Goal: Task Accomplishment & Management: Complete application form

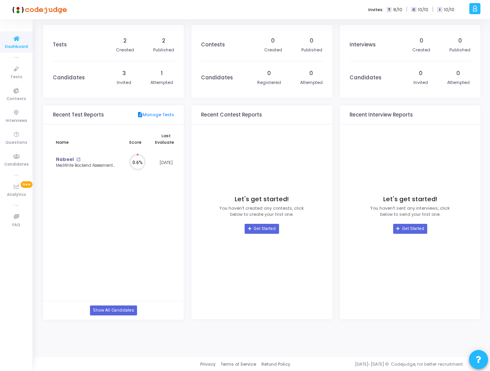
scroll to position [17, 8]
click at [17, 74] on span "Tests" at bounding box center [16, 77] width 12 height 7
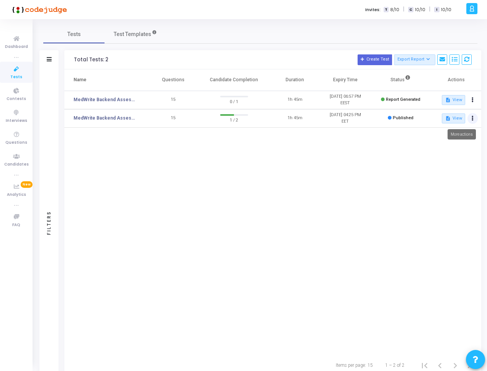
click at [473, 118] on icon at bounding box center [473, 118] width 2 height 4
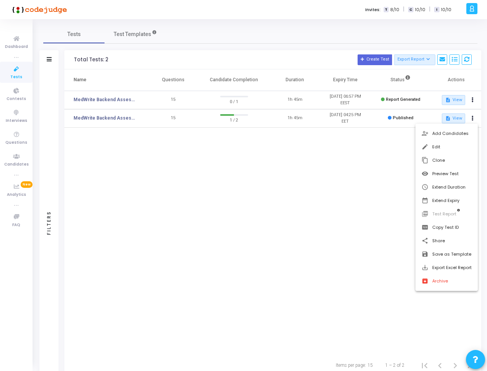
click at [341, 243] on div at bounding box center [243, 185] width 487 height 371
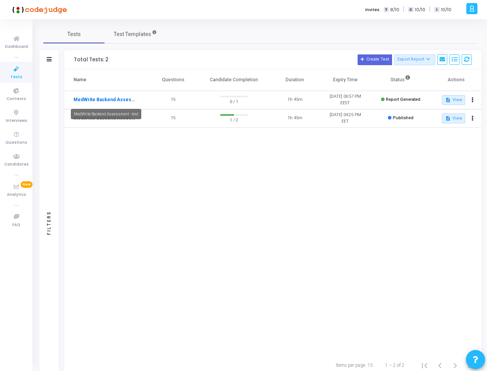
click at [124, 100] on link "MedWrite Backend Assessment - test" at bounding box center [106, 99] width 64 height 7
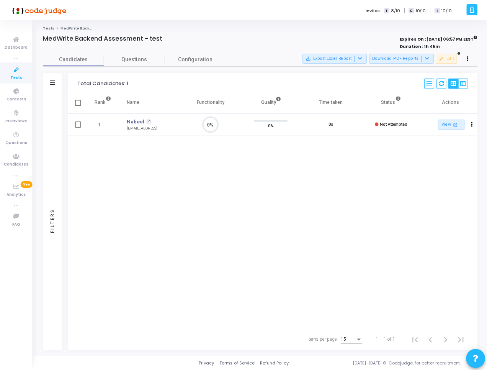
scroll to position [3, 3]
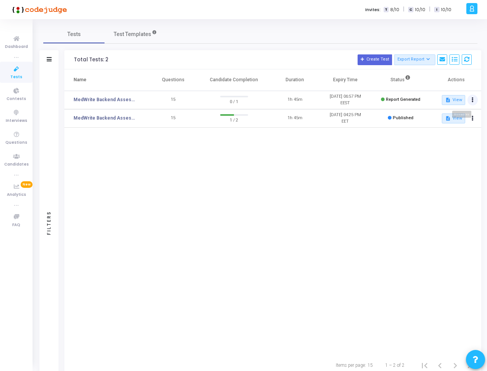
click at [474, 101] on button at bounding box center [473, 100] width 11 height 11
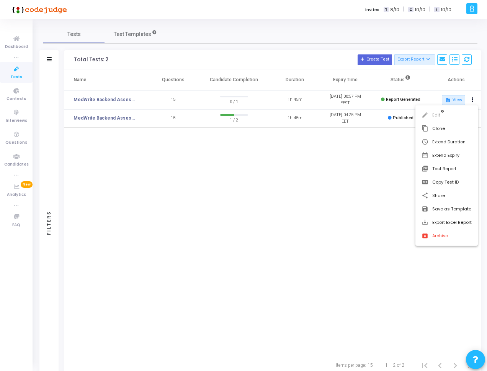
click at [376, 151] on div at bounding box center [243, 185] width 487 height 371
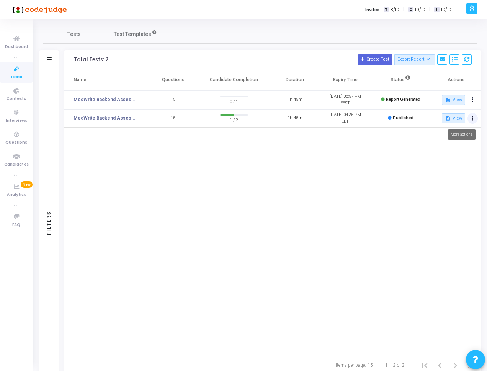
click at [472, 118] on icon at bounding box center [473, 118] width 2 height 4
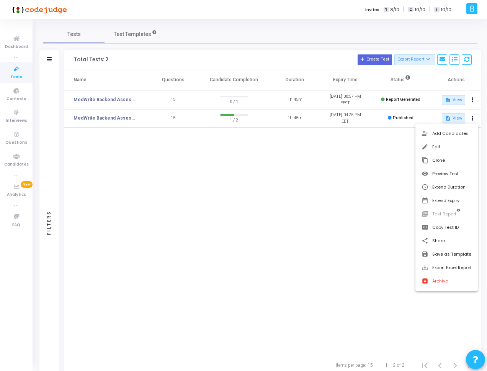
click at [377, 156] on div at bounding box center [243, 185] width 487 height 371
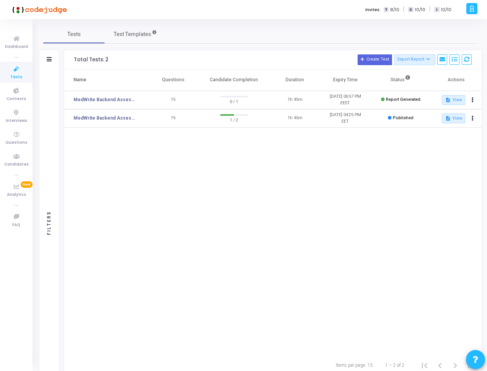
click at [406, 98] on span "Report Generated" at bounding box center [403, 99] width 34 height 5
click at [468, 100] on button at bounding box center [473, 100] width 11 height 11
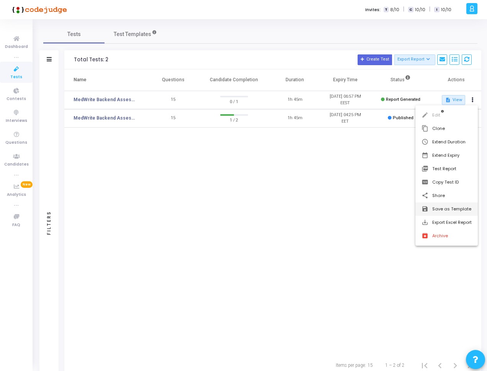
click at [460, 210] on button "save Save as Template" at bounding box center [447, 208] width 62 height 13
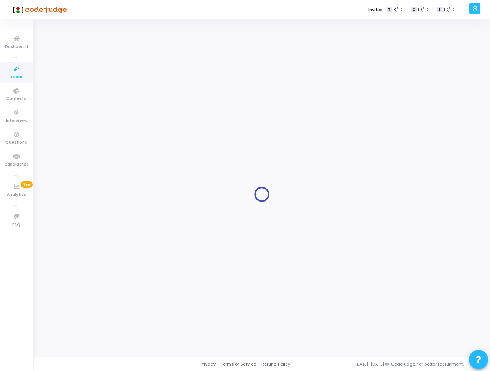
type input "MedWrite Backend Assessment - test"
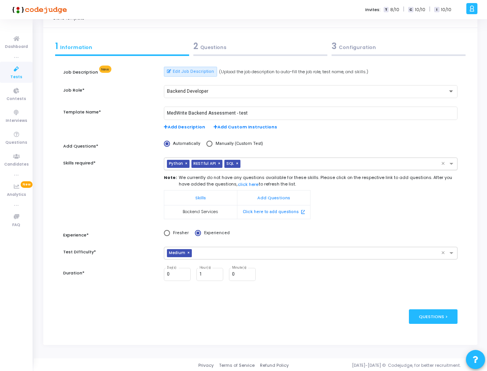
scroll to position [26, 0]
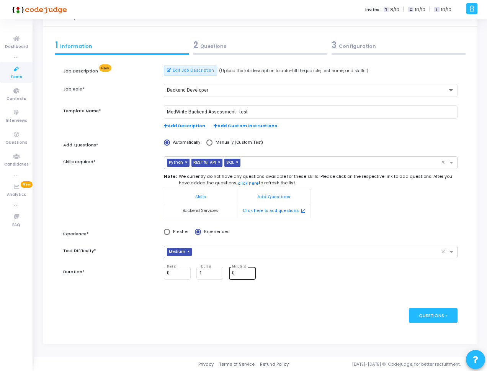
click at [244, 275] on input "0" at bounding box center [242, 272] width 21 height 5
type input "30"
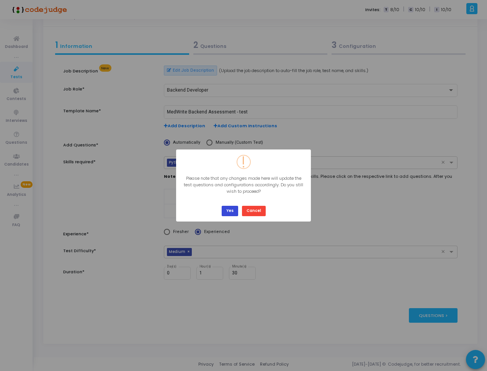
click at [229, 212] on button "Yes" at bounding box center [230, 211] width 16 height 10
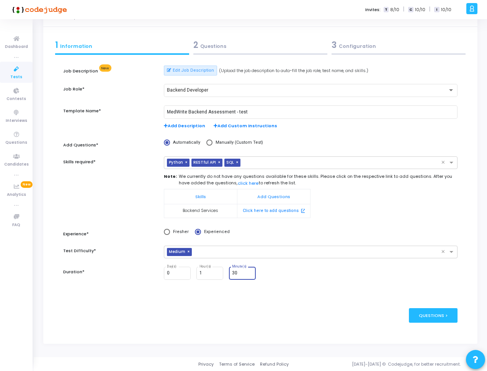
click at [238, 275] on input "30" at bounding box center [242, 272] width 21 height 5
type input "0"
type input "15"
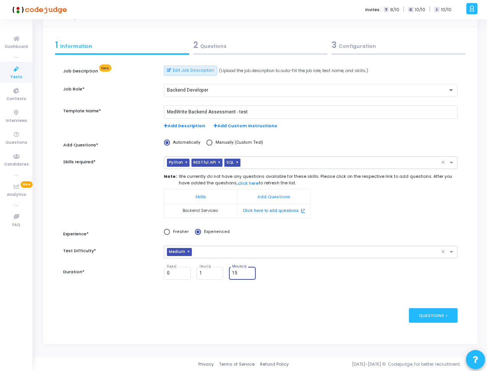
click at [336, 314] on div "publish Publish Now Questions >" at bounding box center [260, 314] width 394 height 37
click at [439, 309] on div "Questions >" at bounding box center [433, 315] width 49 height 14
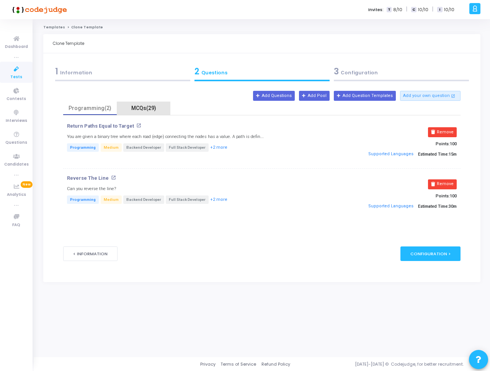
click at [145, 108] on div "MCQs(29)" at bounding box center [143, 108] width 44 height 8
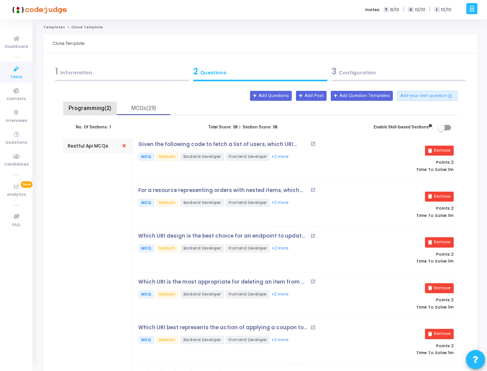
click at [100, 106] on div "Programming(2)" at bounding box center [90, 108] width 44 height 8
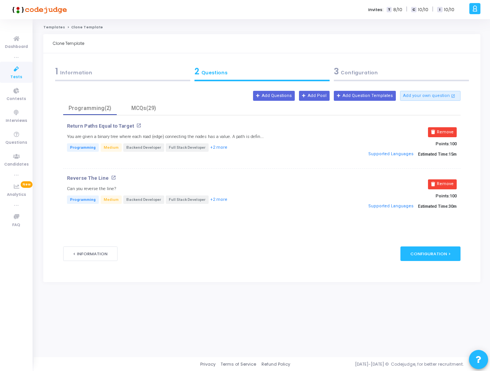
click at [55, 10] on img at bounding box center [38, 9] width 57 height 15
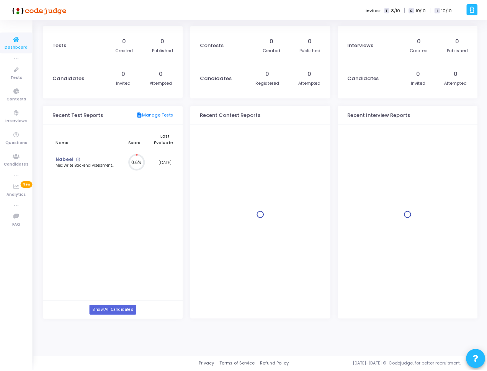
scroll to position [17, 8]
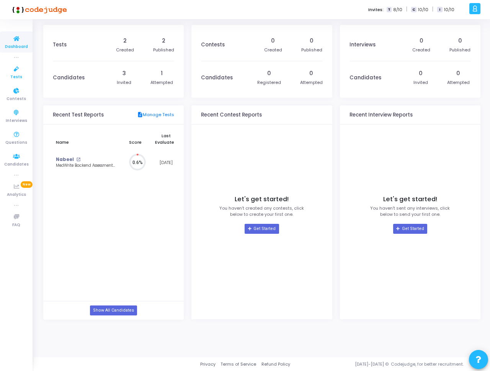
click at [25, 68] on link "Tests" at bounding box center [16, 72] width 33 height 21
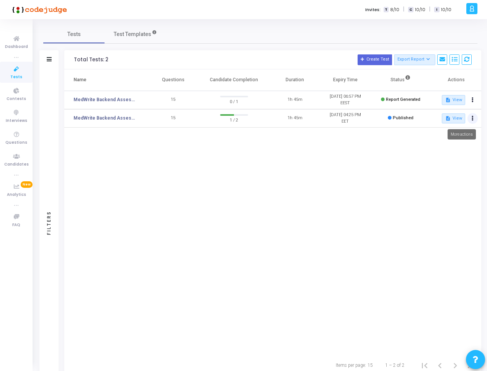
click at [468, 119] on button at bounding box center [473, 118] width 11 height 11
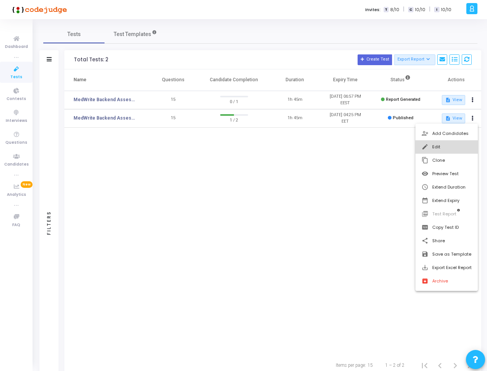
click at [453, 144] on button "edit Edit" at bounding box center [447, 146] width 62 height 13
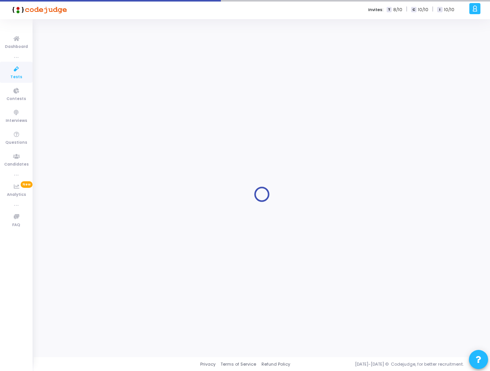
type input "MedWrite Backend Assessment - test"
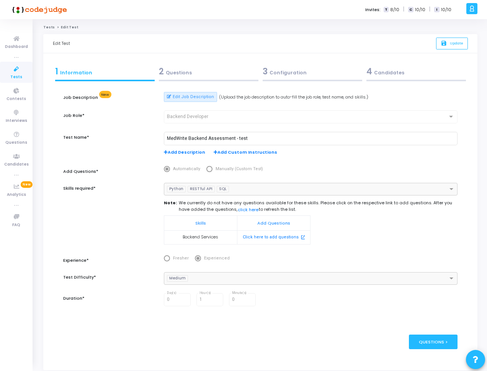
click at [194, 59] on kt-portlet-body "1 Information 2 Questions 3 Configuration 4 Candidates Job Description New Edit…" at bounding box center [260, 211] width 434 height 316
click at [198, 70] on div "2 Questions" at bounding box center [209, 71] width 100 height 13
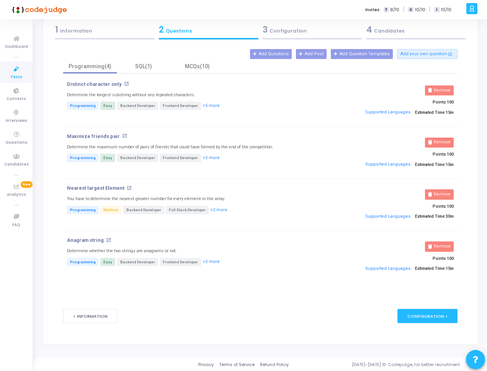
scroll to position [43, 0]
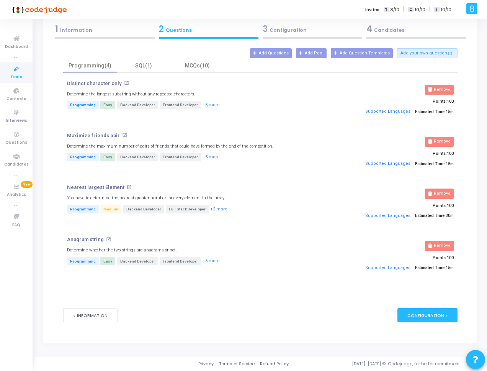
click at [476, 183] on kt-portlet-body "1 Information 2 Questions 3 Configuration 4 Candidates Job Description New Edit…" at bounding box center [260, 177] width 434 height 332
click at [422, 316] on div "Configuration >" at bounding box center [428, 315] width 60 height 14
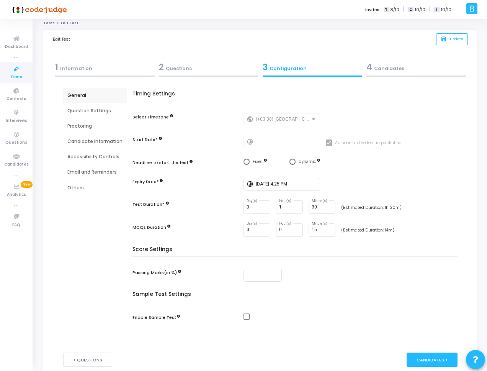
scroll to position [0, 0]
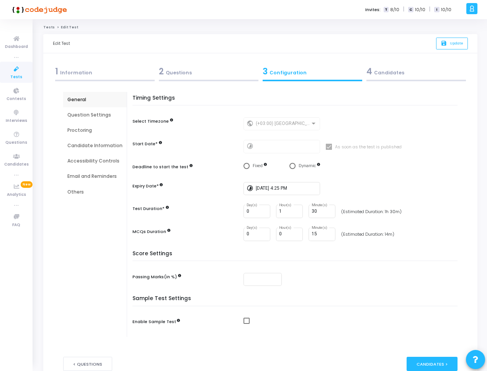
click at [224, 68] on div "2 Questions" at bounding box center [209, 71] width 100 height 13
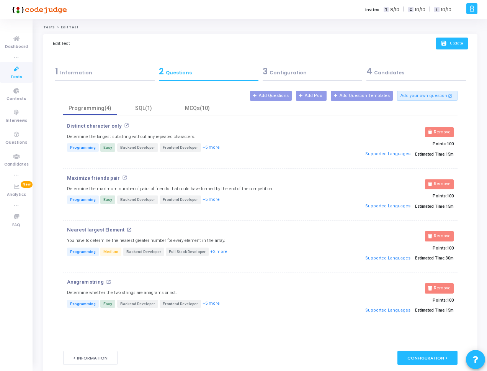
click at [462, 46] on span "Update" at bounding box center [456, 43] width 13 height 5
click at [310, 77] on div "3 Configuration" at bounding box center [313, 71] width 100 height 13
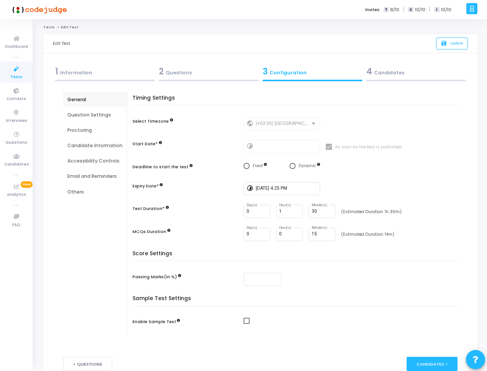
click at [404, 77] on div "4 Candidates" at bounding box center [417, 71] width 100 height 13
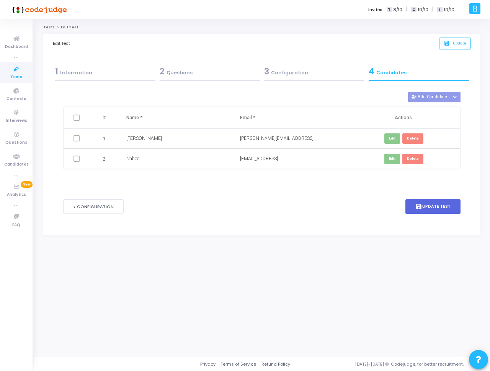
click at [270, 76] on div "3 Configuration" at bounding box center [314, 71] width 100 height 13
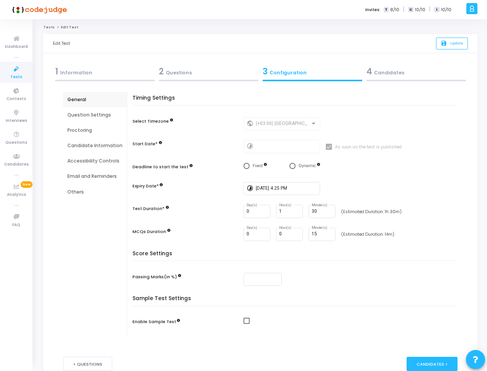
click at [206, 74] on div "2 Questions" at bounding box center [209, 71] width 100 height 13
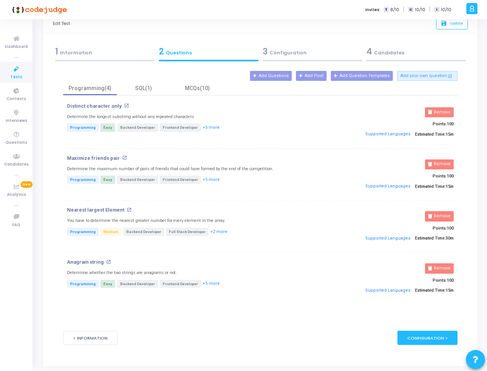
scroll to position [25, 0]
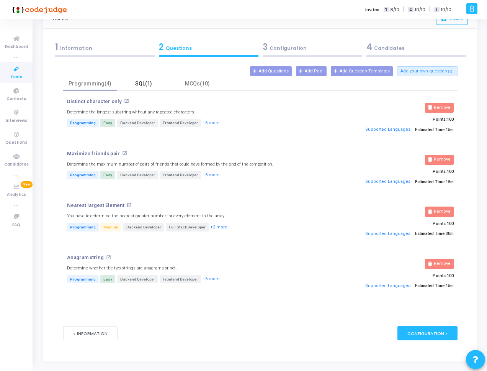
click at [151, 85] on div "SQL(1)" at bounding box center [143, 84] width 44 height 8
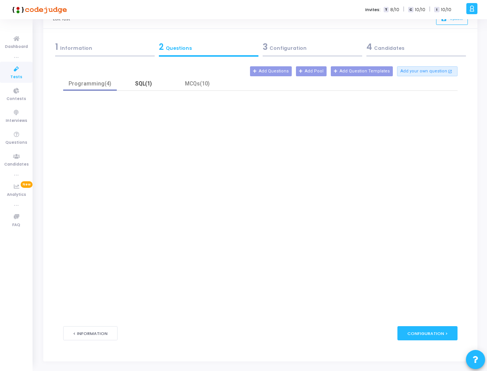
scroll to position [0, 0]
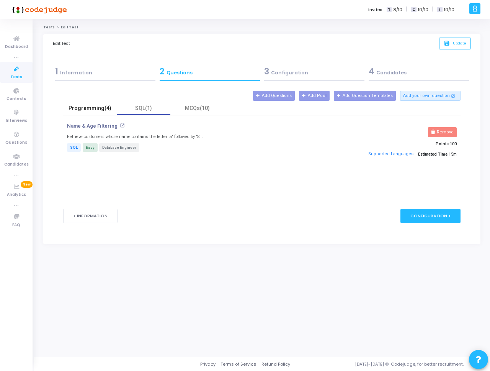
click at [101, 106] on div "Programming(4)" at bounding box center [90, 108] width 44 height 8
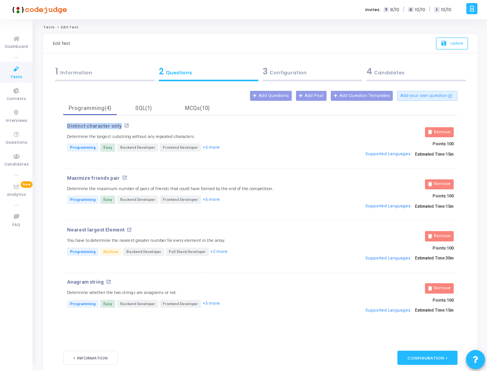
drag, startPoint x: 52, startPoint y: 126, endPoint x: 119, endPoint y: 126, distance: 67.4
click at [119, 126] on kt-portlet-body "1 Information 2 Questions 3 Configuration 4 Candidates Job Description New Edit…" at bounding box center [260, 219] width 434 height 332
click at [55, 176] on div "Job Description New Edit Job Description (Upload the job description to auto-fi…" at bounding box center [260, 229] width 415 height 293
drag, startPoint x: 57, startPoint y: 281, endPoint x: 102, endPoint y: 281, distance: 44.8
click at [102, 281] on div "Job Description New Edit Job Description (Upload the job description to auto-fi…" at bounding box center [260, 229] width 415 height 293
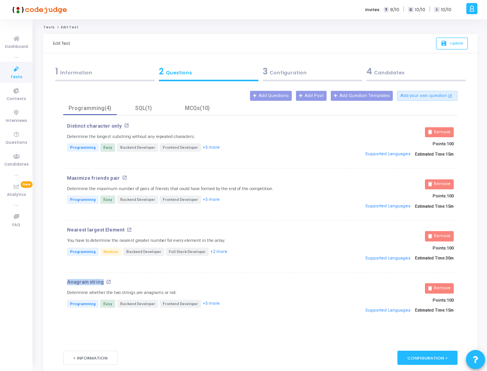
copy p "Anagram string"
drag, startPoint x: 74, startPoint y: 228, endPoint x: 76, endPoint y: 210, distance: 18.1
click at [103, 227] on div "Nearest largest Element open_in_new You have to determine the nearest greater n…" at bounding box center [194, 246] width 263 height 39
drag, startPoint x: 58, startPoint y: 175, endPoint x: 116, endPoint y: 176, distance: 58.2
click at [116, 176] on div "Job Description New Edit Job Description (Upload the job description to auto-fi…" at bounding box center [260, 229] width 415 height 293
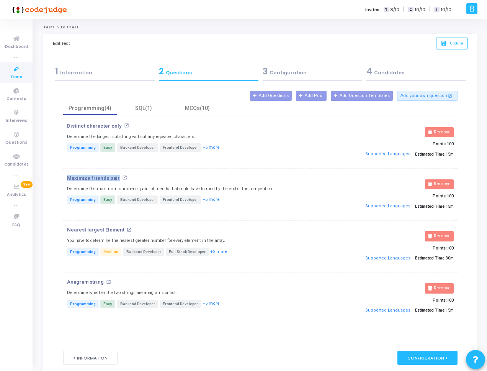
copy p "Maximize friends pair"
copy p "Distinct character only"
drag, startPoint x: 65, startPoint y: 127, endPoint x: 118, endPoint y: 125, distance: 53.3
click at [118, 125] on div "Distinct character only open_in_new Determine the longest substring without any…" at bounding box center [194, 142] width 263 height 39
click at [197, 107] on div "MCQs(10)" at bounding box center [197, 108] width 44 height 8
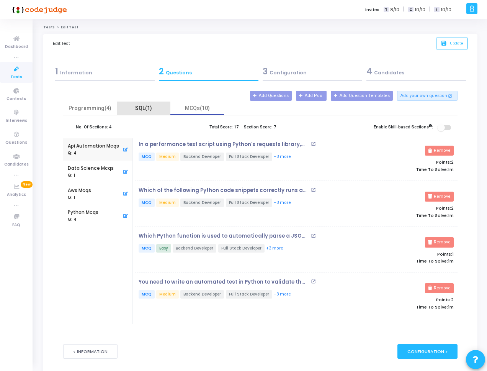
click at [143, 108] on div "SQL(1)" at bounding box center [143, 108] width 44 height 8
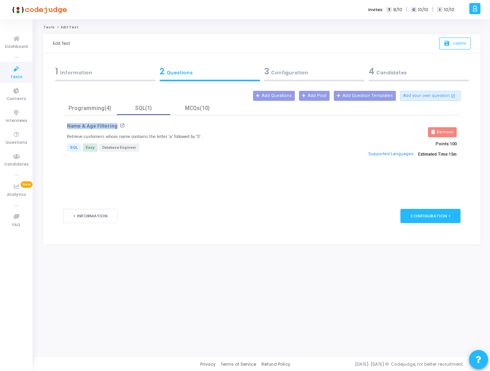
drag, startPoint x: 66, startPoint y: 127, endPoint x: 116, endPoint y: 128, distance: 49.8
click at [116, 128] on div "Name & Age Filtering open_in_new Retrieve customers whose name contains the let…" at bounding box center [195, 142] width 265 height 39
copy p "Name & Age Filtering"
click at [208, 114] on div "MCQs(10)" at bounding box center [197, 107] width 54 height 13
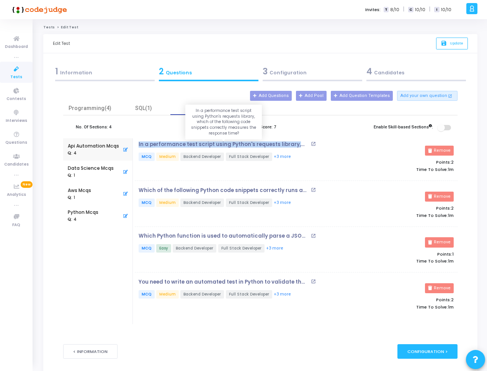
drag, startPoint x: 135, startPoint y: 144, endPoint x: 307, endPoint y: 147, distance: 172.0
click at [307, 147] on div "In a performance test script using Python's requests library, which of the foll…" at bounding box center [242, 157] width 215 height 33
copy p "In a performance test script using Python's requests library, which"
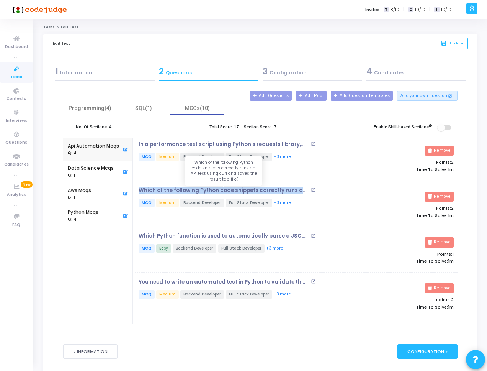
drag, startPoint x: 138, startPoint y: 190, endPoint x: 304, endPoint y: 189, distance: 165.8
click at [304, 189] on p "Which of the following Python code snippets correctly runs an API test using cu…" at bounding box center [224, 190] width 170 height 6
copy p "Which of the following Python code snippets correctly runs an AP"
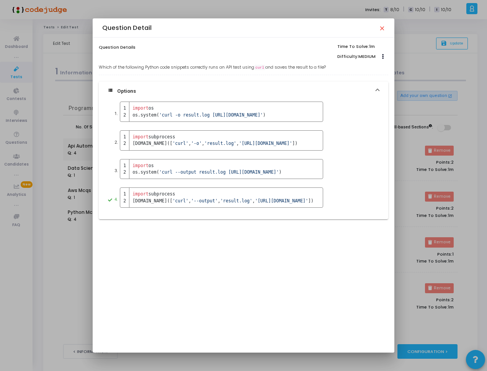
click at [381, 30] on mat-icon "close" at bounding box center [382, 28] width 6 height 6
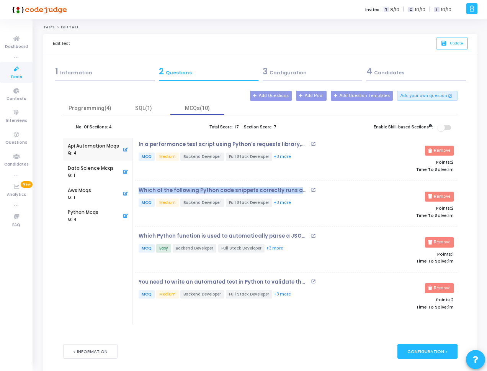
copy p "Which of the following Python code snippets correctly runs an AP"
drag, startPoint x: 132, startPoint y: 236, endPoint x: 295, endPoint y: 235, distance: 162.4
click at [295, 235] on mat-tab-body "In a performance test script using Python's requests library, which of the foll…" at bounding box center [295, 231] width 325 height 186
copy p "Which Python function is used to automatically parse a JSON"
drag, startPoint x: 134, startPoint y: 282, endPoint x: 297, endPoint y: 285, distance: 163.6
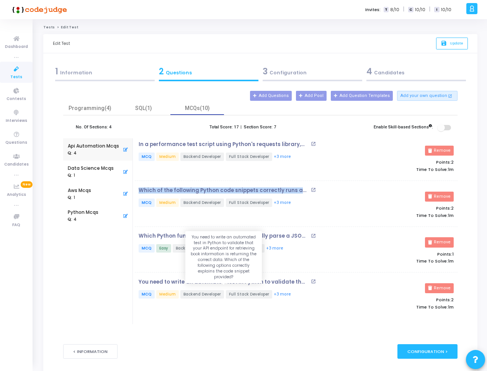
click at [297, 285] on mat-tab-body "In a performance test script using Python's requests library, which of the foll…" at bounding box center [295, 231] width 325 height 186
copy p "You need to write an automated test in Python to validate that"
click at [246, 283] on p "You need to write an automated test in Python to validate that your API endpoin…" at bounding box center [224, 282] width 170 height 6
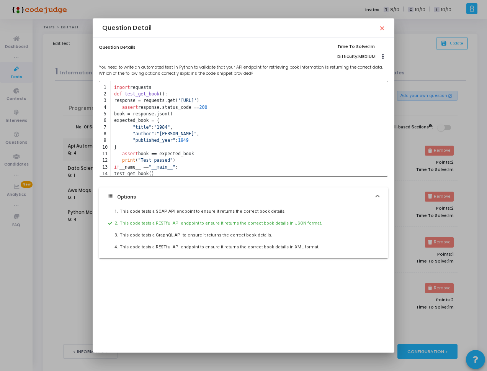
click at [418, 199] on div at bounding box center [243, 185] width 487 height 371
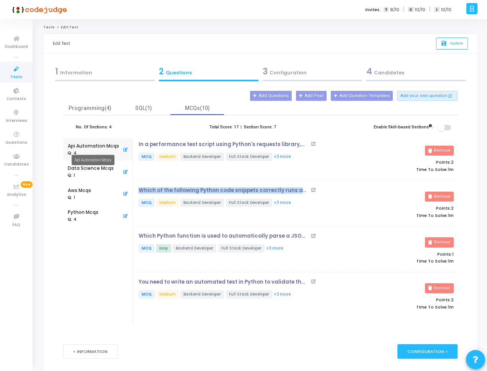
click at [87, 166] on mat-tooltip-component "Api Automation Mcqs" at bounding box center [93, 159] width 54 height 21
click at [89, 172] on mat-tooltip-component "Data Science Mcqs" at bounding box center [89, 182] width 49 height 21
click at [95, 167] on div "Data Science Mcqs" at bounding box center [91, 168] width 46 height 7
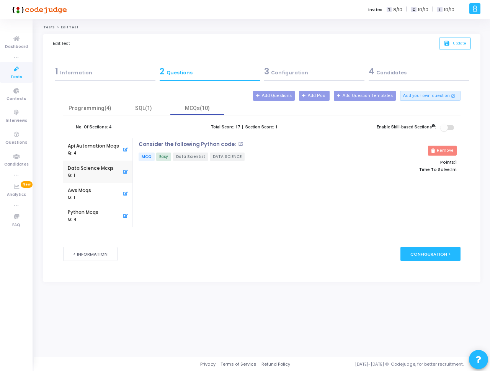
drag, startPoint x: 137, startPoint y: 145, endPoint x: 229, endPoint y: 149, distance: 91.6
click at [229, 149] on div "Consider the following Python code: open_in_new MCQ Easy Data Scientist DATA SC…" at bounding box center [243, 157] width 217 height 33
copy p
click at [83, 202] on div "Aws Mcqs" at bounding box center [80, 204] width 25 height 10
click at [87, 183] on div "Aws Mcqs : 1" at bounding box center [79, 194] width 23 height 22
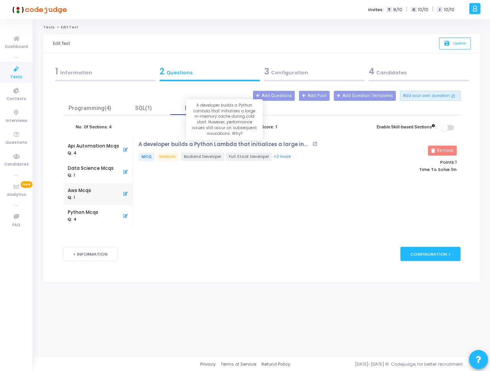
click at [168, 144] on p "A developer builds a Python Lambda that initializes a large in-memory cache dur…" at bounding box center [225, 144] width 172 height 6
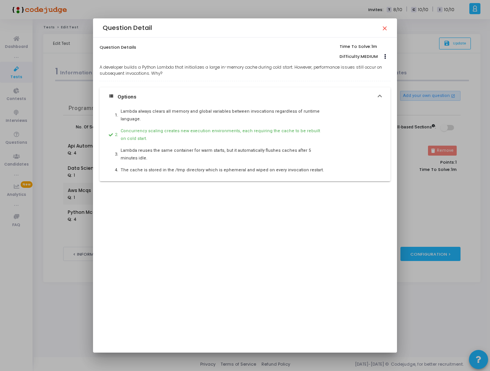
click at [191, 69] on p "A developer builds a Python Lambda that initializes a large in-memory cache dur…" at bounding box center [245, 70] width 291 height 13
click at [388, 29] on div "Question Detail close" at bounding box center [245, 27] width 304 height 19
click at [385, 28] on mat-icon "close" at bounding box center [384, 28] width 6 height 6
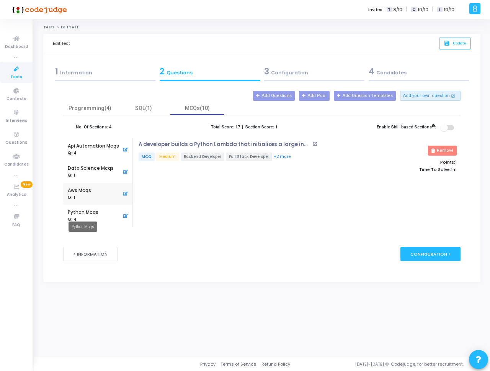
click at [83, 210] on div "Python Mcqs" at bounding box center [83, 212] width 31 height 7
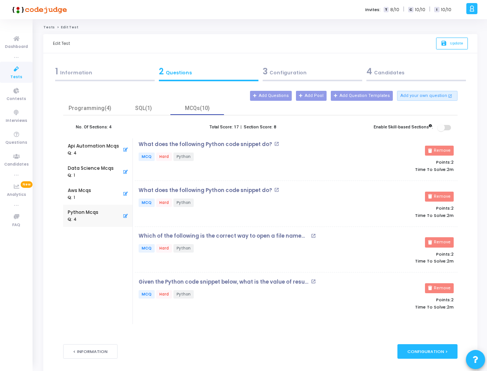
drag, startPoint x: 137, startPoint y: 143, endPoint x: 265, endPoint y: 145, distance: 127.2
click at [265, 145] on div "What does the following Python code snippet do? open_in_new MCQ Hard Python" at bounding box center [242, 157] width 215 height 33
drag, startPoint x: 136, startPoint y: 235, endPoint x: 300, endPoint y: 237, distance: 163.9
click at [300, 237] on div "Which of the following is the correct way to open a file named "data.txt" for b…" at bounding box center [242, 249] width 215 height 33
drag, startPoint x: 131, startPoint y: 282, endPoint x: 292, endPoint y: 284, distance: 160.9
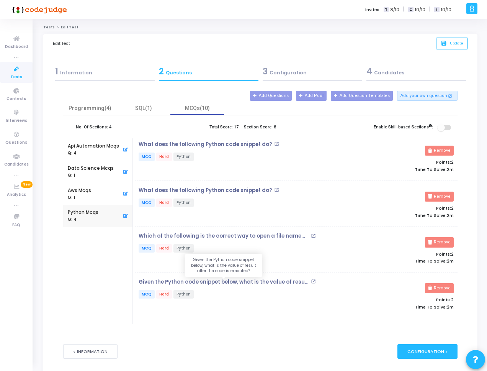
click at [292, 284] on mat-tab-group "Api Automation Mcqs : 4 Data Science Mcqs : 1 Aws Mcqs : 1 Python Mcqs : 4 What…" at bounding box center [260, 231] width 394 height 186
click at [159, 323] on div "What does the following Python code snippet do? open_in_new MCQ Hard Python Rem…" at bounding box center [296, 231] width 323 height 186
drag, startPoint x: 135, startPoint y: 282, endPoint x: 300, endPoint y: 283, distance: 164.7
click at [300, 283] on div "Given the Python code snippet below, what is the value of result after the code…" at bounding box center [242, 295] width 215 height 33
click at [133, 285] on mat-tab-body "What does the following Python code snippet do? open_in_new MCQ Hard Python Rem…" at bounding box center [295, 231] width 325 height 186
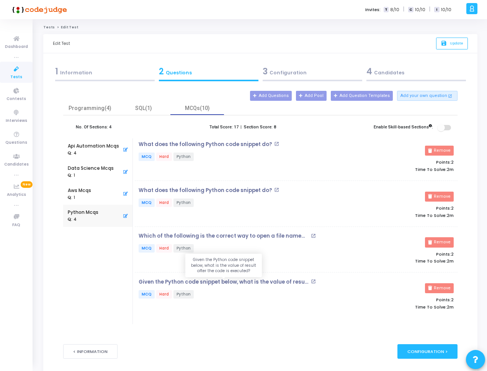
drag, startPoint x: 137, startPoint y: 282, endPoint x: 301, endPoint y: 284, distance: 163.6
click at [301, 284] on div "Given the Python code snippet below, what is the value of result after the code…" at bounding box center [242, 295] width 215 height 33
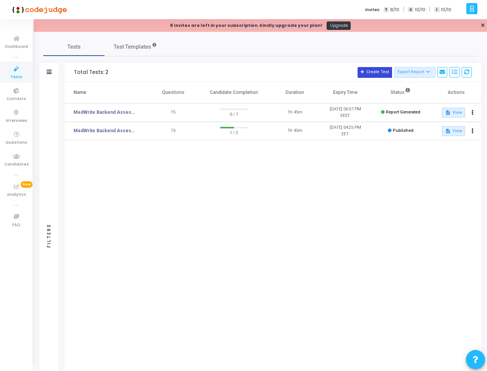
click at [380, 74] on button "Create Test" at bounding box center [375, 72] width 34 height 11
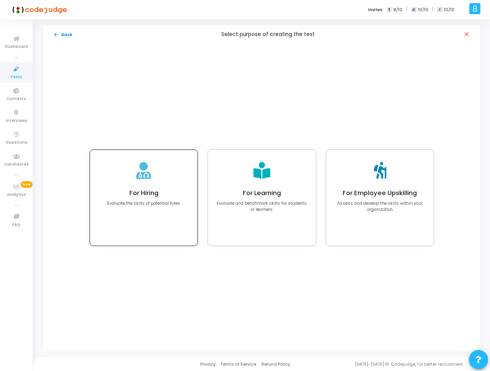
click at [161, 198] on div "For Hiring Evaluate the skills of potential hires" at bounding box center [143, 197] width 73 height 17
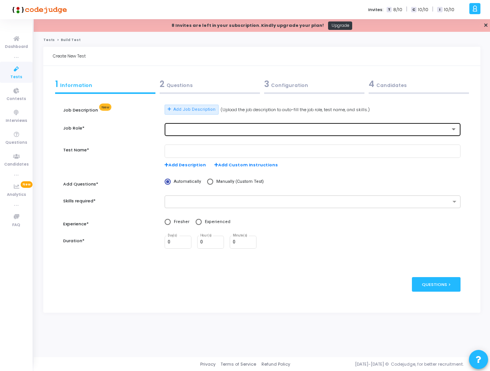
click at [205, 125] on div at bounding box center [313, 129] width 290 height 14
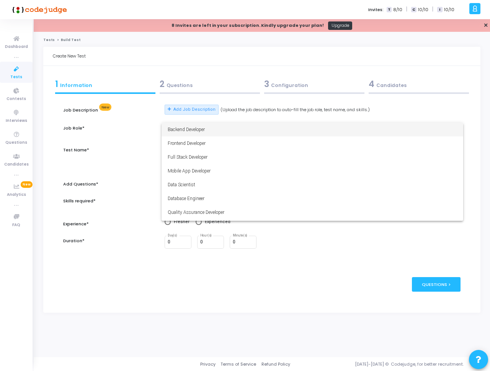
click at [205, 125] on span "Backend Developer" at bounding box center [313, 130] width 290 height 14
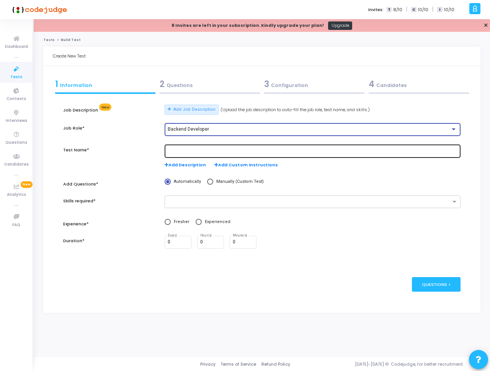
click at [187, 151] on input "text" at bounding box center [313, 151] width 290 height 5
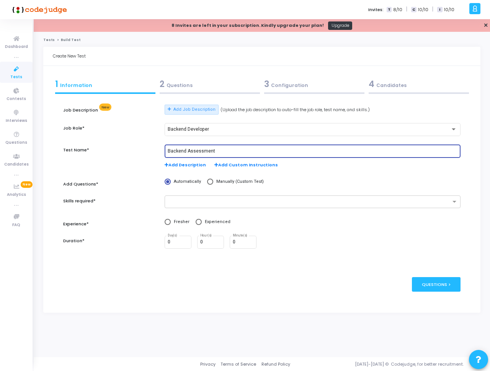
click at [194, 149] on input "Backend Assessment" at bounding box center [313, 151] width 290 height 5
click at [229, 149] on input "Backend Assessment" at bounding box center [313, 151] width 290 height 5
type input "Backend Assessment - [URL]"
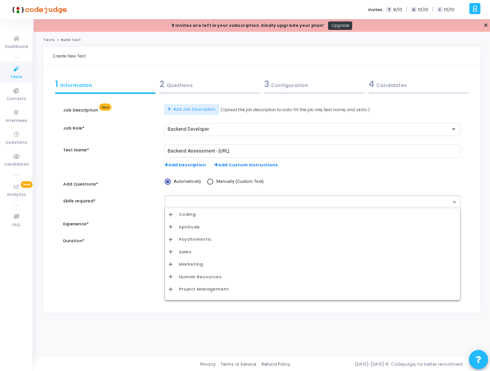
click at [179, 199] on input "text" at bounding box center [310, 202] width 282 height 7
click at [198, 213] on div "Coding" at bounding box center [313, 214] width 288 height 7
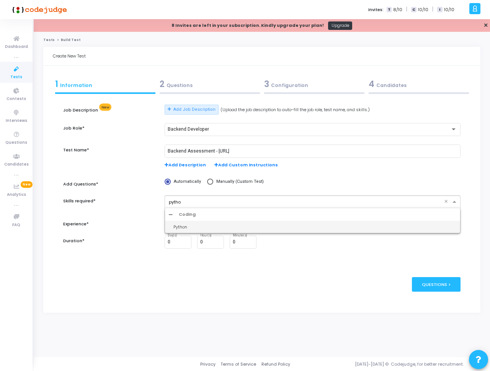
type input "python"
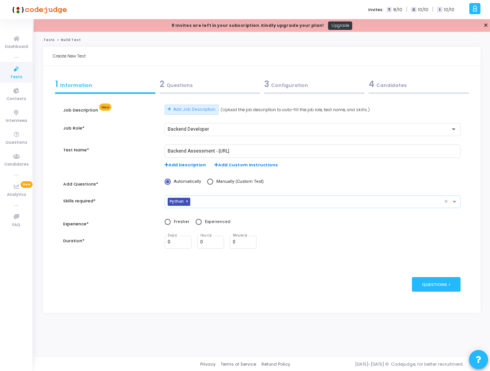
click at [224, 204] on input "text" at bounding box center [318, 202] width 251 height 7
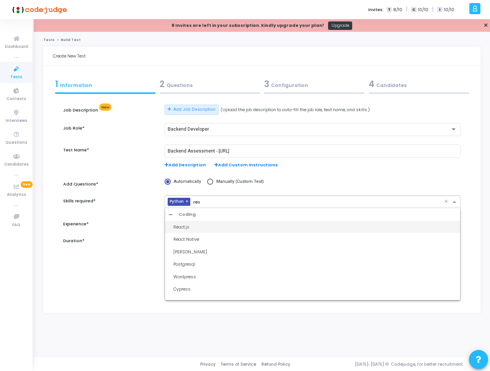
type input "rest"
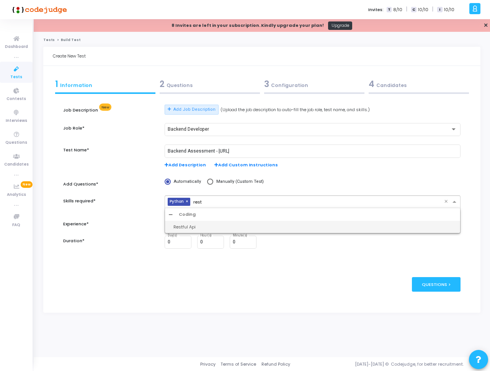
click at [205, 226] on div "Restful Api" at bounding box center [315, 227] width 283 height 7
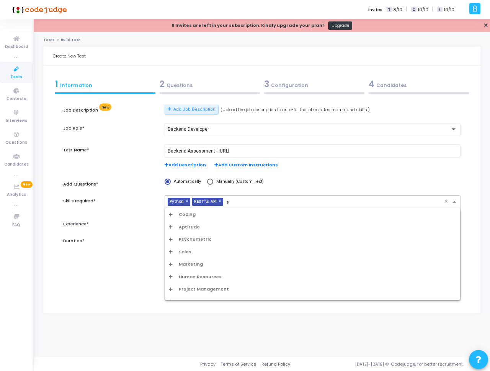
click at [237, 198] on div "× Python × RESTful API s" at bounding box center [304, 202] width 279 height 12
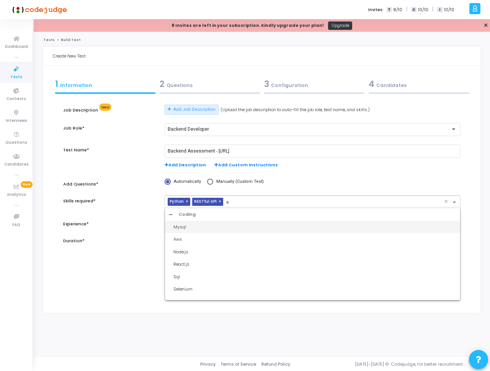
type input "sq"
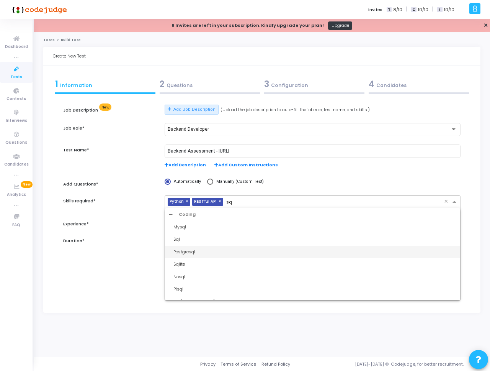
click at [195, 247] on div "Postgresql" at bounding box center [312, 252] width 295 height 13
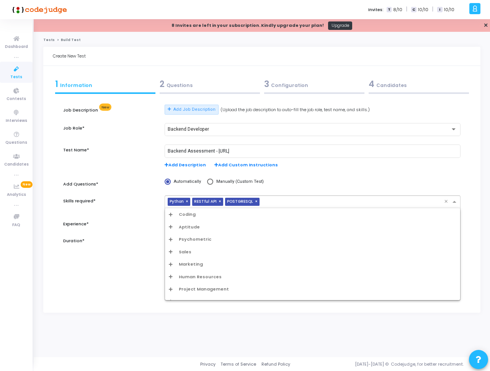
click at [282, 201] on input "text" at bounding box center [354, 202] width 182 height 7
type input "e"
type input "test"
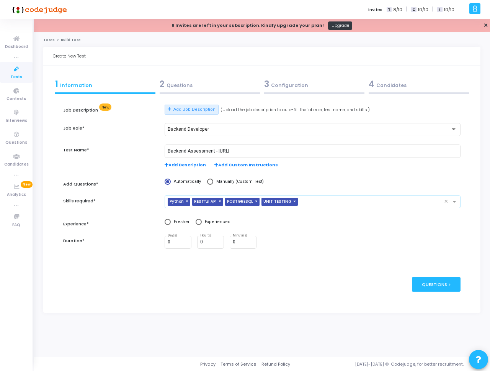
click at [308, 201] on input "text" at bounding box center [372, 202] width 143 height 7
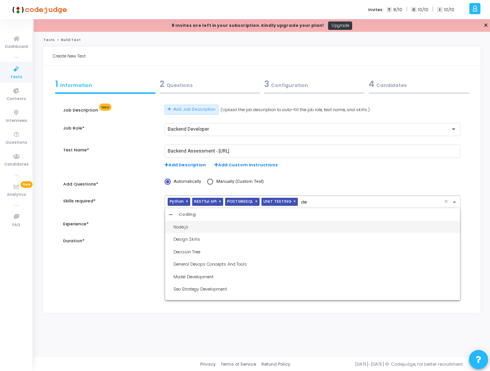
type input "d"
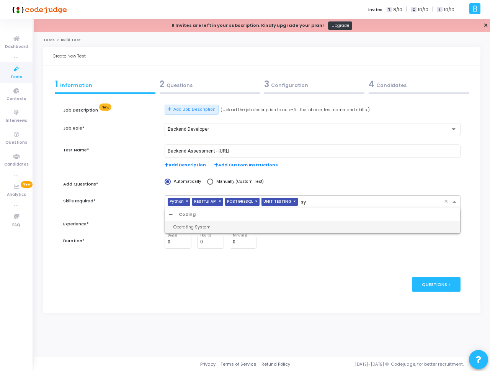
type input "s"
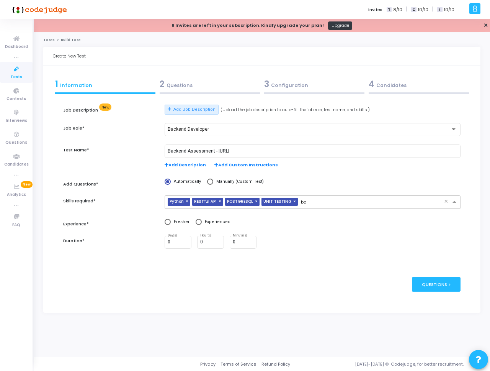
type input "b"
type input "dja"
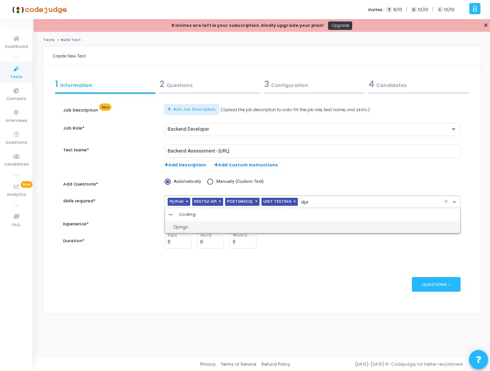
click at [215, 226] on div "Django" at bounding box center [315, 227] width 283 height 7
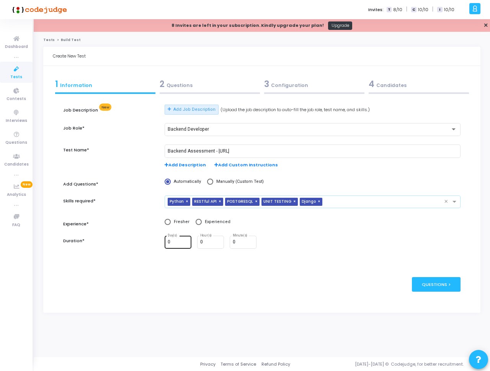
click at [179, 246] on div "0 Day(s)" at bounding box center [178, 241] width 21 height 14
click at [211, 243] on input "0" at bounding box center [210, 241] width 21 height 5
type input "1"
type input "15"
click at [238, 284] on div "publish Publish Now Questions >" at bounding box center [261, 283] width 397 height 37
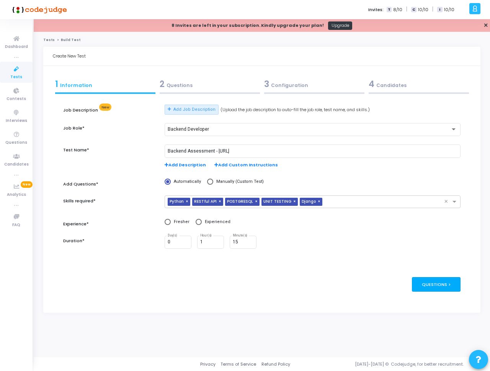
click at [442, 285] on div "Questions >" at bounding box center [436, 284] width 49 height 14
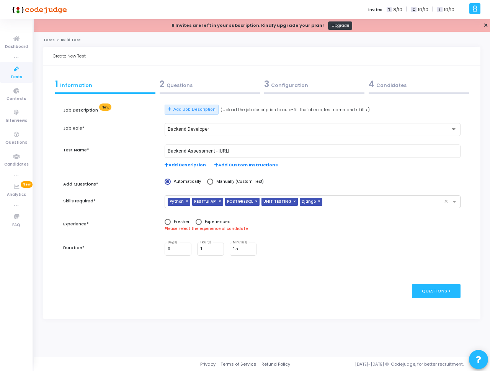
click at [196, 223] on span at bounding box center [199, 222] width 6 height 6
click at [196, 223] on input "Experienced" at bounding box center [199, 222] width 6 height 6
radio input "true"
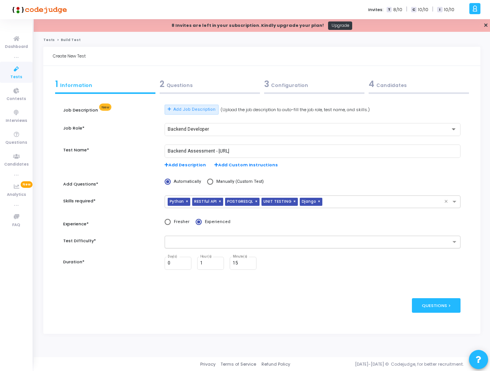
click at [200, 241] on input "text" at bounding box center [310, 242] width 282 height 7
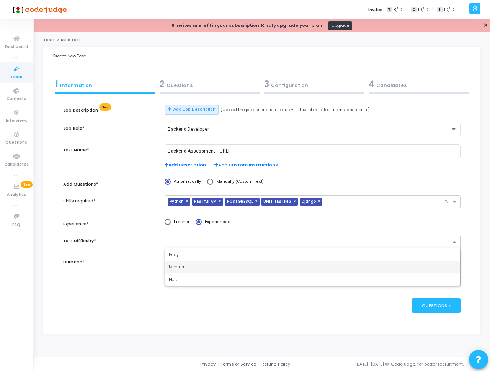
click at [198, 264] on div "Medium" at bounding box center [312, 266] width 295 height 13
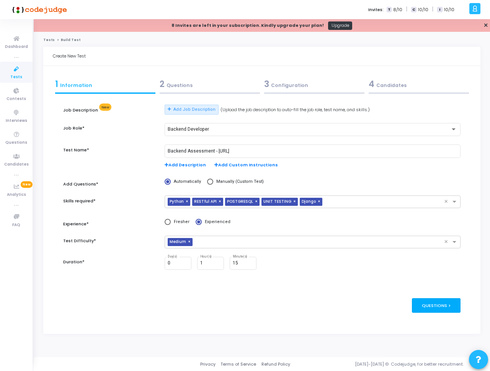
click at [438, 300] on div "Questions >" at bounding box center [436, 305] width 49 height 14
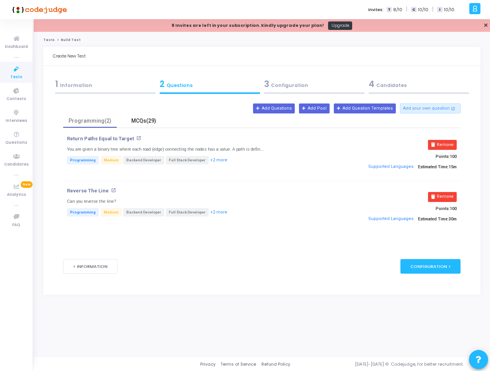
click at [141, 121] on div "MCQs(29)" at bounding box center [143, 121] width 44 height 8
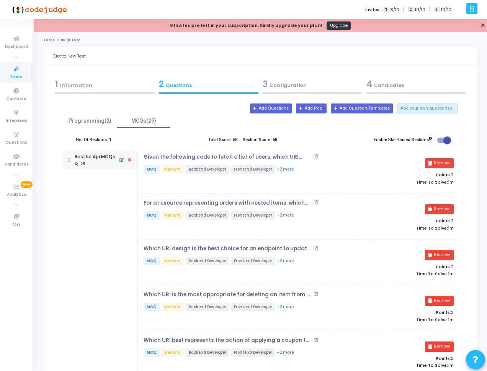
click at [129, 163] on icon at bounding box center [129, 160] width 7 height 8
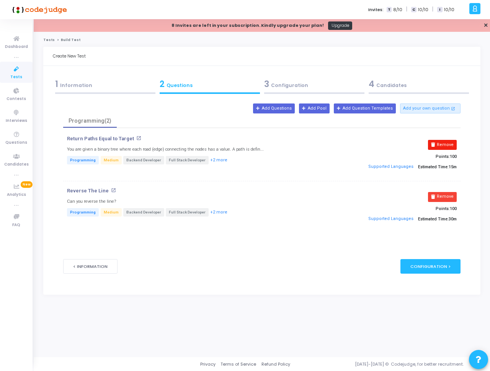
click at [453, 145] on button "Remove" at bounding box center [442, 145] width 29 height 10
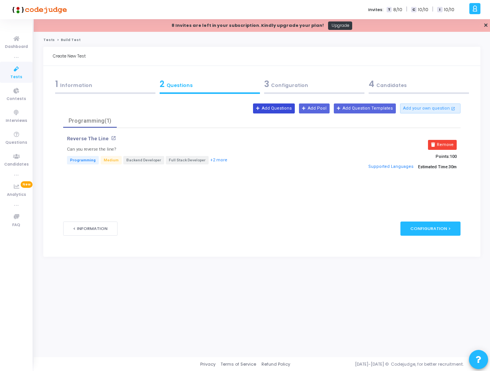
click at [286, 111] on button "Add Questions" at bounding box center [274, 108] width 42 height 10
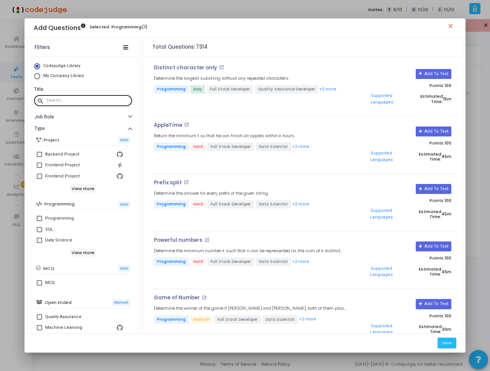
click at [93, 102] on input "text" at bounding box center [87, 100] width 83 height 5
paste input "Anagram string"
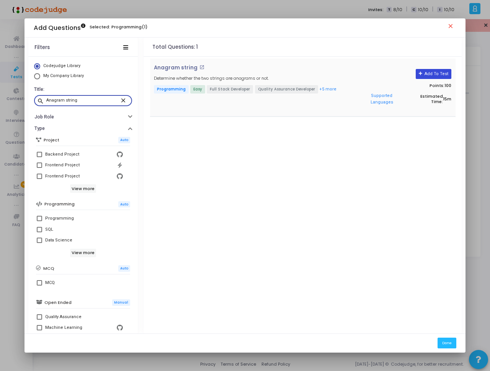
type input "Anagram string"
click at [440, 70] on button "Add To Test" at bounding box center [434, 74] width 36 height 10
click at [447, 342] on button "Done" at bounding box center [447, 342] width 19 height 10
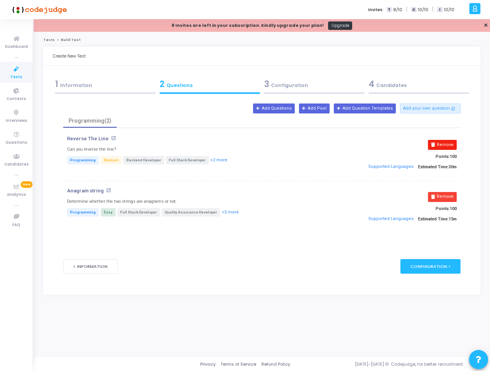
click at [445, 144] on button "Remove" at bounding box center [442, 145] width 29 height 10
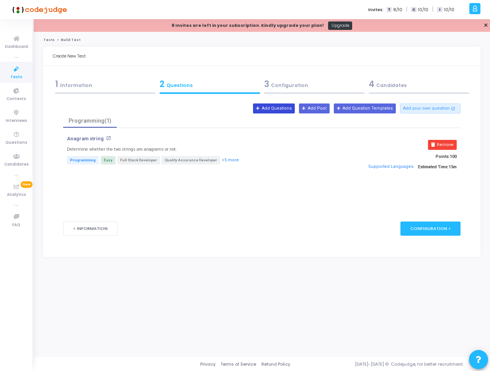
click at [288, 108] on button "Add Questions" at bounding box center [274, 108] width 42 height 10
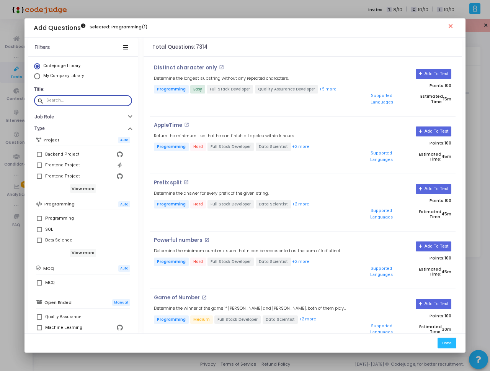
click at [79, 99] on input "text" at bounding box center [87, 100] width 83 height 5
paste input "Distinct character only"
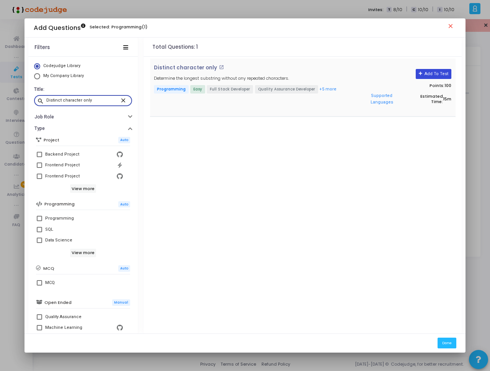
type input "Distinct character only"
click at [439, 75] on button "Add To Test" at bounding box center [434, 74] width 36 height 10
click at [123, 101] on mat-icon "close" at bounding box center [124, 100] width 9 height 7
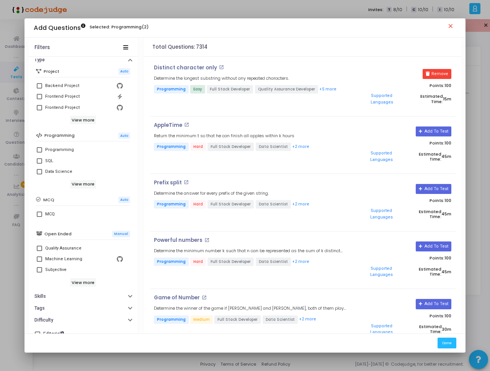
scroll to position [77, 0]
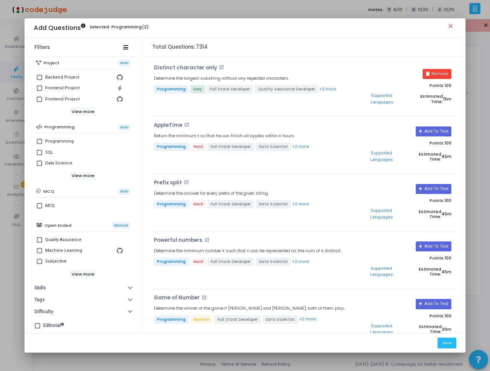
click at [84, 320] on div "Codejudge Library My Company Library Title: search Job Role Type Project Auto B…" at bounding box center [83, 196] width 110 height 274
click at [88, 315] on button "Difficulty" at bounding box center [83, 312] width 110 height 12
click at [73, 321] on div "Easy" at bounding box center [84, 325] width 78 height 9
click at [39, 328] on input "Easy" at bounding box center [39, 328] width 0 height 0
checkbox input "true"
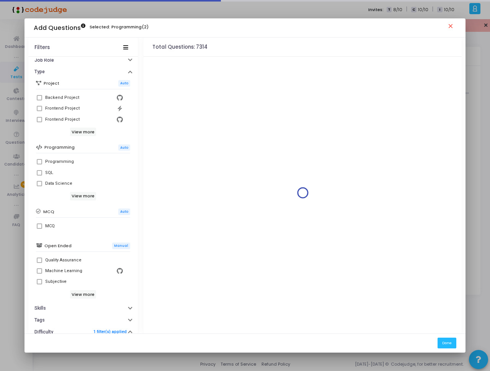
scroll to position [0, 0]
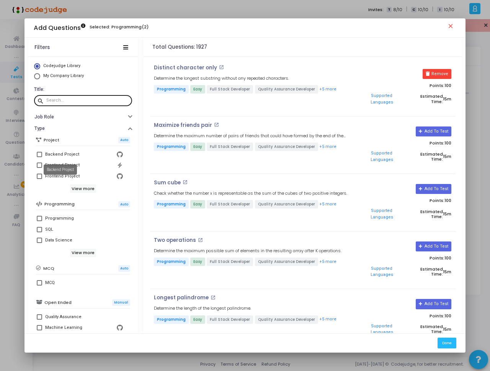
click at [73, 151] on div "Backend Project" at bounding box center [62, 154] width 34 height 9
click at [39, 157] on input "Backend Project" at bounding box center [39, 157] width 0 height 0
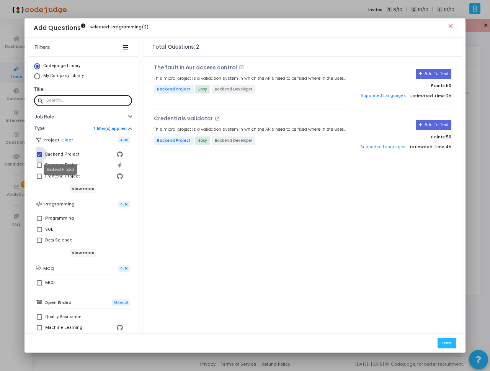
click at [55, 154] on div "Backend Project" at bounding box center [62, 154] width 34 height 9
click at [39, 157] on input "Backend Project" at bounding box center [39, 157] width 0 height 0
checkbox input "false"
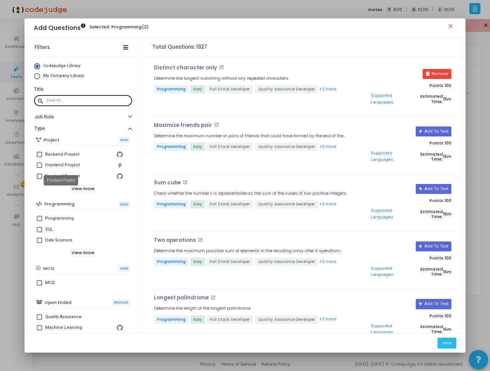
click at [82, 187] on mat-tooltip-component "Frontend Project" at bounding box center [60, 180] width 45 height 21
click at [87, 189] on h6 "View more" at bounding box center [83, 188] width 26 height 8
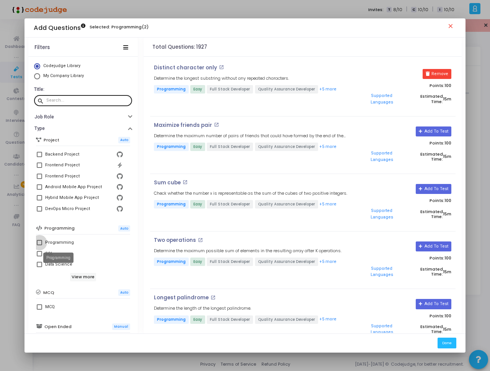
click at [61, 244] on div "Programming" at bounding box center [59, 242] width 29 height 9
click at [39, 245] on input "Programming" at bounding box center [39, 245] width 0 height 0
checkbox input "true"
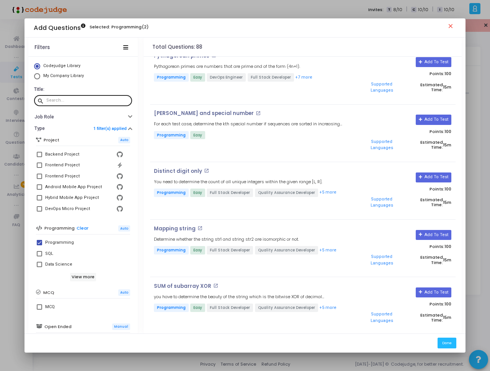
scroll to position [550, 0]
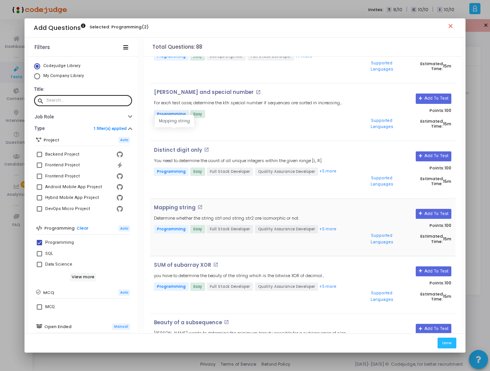
click at [178, 205] on p "Mapping string" at bounding box center [175, 208] width 42 height 6
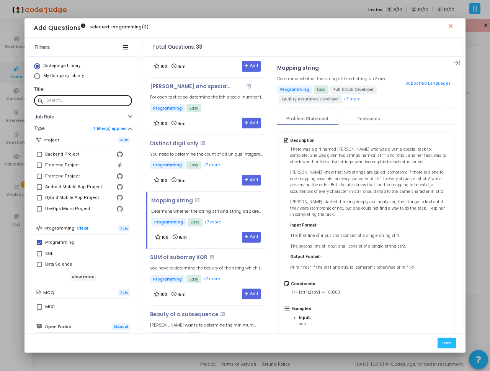
click at [458, 63] on div "Mapping string open_in_new Determine whether the string str1 and string str2 ar…" at bounding box center [366, 197] width 191 height 276
click at [456, 63] on icon at bounding box center [457, 63] width 7 height 7
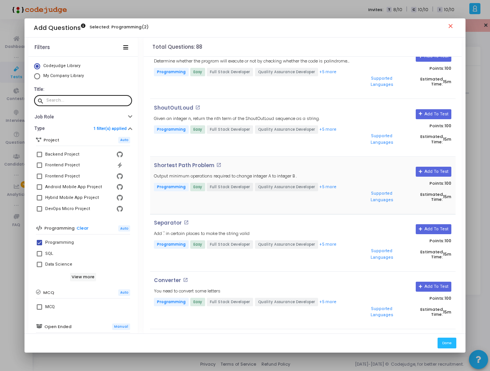
scroll to position [1056, 0]
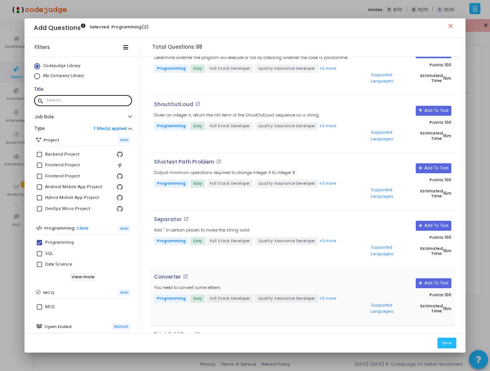
click at [245, 274] on div "Converter open_in_new You need to convert some letters Programming Easy Full St…" at bounding box center [252, 296] width 204 height 45
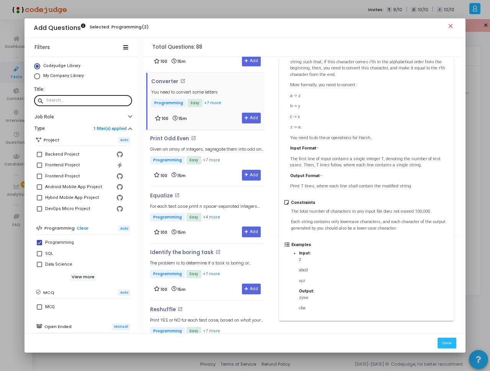
scroll to position [1240, 0]
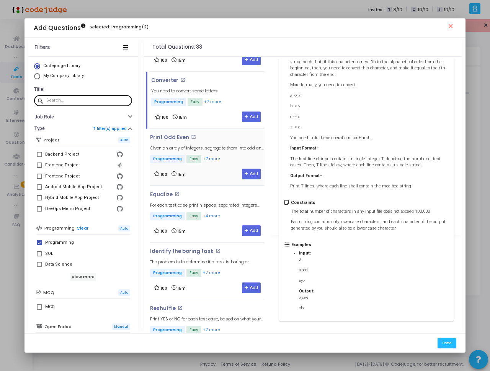
click at [227, 141] on div "Print Odd Even open_in_new Given an array of integers, segregate them into odd …" at bounding box center [207, 149] width 115 height 30
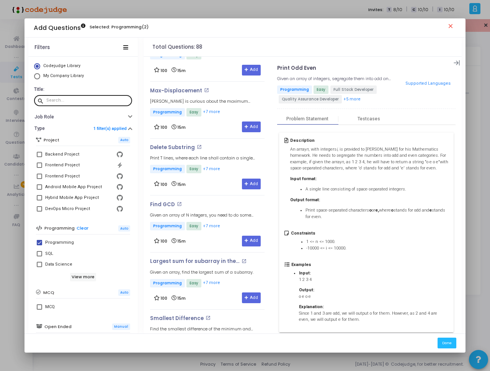
scroll to position [1516, 0]
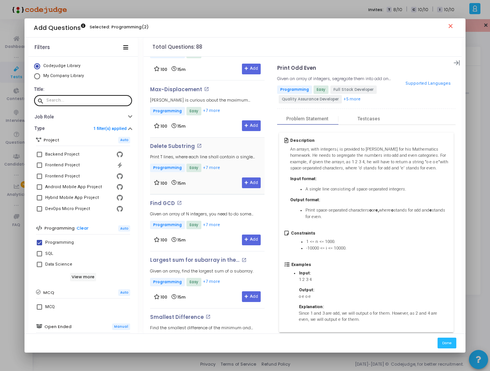
click at [233, 154] on div "Delete Substring open_in_new Print T lines, where each line shall contain a sin…" at bounding box center [207, 158] width 115 height 30
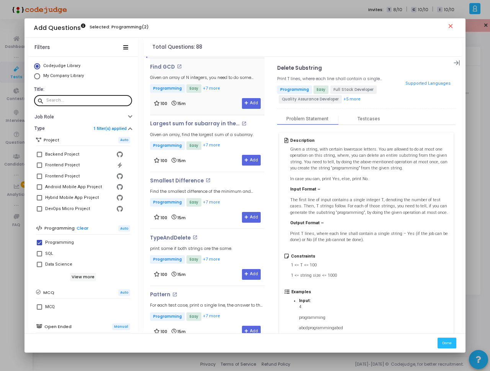
scroll to position [1653, 0]
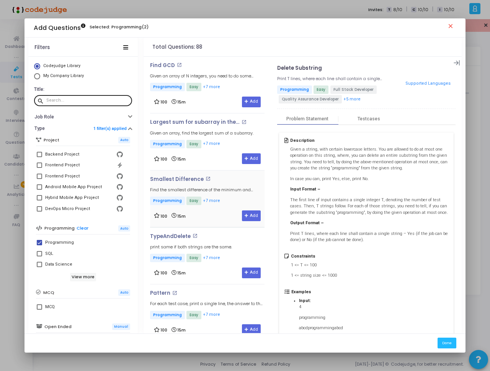
click at [229, 176] on div "Smallest Difference open_in_new Find the smallest difference of the minimum and…" at bounding box center [207, 198] width 115 height 57
click at [230, 176] on div "Smallest Difference open_in_new Find the smallest difference of the minimum and…" at bounding box center [207, 198] width 115 height 57
click at [232, 185] on div "Smallest Difference open_in_new Find the smallest difference of the minimum and…" at bounding box center [207, 191] width 115 height 30
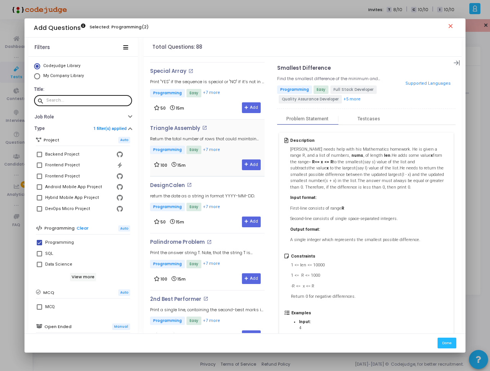
scroll to position [2158, 0]
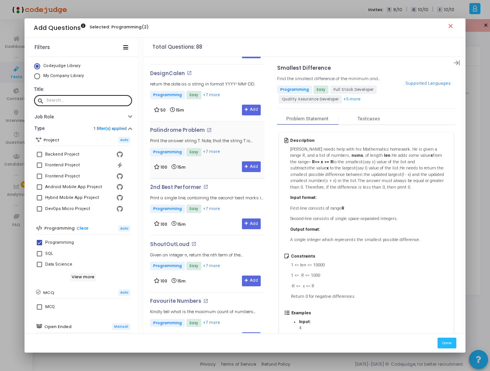
click at [231, 134] on div "Palindrome Problem open_in_new Print the answer string T. Note, that the string…" at bounding box center [207, 142] width 115 height 30
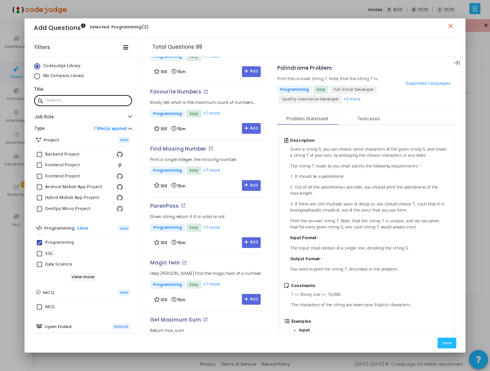
scroll to position [2388, 0]
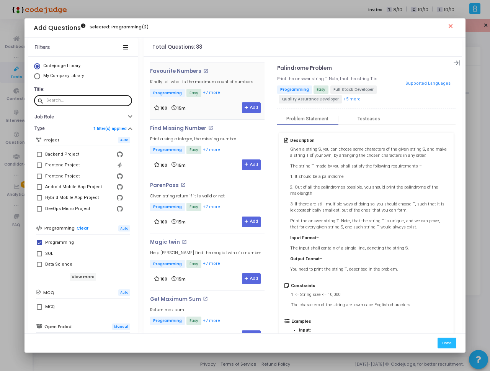
click at [229, 110] on div "100 15m Add" at bounding box center [207, 107] width 107 height 11
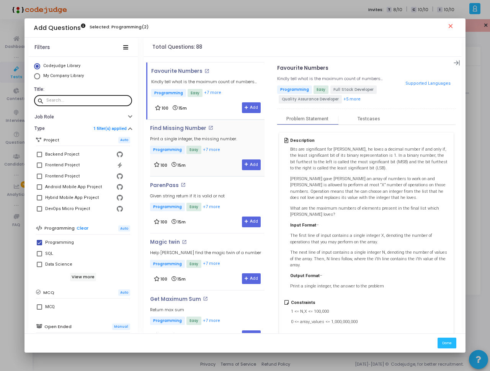
click at [227, 133] on div "Find Missing Number open_in_new Print a single integer, the missing number. Pro…" at bounding box center [193, 140] width 87 height 30
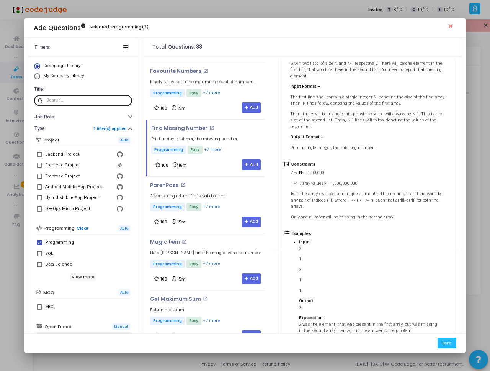
scroll to position [89, 0]
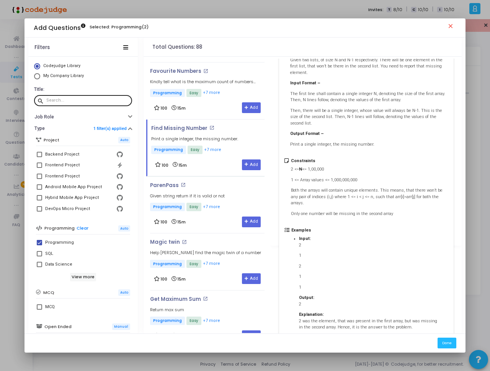
click at [307, 158] on h5 "Constraints" at bounding box center [369, 160] width 157 height 5
click at [312, 158] on h5 "Constraints" at bounding box center [369, 160] width 157 height 5
click at [304, 158] on h5 "Constraints" at bounding box center [369, 160] width 157 height 5
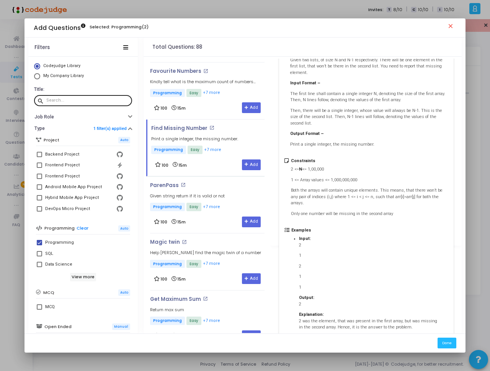
click at [326, 158] on h5 "Constraints" at bounding box center [369, 160] width 157 height 5
click at [303, 158] on h5 "Constraints" at bounding box center [369, 160] width 157 height 5
click at [332, 158] on h5 "Constraints" at bounding box center [369, 160] width 157 height 5
click at [304, 158] on h5 "Constraints" at bounding box center [369, 160] width 157 height 5
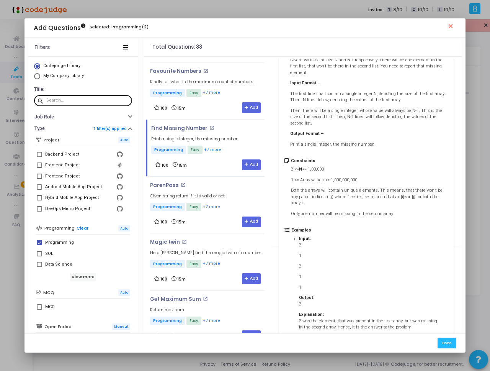
click at [304, 158] on h5 "Constraints" at bounding box center [369, 160] width 157 height 5
click at [338, 158] on h5 "Constraints" at bounding box center [369, 160] width 157 height 5
click at [311, 158] on h5 "Constraints" at bounding box center [369, 160] width 157 height 5
click at [334, 158] on h5 "Constraints" at bounding box center [369, 160] width 157 height 5
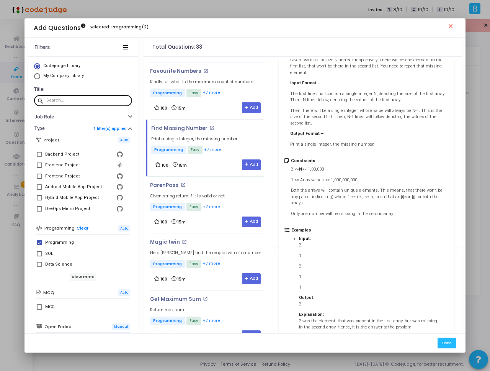
click at [304, 158] on h5 "Constraints" at bounding box center [369, 160] width 157 height 5
click at [328, 158] on h5 "Constraints" at bounding box center [369, 160] width 157 height 5
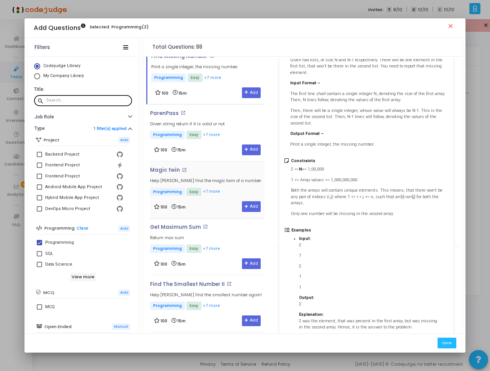
scroll to position [2480, 0]
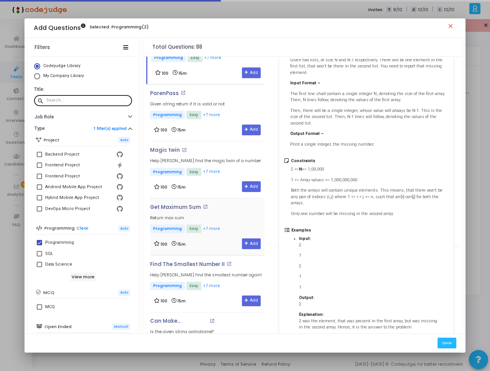
click at [210, 211] on div "Get Maximum Sum open_in_new Return max sum Programming Easy +7 more" at bounding box center [185, 219] width 70 height 30
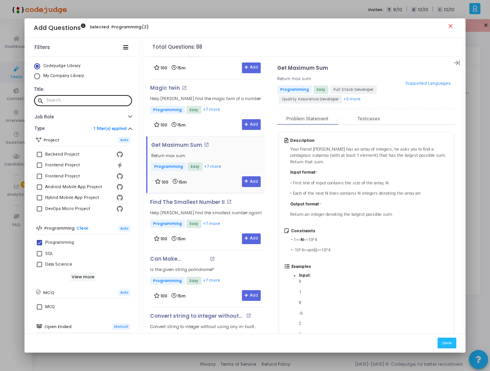
scroll to position [2572, 0]
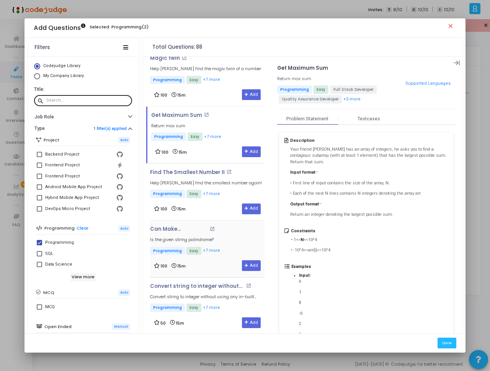
click at [236, 233] on div "Can Make Palindrome? open_in_new Is the given string palindrome? Programming Ea…" at bounding box center [207, 248] width 115 height 45
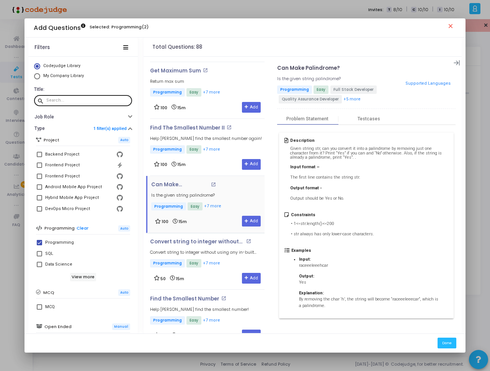
scroll to position [2617, 0]
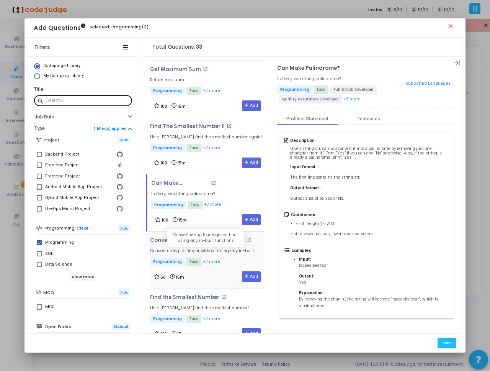
click at [219, 251] on h5 "Convert string to integer without using any in-built functions" at bounding box center [207, 250] width 115 height 5
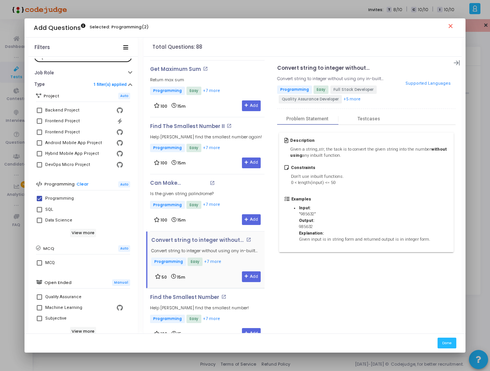
scroll to position [46, 0]
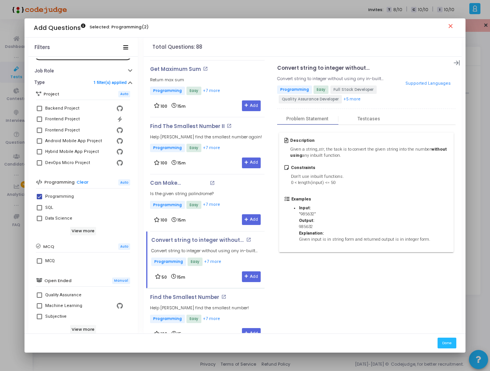
click at [197, 301] on div "Find the Smallest Number open_in_new Help [PERSON_NAME] find the smallest numbe…" at bounding box center [199, 309] width 99 height 30
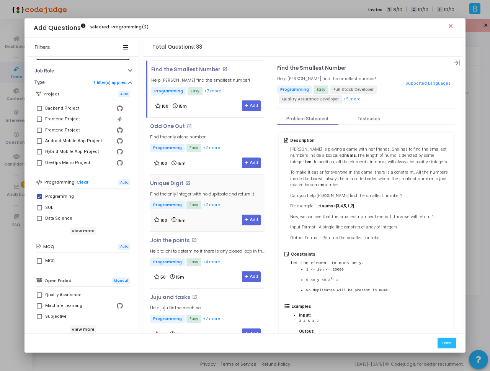
scroll to position [2846, 0]
click at [206, 182] on h4 "Unique Digit open_in_new" at bounding box center [202, 183] width 105 height 6
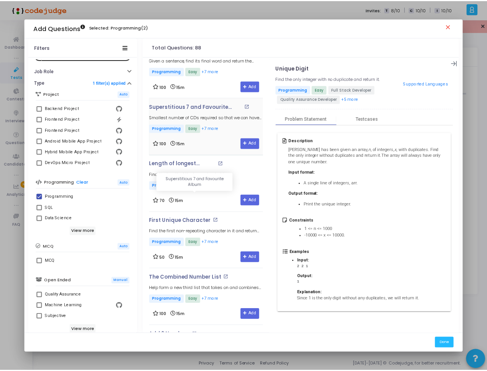
scroll to position [3489, 0]
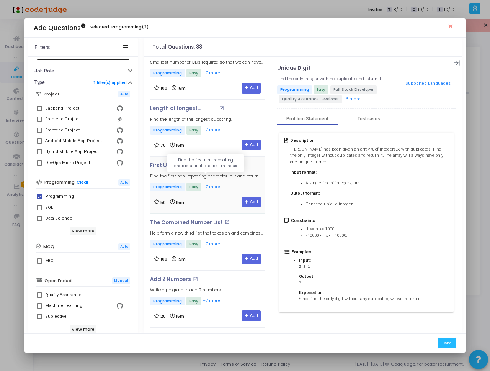
click at [235, 174] on h5 "Find the first non-repeating character in it and return index" at bounding box center [207, 176] width 115 height 5
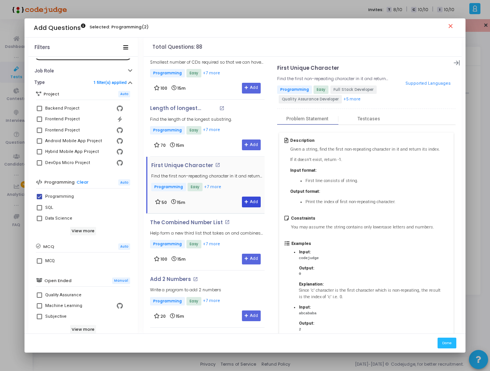
click at [252, 198] on button "Add" at bounding box center [251, 201] width 19 height 11
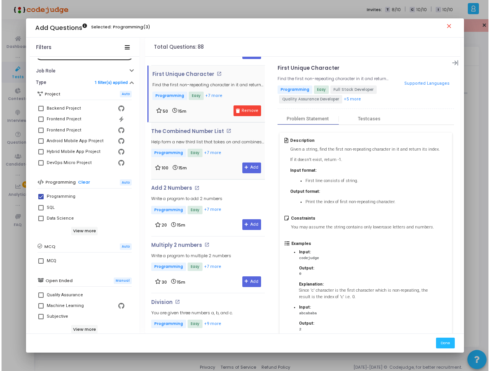
scroll to position [3581, 0]
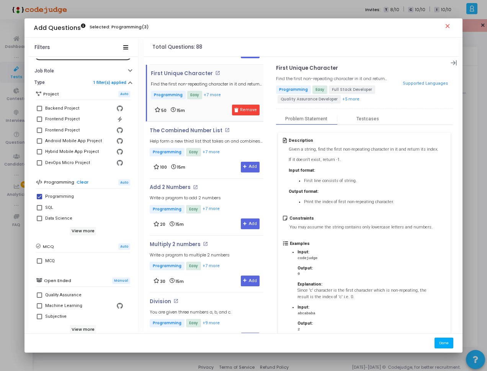
click at [446, 345] on button "Done" at bounding box center [444, 342] width 19 height 10
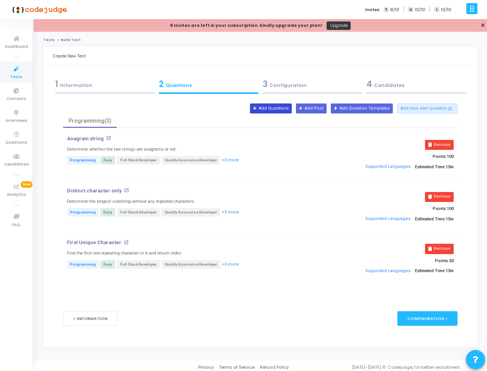
click at [284, 113] on button "Add Questions" at bounding box center [271, 108] width 42 height 10
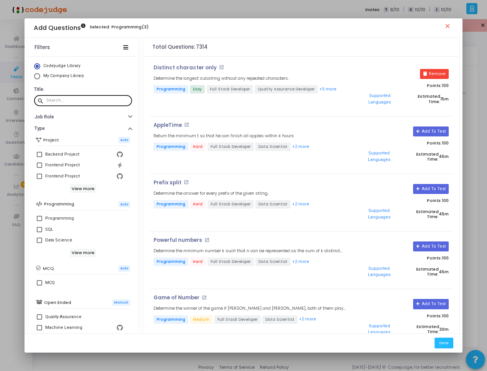
click at [86, 103] on input "text" at bounding box center [87, 100] width 83 height 5
paste input "Name & Age Filtering"
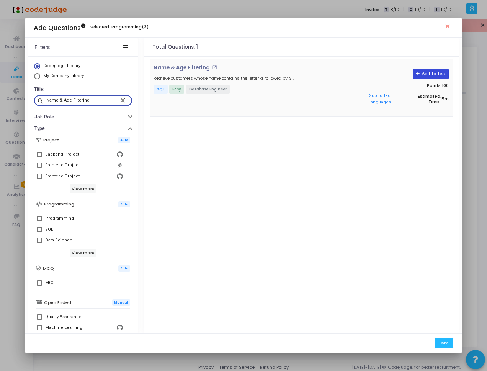
type input "Name & Age Filtering"
click at [437, 71] on button "Add To Test" at bounding box center [431, 74] width 36 height 10
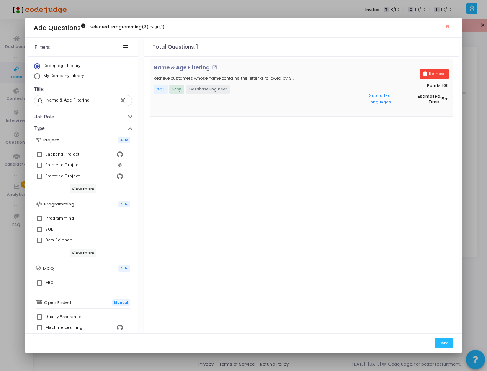
click at [446, 27] on mat-icon "close" at bounding box center [448, 27] width 9 height 9
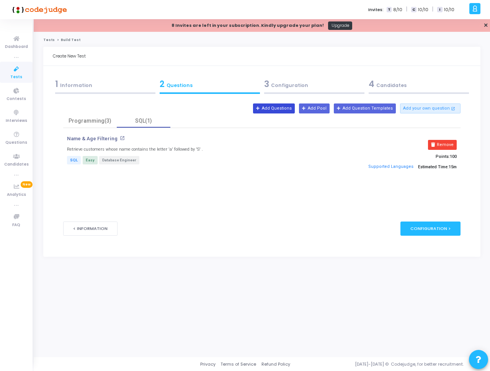
click at [291, 107] on button "Add Questions" at bounding box center [274, 108] width 42 height 10
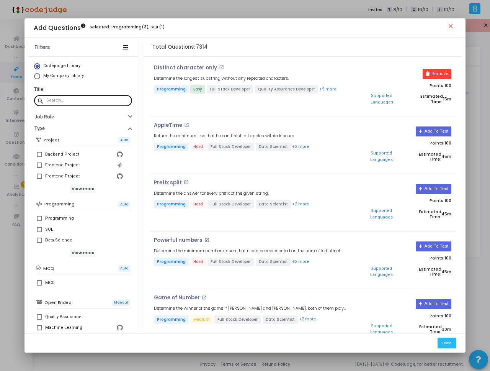
click at [70, 104] on div at bounding box center [87, 100] width 83 height 12
paste input "In a performance test script using Python's requests library, which"
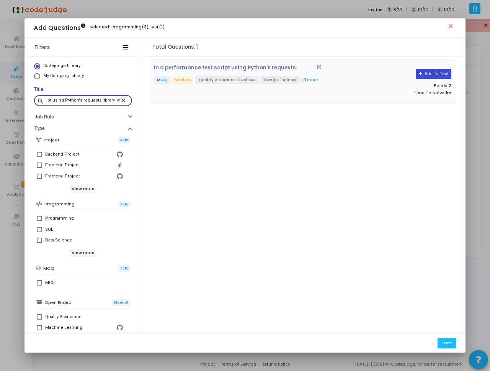
scroll to position [0, 0]
click at [436, 74] on button "Add To Test" at bounding box center [434, 74] width 36 height 10
click at [72, 98] on input "In a performance test script using Python's requests library, which" at bounding box center [83, 100] width 74 height 5
paste input "Which of the following Python code snippets correctly runs an AP"
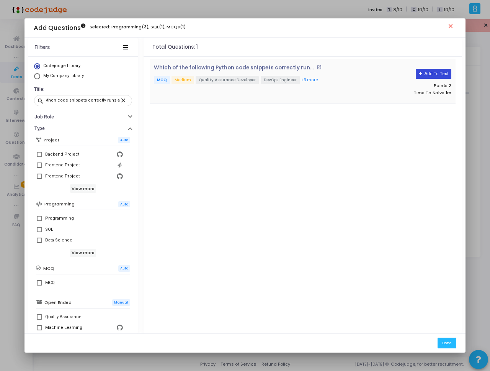
click at [426, 71] on button "Add To Test" at bounding box center [434, 74] width 36 height 10
click at [84, 99] on input "Which of the following Python code snippets correctly runs an AP" at bounding box center [83, 100] width 74 height 5
paste input "Python function is used to automatically parse a JSON"
click at [427, 75] on button "Add To Test" at bounding box center [434, 74] width 36 height 10
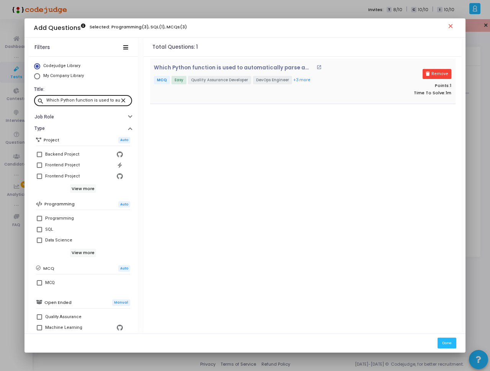
click at [71, 103] on div "Which Python function is used to automatically parse a JSON" at bounding box center [83, 100] width 74 height 12
paste input "You need to write an automated test in Python to validate that"
click at [437, 70] on button "Add To Test" at bounding box center [434, 74] width 36 height 10
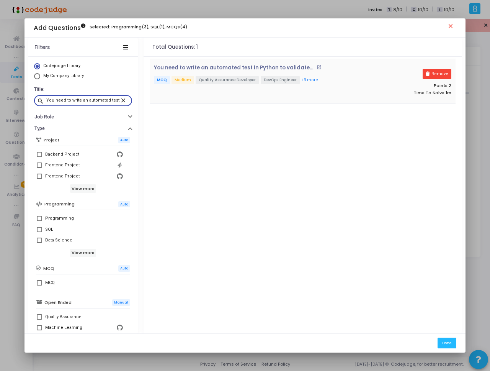
click at [88, 99] on input "You need to write an automated test in Python to validate that" at bounding box center [83, 100] width 74 height 5
paste input "Consider the following Python code:"
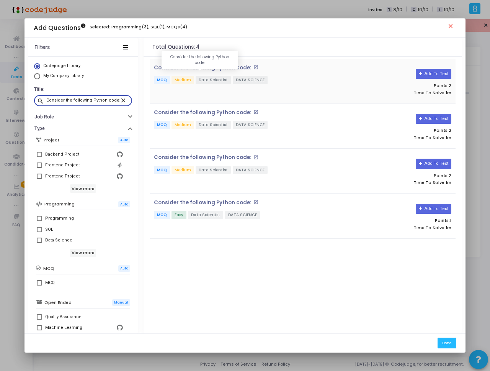
type input "Consider the following Python code:"
click at [218, 68] on p "Consider the following Python code:" at bounding box center [203, 68] width 98 height 6
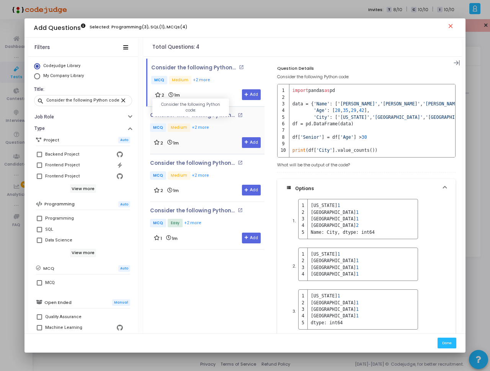
click at [206, 112] on p "Consider the following Python code:" at bounding box center [193, 115] width 86 height 6
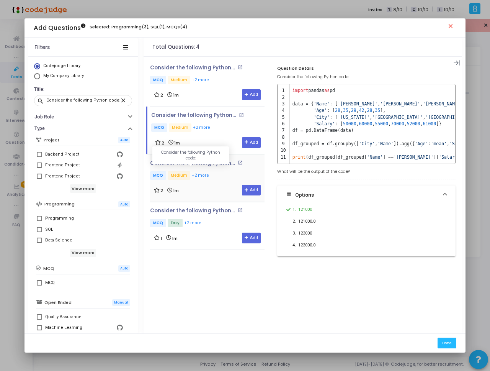
click at [215, 165] on p "Consider the following Python code:" at bounding box center [193, 163] width 86 height 6
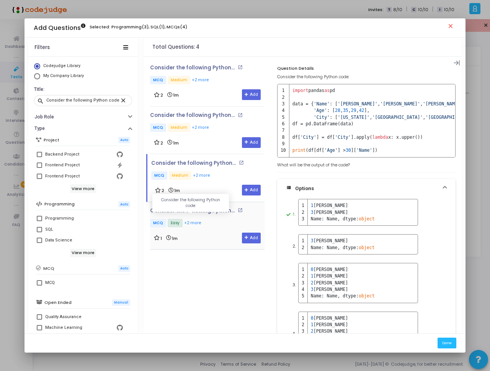
click at [209, 208] on p "Consider the following Python code:" at bounding box center [193, 211] width 86 height 6
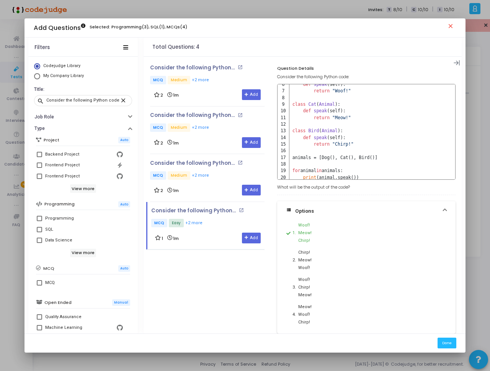
scroll to position [44, 0]
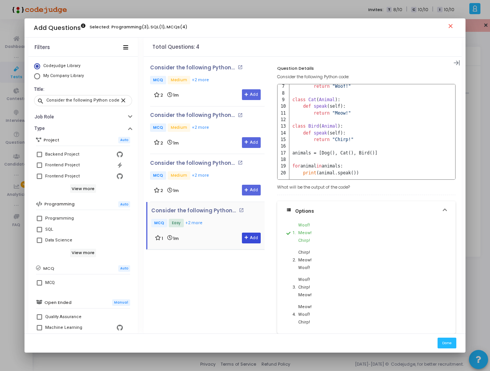
click at [250, 239] on button "Add" at bounding box center [251, 237] width 19 height 11
click at [68, 100] on input "Consider the following Python code:" at bounding box center [83, 100] width 74 height 5
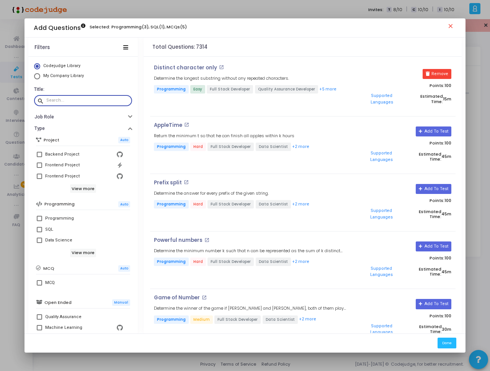
paste input "A developer builds a Python Lambda that initializes a large in-memory cache dur…"
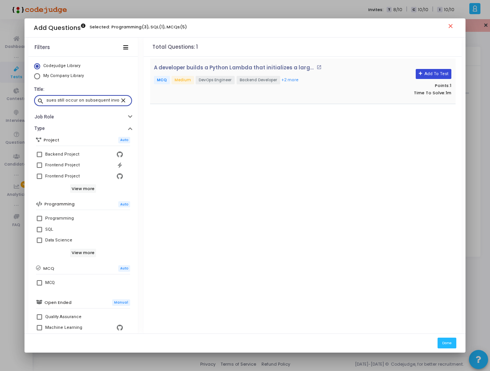
scroll to position [0, 0]
click at [442, 72] on button "Add To Test" at bounding box center [434, 74] width 36 height 10
click at [78, 98] on input "A developer builds a Python Lambda that initializes a large in-memory cache dur…" at bounding box center [83, 100] width 74 height 5
drag, startPoint x: 115, startPoint y: 101, endPoint x: 190, endPoint y: 103, distance: 75.5
click at [344, 97] on div "Filters Codejudge Library My Company Library Title: search A developer builds a…" at bounding box center [245, 185] width 434 height 295
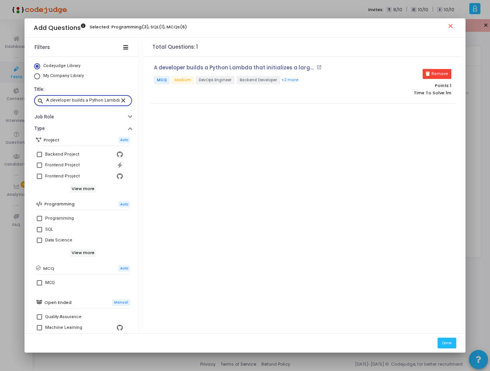
drag, startPoint x: 86, startPoint y: 98, endPoint x: 0, endPoint y: 102, distance: 85.9
click at [0, 102] on div "Add Questions Selected: Programming(3), SQL(1), MCQs(6) close Filters Codejudge…" at bounding box center [245, 185] width 490 height 371
drag, startPoint x: 85, startPoint y: 99, endPoint x: 11, endPoint y: 102, distance: 73.6
click at [11, 102] on div "Add Questions Selected: Programming(3), SQL(1), MCQs(6) close Filters Codejudge…" at bounding box center [245, 185] width 490 height 371
click at [79, 100] on input "Python Lambda that initializes a large in-memory cache during cold start. Howev…" at bounding box center [83, 100] width 74 height 5
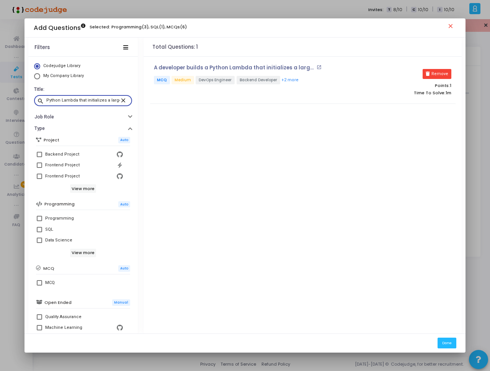
click at [79, 100] on input "Python Lambda that initializes a large in-memory cache during cold start. Howev…" at bounding box center [83, 100] width 74 height 5
drag, startPoint x: 77, startPoint y: 100, endPoint x: 265, endPoint y: 98, distance: 188.4
click at [265, 98] on div "Filters Codejudge Library My Company Library Title: search Python Lambda that i…" at bounding box center [245, 185] width 434 height 295
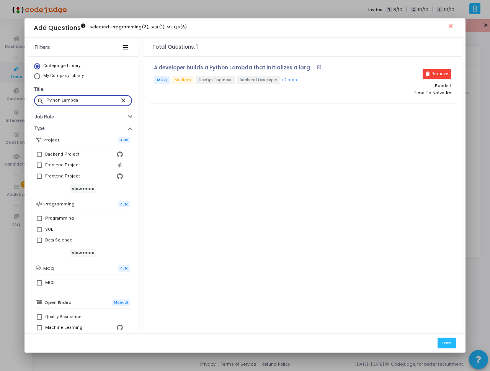
click at [97, 101] on input "Python Lambda" at bounding box center [83, 100] width 74 height 5
paste input "What does the following Python code snippet do?"
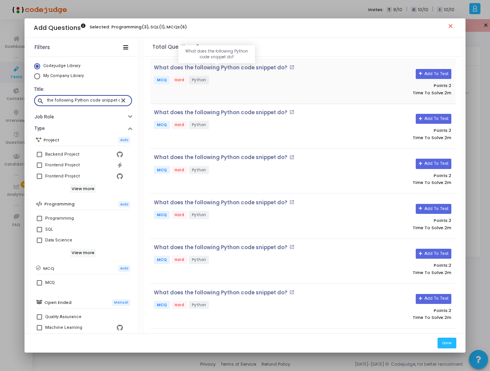
type input "What does the following Python code snippet do?"
click at [234, 66] on p "What does the following Python code snippet do?" at bounding box center [221, 68] width 134 height 6
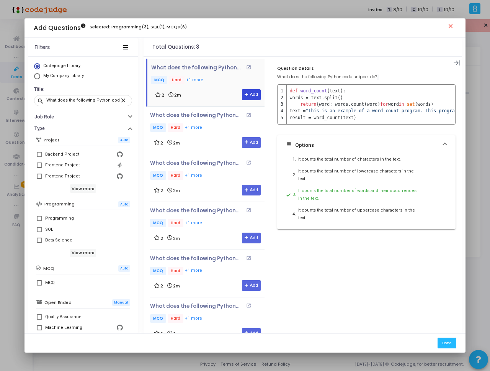
click at [250, 96] on button "Add" at bounding box center [251, 94] width 19 height 11
click at [212, 126] on p "MCQ Hard +1 more" at bounding box center [207, 128] width 115 height 10
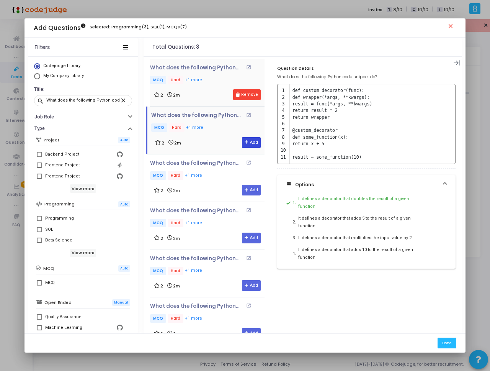
click at [245, 141] on icon at bounding box center [247, 142] width 4 height 4
click at [208, 189] on div "2 2m Add" at bounding box center [207, 190] width 107 height 11
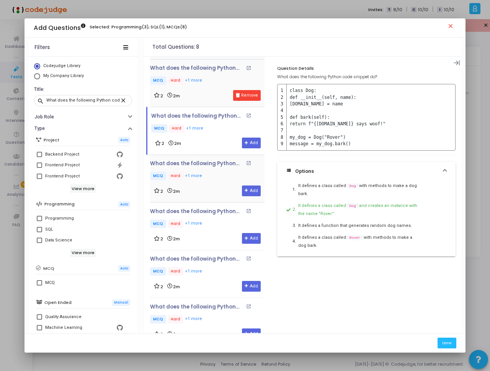
scroll to position [22, 0]
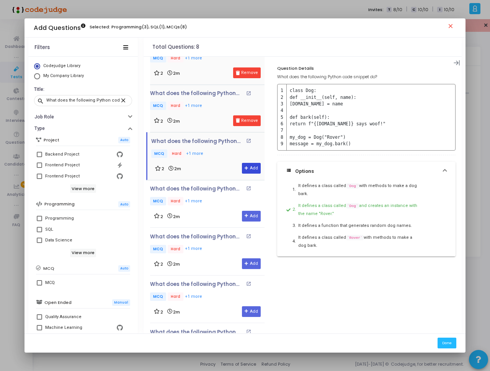
click at [247, 169] on button "Add" at bounding box center [251, 168] width 19 height 11
click at [211, 211] on div "2 2m Add" at bounding box center [207, 216] width 107 height 11
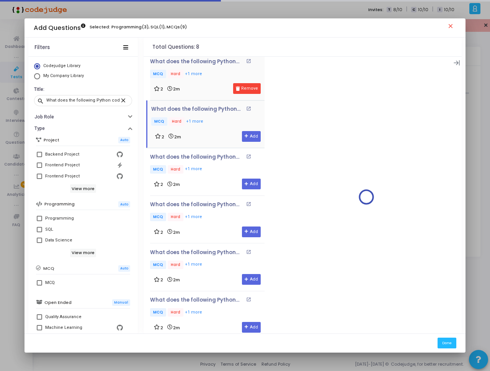
scroll to position [114, 0]
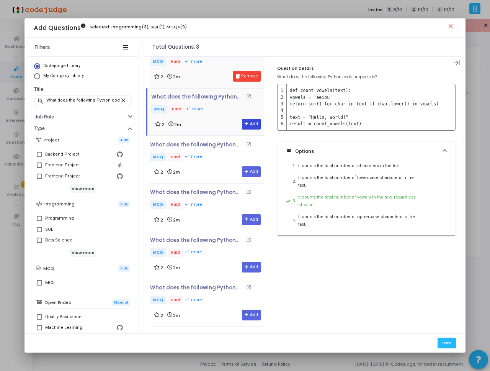
click at [247, 122] on button "Add" at bounding box center [251, 124] width 19 height 11
click at [201, 168] on div "2 2m Add" at bounding box center [207, 171] width 107 height 11
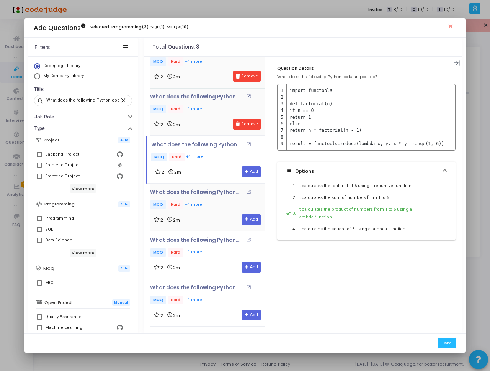
click at [206, 203] on p "MCQ Hard +1 more" at bounding box center [207, 205] width 115 height 10
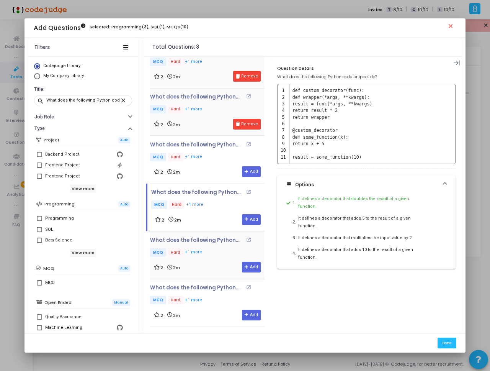
click at [210, 267] on div "2 2m Add" at bounding box center [207, 267] width 107 height 11
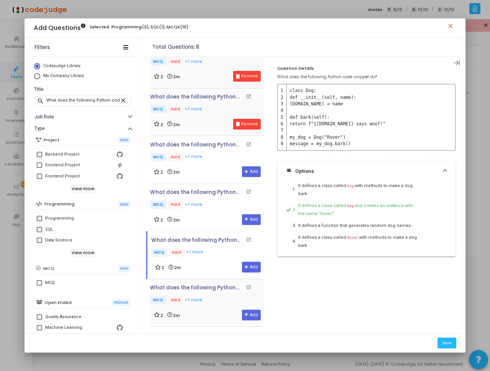
click at [211, 296] on p "MCQ Hard +1 more" at bounding box center [207, 301] width 115 height 10
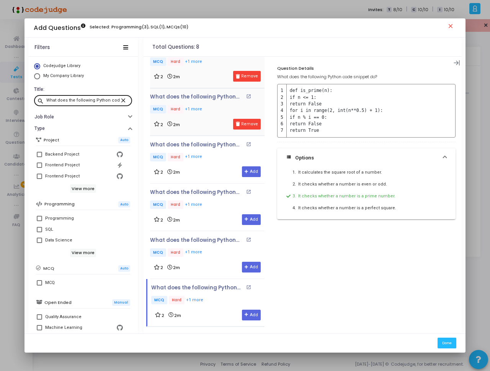
click at [80, 101] on input "What does the following Python code snippet do?" at bounding box center [83, 100] width 74 height 5
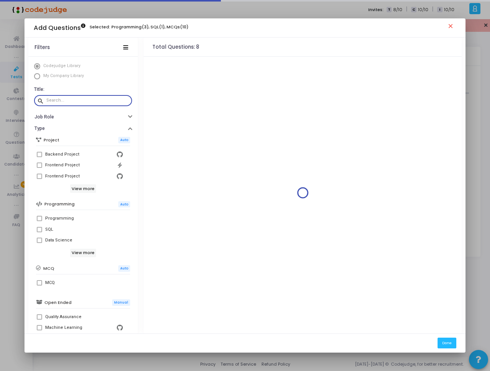
scroll to position [0, 0]
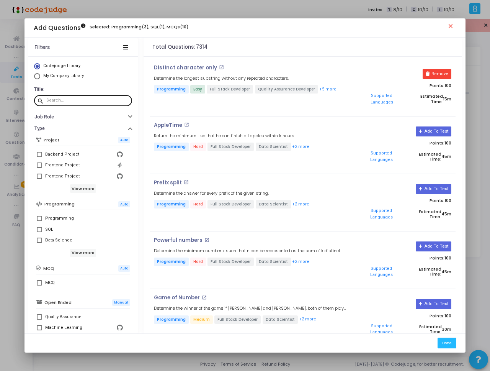
click at [82, 97] on div at bounding box center [87, 100] width 83 height 12
click at [81, 98] on input "text" at bounding box center [87, 100] width 83 height 5
paste input "Which of the following is the correct way to open a file named"
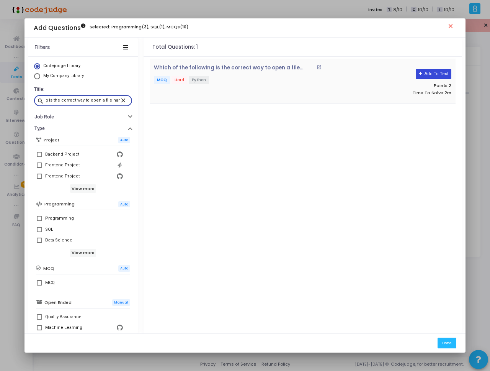
click at [440, 72] on button "Add To Test" at bounding box center [434, 74] width 36 height 10
click at [83, 98] on input "Which of the following is the correct way to open a file named" at bounding box center [83, 100] width 74 height 5
paste input "Given the Python code snippet below, what is the value of result"
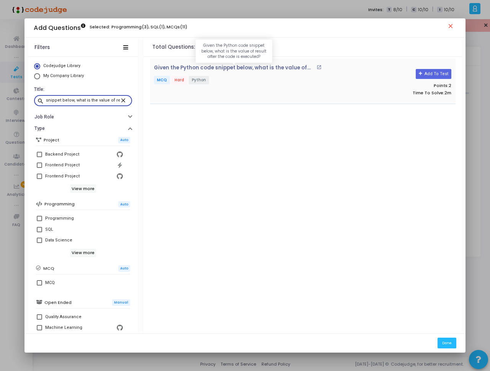
type input "Given the Python code snippet below, what is the value of result"
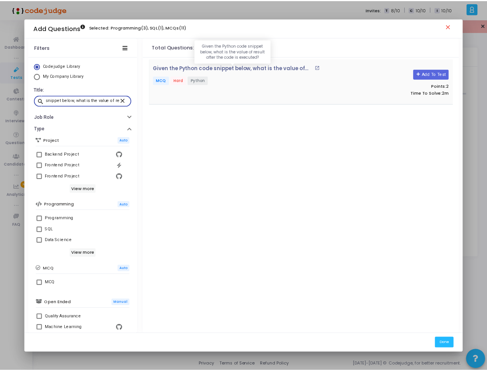
scroll to position [0, 0]
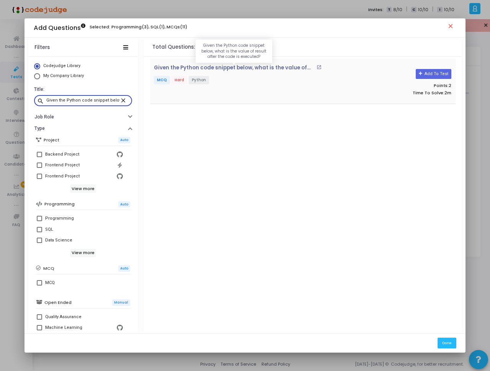
click at [271, 69] on p "Given the Python code snippet below, what is the value of result after the code…" at bounding box center [234, 68] width 161 height 6
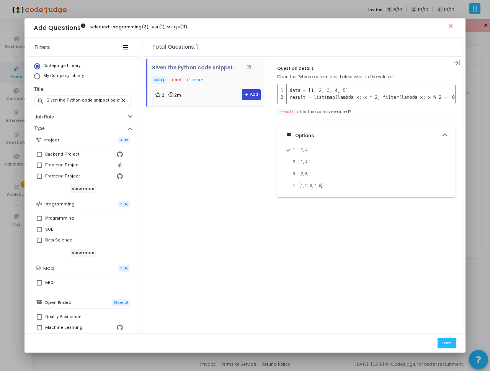
click at [251, 95] on button "Add" at bounding box center [251, 94] width 19 height 11
click at [449, 348] on div "Done" at bounding box center [245, 342] width 441 height 19
click at [449, 345] on button "Done" at bounding box center [447, 342] width 19 height 10
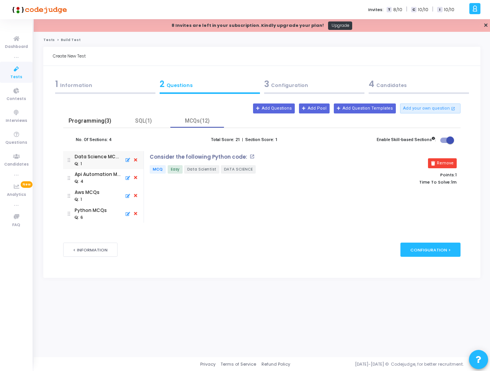
click at [103, 123] on div "Programming(3)" at bounding box center [90, 121] width 44 height 8
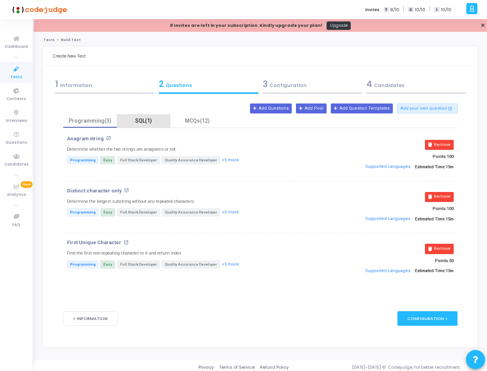
click at [139, 123] on div "SQL(1)" at bounding box center [143, 121] width 44 height 8
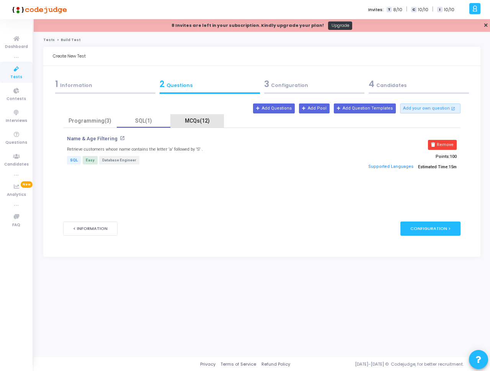
click at [184, 123] on div "MCQs(12)" at bounding box center [197, 121] width 44 height 8
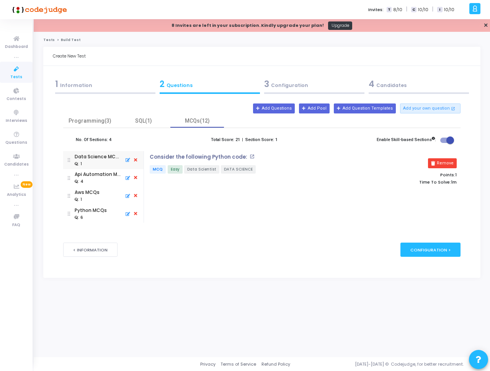
click at [126, 85] on div "1 Information" at bounding box center [105, 84] width 100 height 13
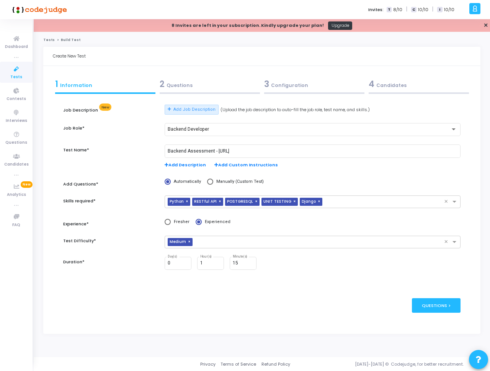
click at [180, 83] on div "2 Questions" at bounding box center [210, 84] width 100 height 13
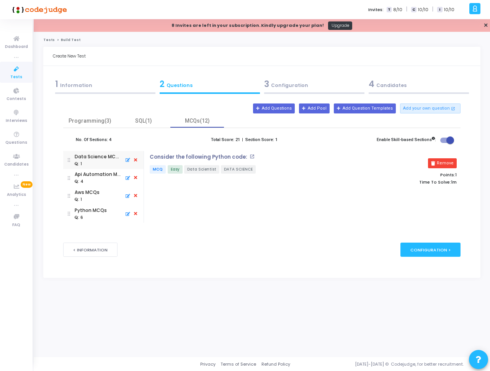
click at [444, 140] on span at bounding box center [447, 139] width 14 height 5
click at [444, 143] on input "checkbox" at bounding box center [444, 143] width 0 height 0
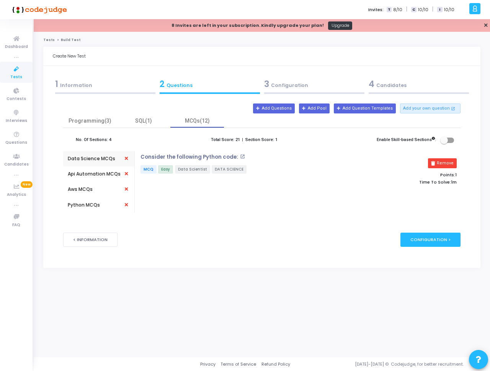
click at [356, 185] on div "Remove Points: 1 Time To Solve: 1m" at bounding box center [407, 170] width 108 height 33
click at [448, 141] on span at bounding box center [444, 140] width 8 height 8
click at [444, 143] on input "checkbox" at bounding box center [444, 143] width 0 height 0
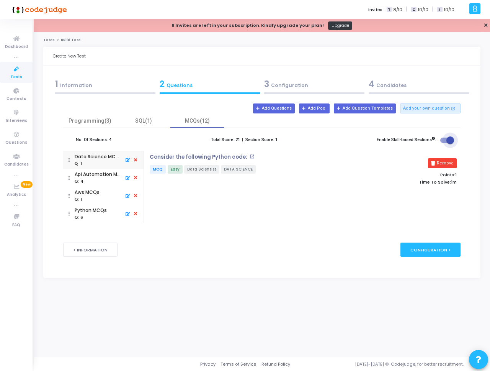
click at [448, 141] on span at bounding box center [451, 140] width 8 height 8
click at [444, 143] on input "checkbox" at bounding box center [444, 143] width 0 height 0
checkbox input "false"
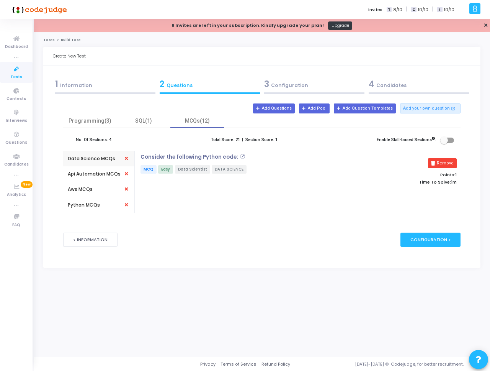
click at [327, 200] on div "Consider the following Python code: open_in_new MCQ Easy Data Scientist DATA SC…" at bounding box center [299, 182] width 324 height 62
click at [290, 90] on div "3 Configuration" at bounding box center [314, 84] width 100 height 13
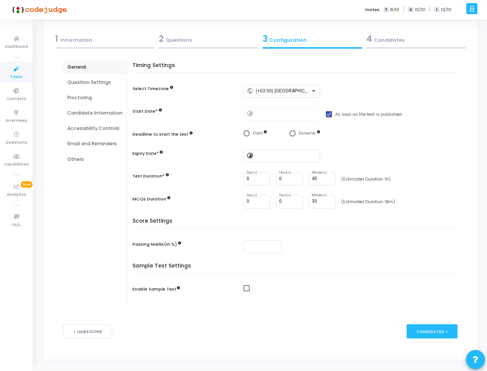
scroll to position [46, 0]
click at [292, 133] on span "Select confirmation" at bounding box center [293, 132] width 6 height 6
click at [292, 133] on input "Dynamic" at bounding box center [293, 132] width 6 height 6
radio input "true"
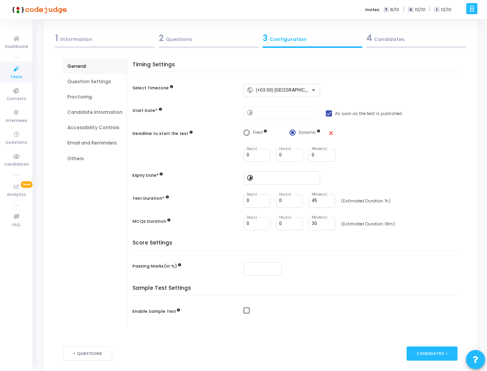
click at [255, 133] on span "Fixed" at bounding box center [258, 132] width 10 height 5
click at [250, 133] on input "Fixed" at bounding box center [247, 132] width 6 height 6
radio input "true"
click at [297, 134] on span "Dynamic" at bounding box center [308, 132] width 25 height 7
click at [296, 134] on input "Dynamic" at bounding box center [293, 132] width 6 height 6
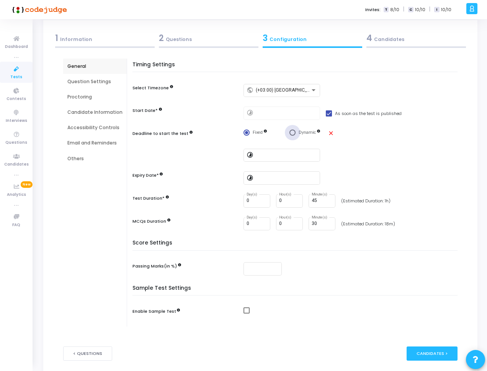
radio input "true"
click at [399, 133] on div "Fixed Dynamic close" at bounding box center [353, 132] width 218 height 7
click at [258, 154] on input "0" at bounding box center [257, 154] width 21 height 5
type input "1"
click at [409, 159] on div "1 Day(s) 0 Hour(s) 0 Minute(s)" at bounding box center [353, 155] width 218 height 13
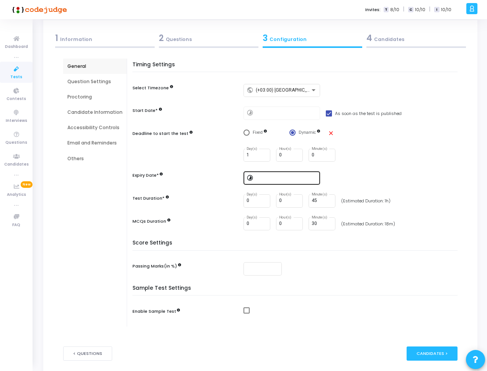
click at [256, 180] on div at bounding box center [286, 177] width 61 height 14
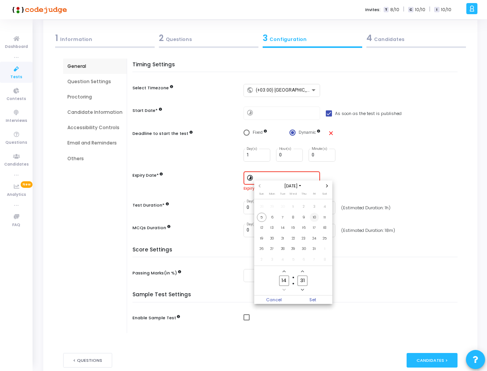
click at [313, 217] on span "10" at bounding box center [315, 218] width 10 height 10
click at [314, 301] on span "Set" at bounding box center [312, 299] width 39 height 8
type input "[DATE] 2:31 PM"
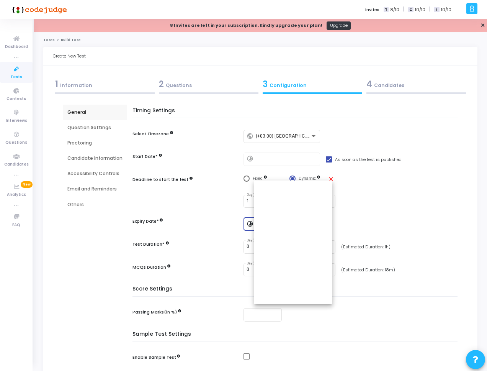
scroll to position [46, 0]
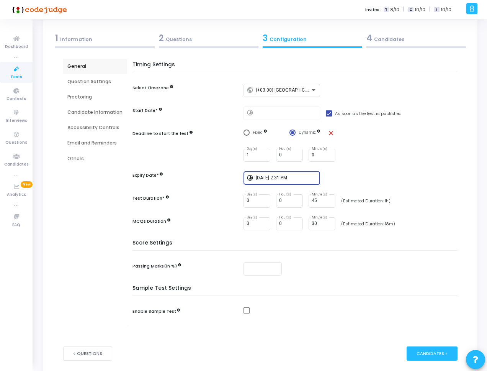
click at [395, 167] on div "Timing Settings Select Timezone public (+03:00) [GEOGRAPHIC_DATA]/[GEOGRAPHIC_D…" at bounding box center [296, 151] width 321 height 178
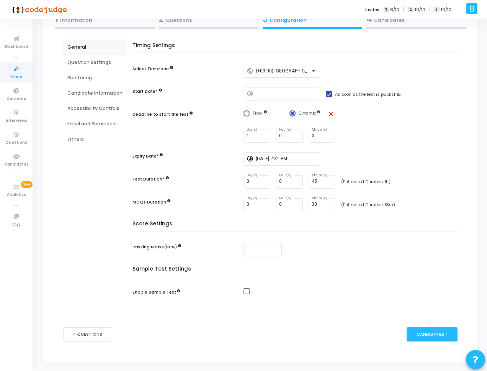
scroll to position [84, 0]
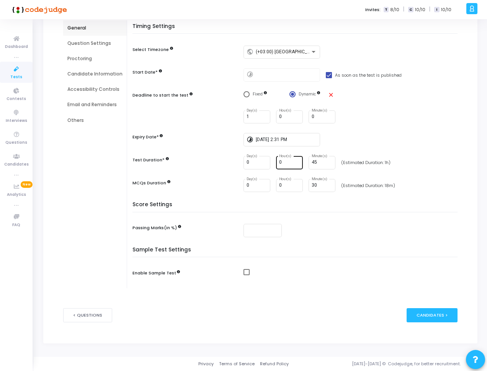
click at [283, 164] on input "0" at bounding box center [289, 162] width 21 height 5
click at [412, 156] on div "0 Day(s) 0 Hour(s) 45 Minute(s) (Estimated Duration: 1h)" at bounding box center [353, 162] width 218 height 13
click at [423, 146] on div "timelapse [DATE] 2:31 PM" at bounding box center [353, 139] width 218 height 13
click at [323, 165] on input "45" at bounding box center [322, 162] width 21 height 5
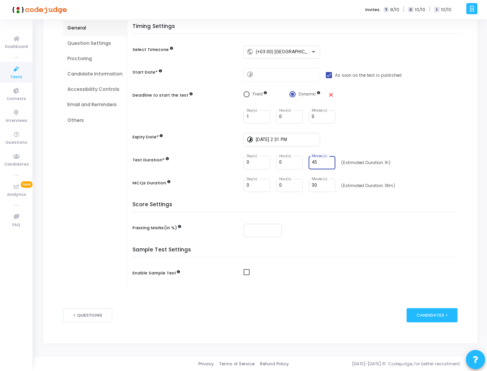
type input "4"
click at [287, 161] on input "0" at bounding box center [289, 162] width 21 height 5
type input "0"
type input "1"
click at [317, 186] on input "30" at bounding box center [322, 185] width 21 height 5
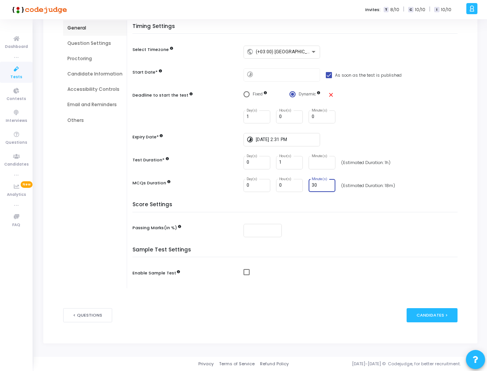
type input "3"
type input "15"
click at [331, 196] on div "Timing Settings Select Timezone public (+03:00) [GEOGRAPHIC_DATA]/[GEOGRAPHIC_D…" at bounding box center [296, 112] width 321 height 178
click at [259, 229] on input "number" at bounding box center [263, 230] width 32 height 5
click at [262, 231] on input "number" at bounding box center [263, 230] width 32 height 5
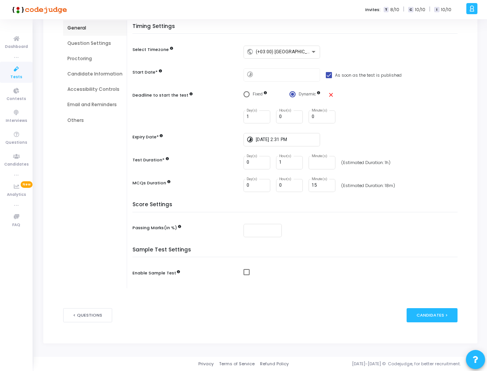
click at [212, 234] on div "Passing Marks(in %)" at bounding box center [297, 230] width 329 height 13
click at [244, 272] on span at bounding box center [247, 272] width 6 height 6
click at [246, 275] on input "checkbox" at bounding box center [246, 275] width 0 height 0
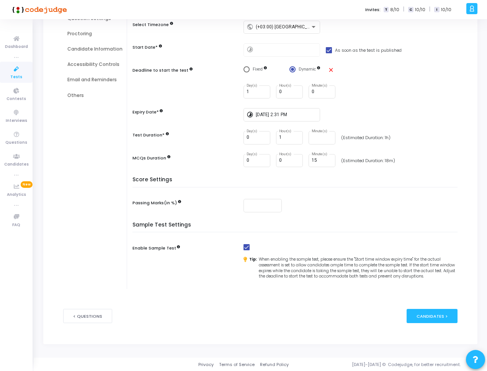
scroll to position [110, 0]
click at [245, 246] on span at bounding box center [247, 246] width 6 height 6
click at [246, 249] on input "checkbox" at bounding box center [246, 249] width 0 height 0
checkbox input "false"
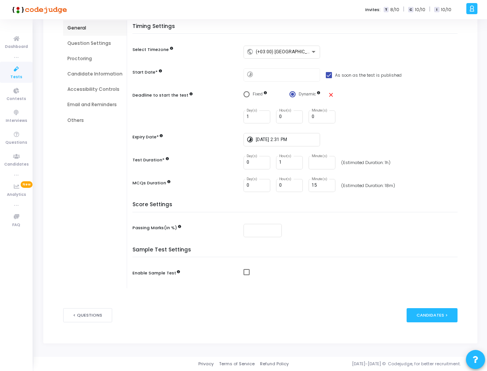
click at [89, 46] on div "Question Settings" at bounding box center [94, 43] width 55 height 7
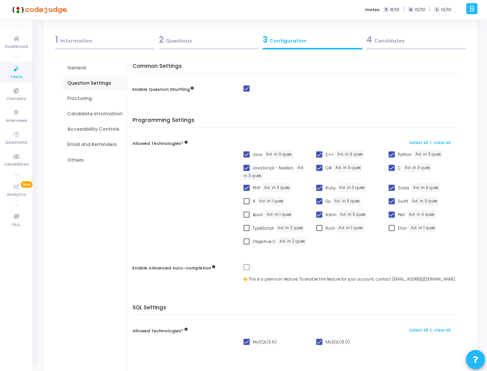
scroll to position [46, 0]
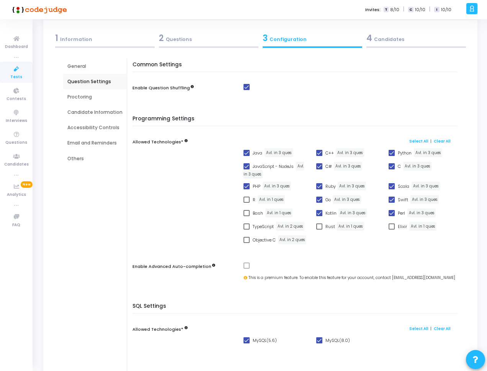
click at [241, 152] on div "Java Avl. in 3 ques" at bounding box center [276, 154] width 73 height 13
click at [246, 168] on span at bounding box center [247, 166] width 6 height 6
click at [246, 169] on input "JavaScript - NodeJs" at bounding box center [246, 169] width 0 height 0
checkbox input "false"
click at [245, 152] on span at bounding box center [247, 153] width 6 height 6
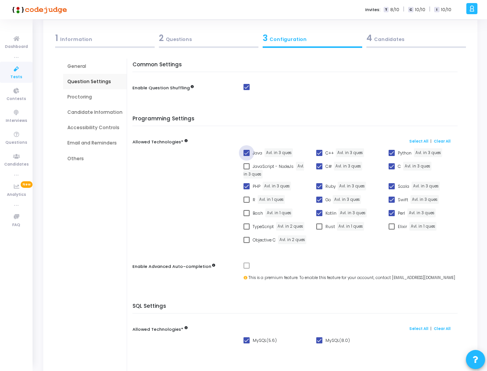
click at [246, 156] on input "Java" at bounding box center [246, 156] width 0 height 0
checkbox input "false"
click at [326, 154] on span "C++" at bounding box center [330, 152] width 8 height 9
click at [319, 156] on input "C++" at bounding box center [319, 156] width 0 height 0
checkbox input "false"
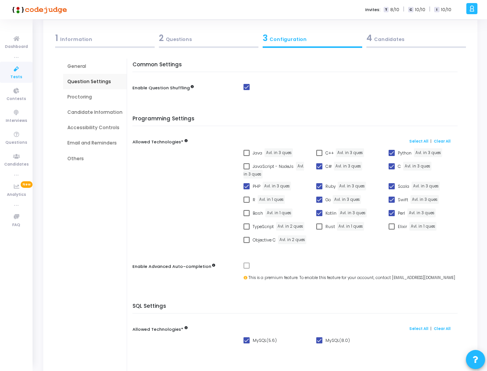
click at [326, 165] on span "C#" at bounding box center [329, 166] width 7 height 9
click at [319, 169] on input "C#" at bounding box center [319, 169] width 0 height 0
checkbox input "false"
click at [400, 166] on span "C" at bounding box center [399, 166] width 3 height 9
click at [392, 169] on input "C" at bounding box center [391, 169] width 0 height 0
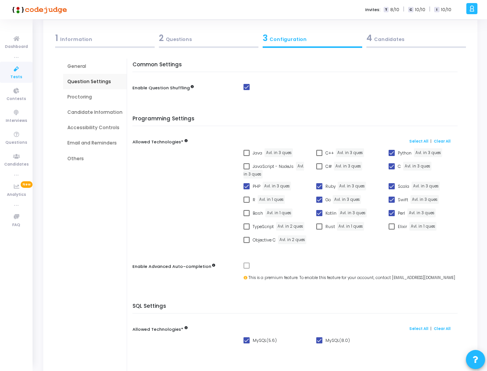
checkbox input "false"
click at [400, 187] on span "Scala" at bounding box center [403, 186] width 11 height 9
click at [392, 189] on input "Scala" at bounding box center [391, 189] width 0 height 0
checkbox input "false"
click at [399, 203] on span "Swift" at bounding box center [403, 199] width 10 height 9
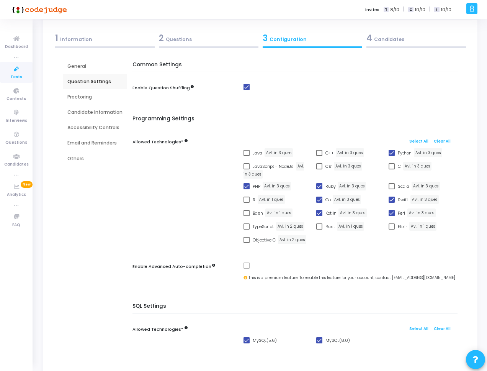
click at [392, 203] on input "Swift" at bounding box center [391, 203] width 0 height 0
checkbox input "false"
drag, startPoint x: 399, startPoint y: 210, endPoint x: 354, endPoint y: 212, distance: 46.0
click at [399, 210] on span "Perl" at bounding box center [401, 212] width 7 height 9
click at [392, 216] on input "Perl" at bounding box center [391, 216] width 0 height 0
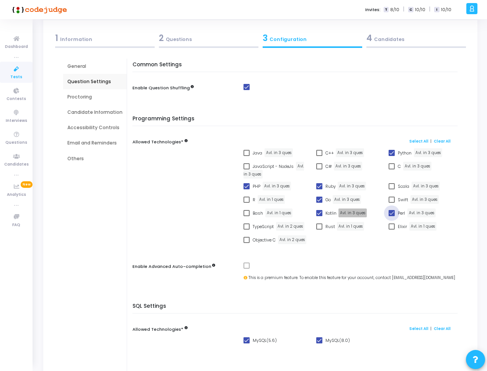
checkbox input "false"
click at [332, 213] on span "Kotlin" at bounding box center [331, 212] width 11 height 9
click at [319, 216] on input "Kotlin" at bounding box center [319, 216] width 0 height 0
checkbox input "false"
click at [327, 202] on span "Go" at bounding box center [328, 199] width 5 height 9
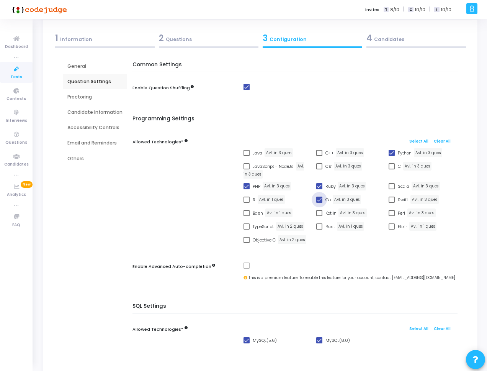
click at [319, 203] on input "Go" at bounding box center [319, 203] width 0 height 0
checkbox input "false"
click at [326, 187] on span "Ruby" at bounding box center [331, 186] width 10 height 9
click at [319, 189] on input "Ruby" at bounding box center [319, 189] width 0 height 0
checkbox input "false"
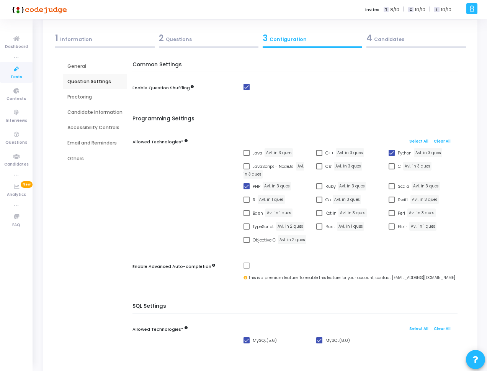
click at [245, 184] on span at bounding box center [247, 186] width 6 height 6
click at [246, 189] on input "PHP" at bounding box center [246, 189] width 0 height 0
checkbox input "false"
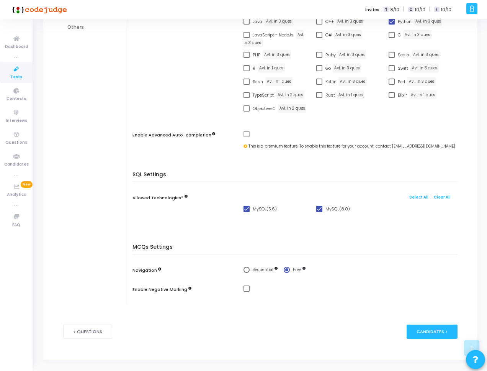
scroll to position [184, 0]
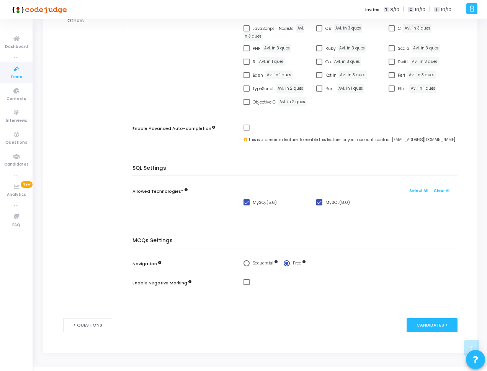
click at [244, 127] on span at bounding box center [247, 127] width 6 height 6
click at [249, 128] on mat-checkbox at bounding box center [353, 127] width 218 height 7
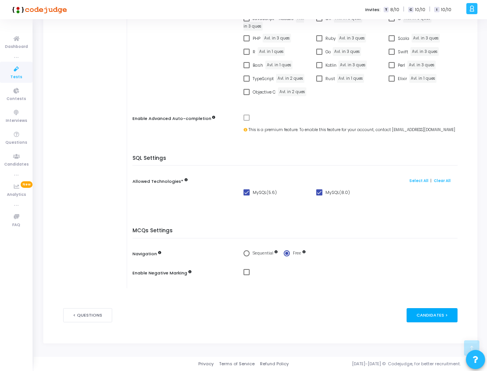
click at [430, 314] on div "Candidates >" at bounding box center [432, 315] width 51 height 14
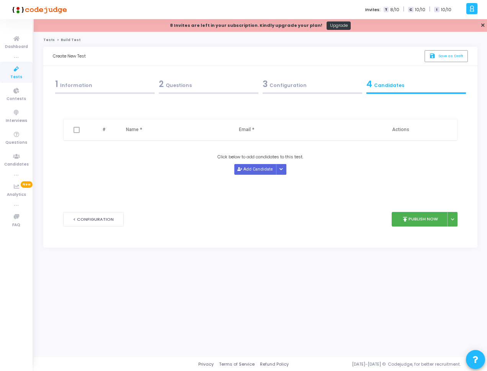
scroll to position [0, 0]
click at [295, 82] on div "3 Configuration" at bounding box center [314, 84] width 100 height 13
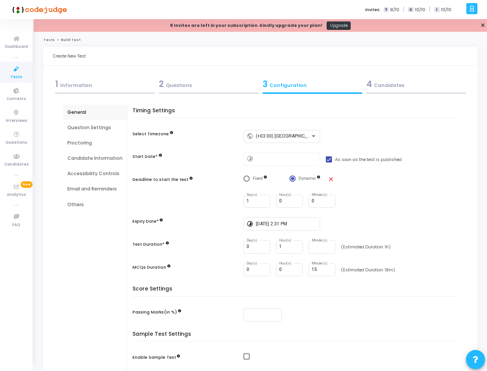
click at [87, 139] on div "Proctoring" at bounding box center [94, 142] width 55 height 7
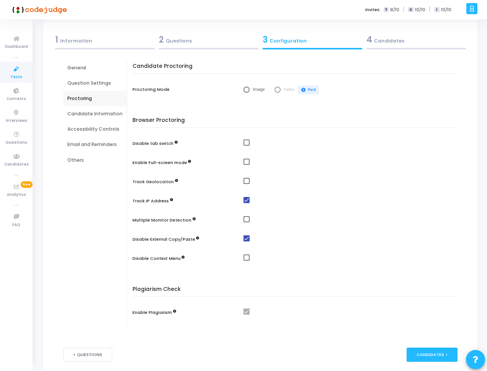
scroll to position [83, 0]
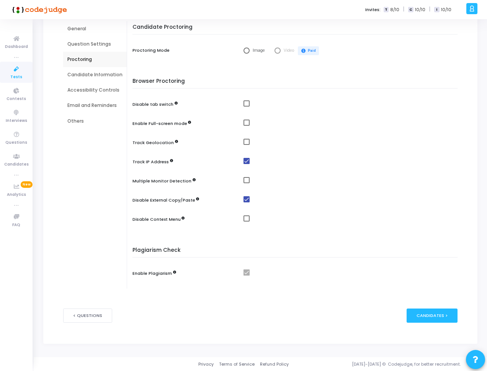
click at [245, 123] on span at bounding box center [247, 122] width 6 height 6
click at [246, 126] on input "checkbox" at bounding box center [246, 126] width 0 height 0
checkbox input "true"
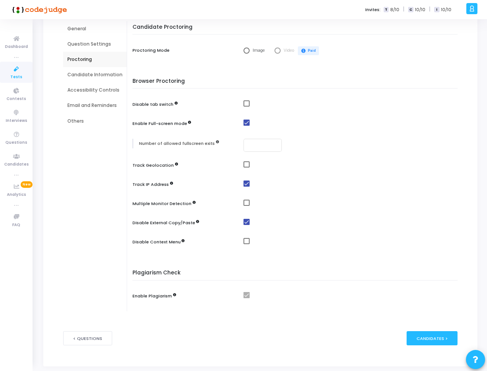
click at [319, 137] on div "Browser Proctoring Disable tab switch Enable Full-screen mode Number of allowed…" at bounding box center [296, 167] width 321 height 179
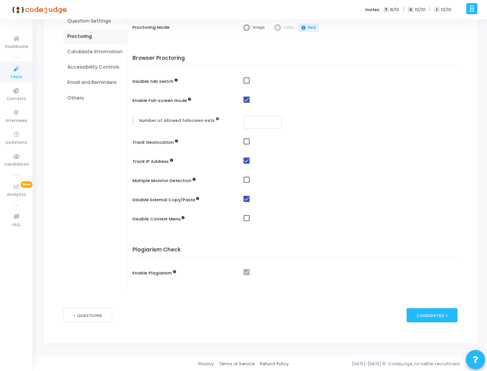
click at [244, 184] on div at bounding box center [353, 182] width 218 height 10
click at [244, 182] on span at bounding box center [247, 180] width 6 height 6
click at [246, 183] on input "checkbox" at bounding box center [246, 183] width 0 height 0
checkbox input "true"
click at [93, 190] on div "General Question Settings Proctoring Candidate Information Accessibility Contro…" at bounding box center [95, 143] width 64 height 290
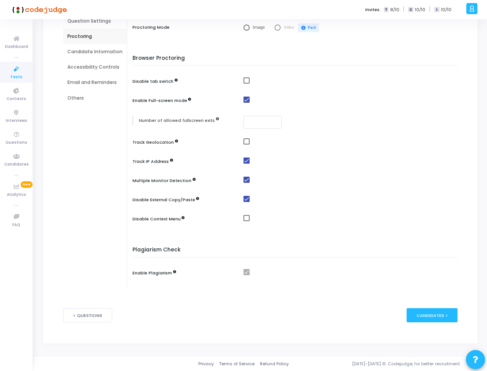
click at [244, 219] on span at bounding box center [247, 218] width 6 height 6
click at [246, 221] on input "checkbox" at bounding box center [246, 221] width 0 height 0
checkbox input "true"
click at [115, 224] on div "General Question Settings Proctoring Candidate Information Accessibility Contro…" at bounding box center [95, 143] width 64 height 290
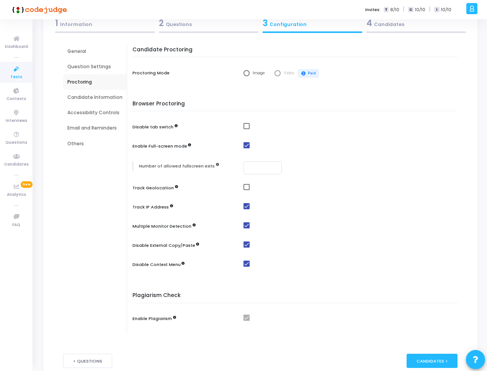
scroll to position [61, 0]
click at [104, 98] on div "Candidate Information" at bounding box center [94, 97] width 55 height 7
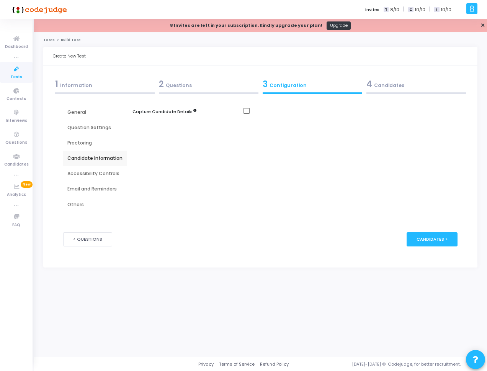
scroll to position [0, 0]
click at [103, 175] on div "Accessibility Controls" at bounding box center [94, 173] width 55 height 7
click at [102, 187] on div "Email and Reminders" at bounding box center [94, 188] width 55 height 7
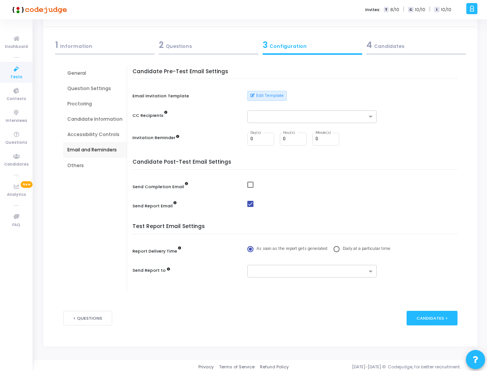
scroll to position [42, 0]
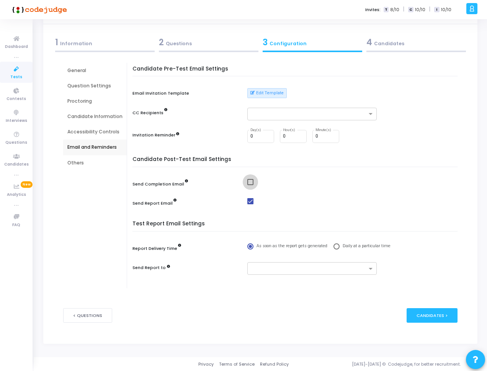
click at [249, 180] on span at bounding box center [250, 182] width 6 height 6
click at [250, 185] on input "checkbox" at bounding box center [250, 185] width 0 height 0
checkbox input "true"
click at [251, 203] on span at bounding box center [250, 201] width 6 height 6
click at [250, 204] on input "checkbox" at bounding box center [250, 204] width 0 height 0
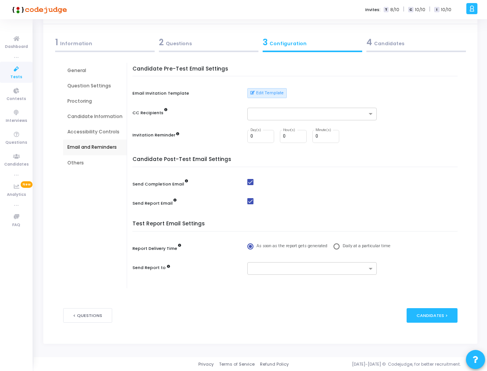
checkbox input "false"
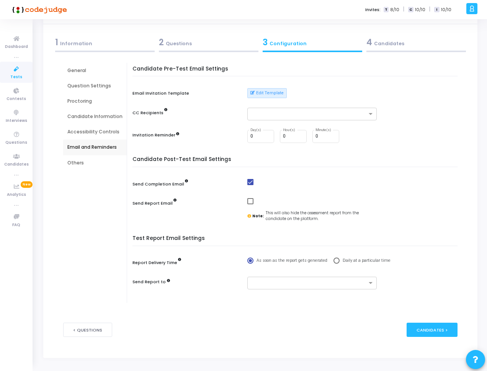
click at [336, 192] on div "Candidate Post-Test Email Settings Send Completion Email Send Report Email Note…" at bounding box center [296, 193] width 321 height 75
click at [291, 283] on input "text" at bounding box center [309, 283] width 115 height 7
click at [282, 295] on div "nabeel" at bounding box center [310, 295] width 129 height 13
click at [414, 259] on div "Report Delivery Time As soon as the report gets generated Daily at a particular…" at bounding box center [297, 262] width 329 height 10
click at [83, 165] on div "Others" at bounding box center [94, 162] width 55 height 7
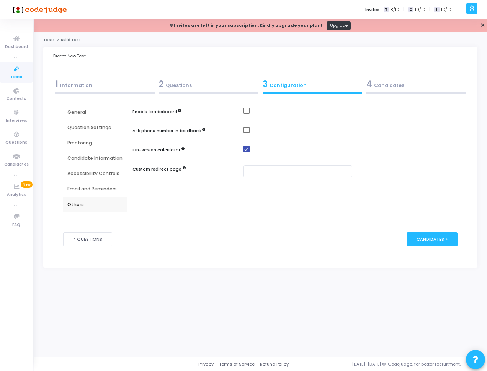
scroll to position [0, 0]
click at [444, 243] on div "Candidates >" at bounding box center [435, 239] width 51 height 14
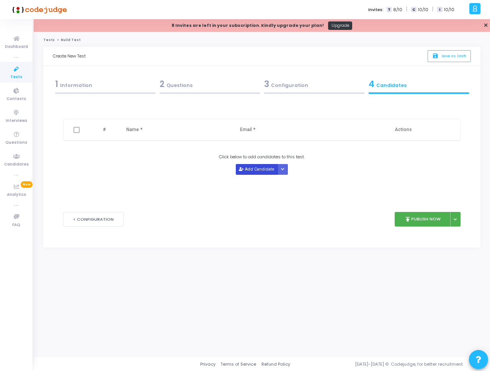
click at [254, 171] on button "Add Candidate" at bounding box center [257, 169] width 42 height 10
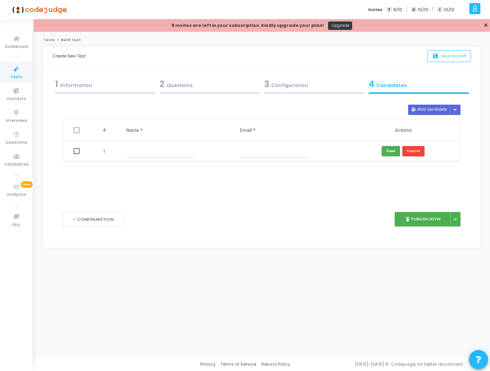
click at [144, 154] on input "text" at bounding box center [160, 151] width 68 height 13
click at [265, 154] on input "text" at bounding box center [274, 151] width 68 height 13
paste input "[EMAIL_ADDRESS][DOMAIN_NAME]"
type input "[EMAIL_ADDRESS][DOMAIN_NAME]"
click at [253, 151] on input "[EMAIL_ADDRESS][DOMAIN_NAME]" at bounding box center [274, 151] width 68 height 13
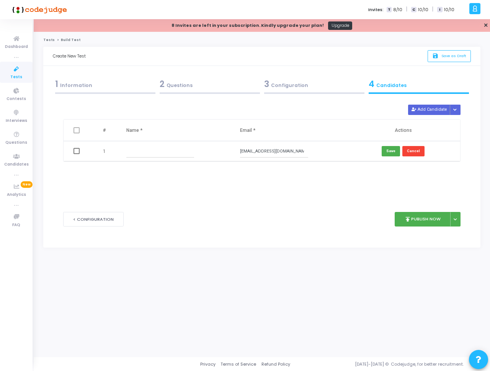
click at [253, 151] on input "[EMAIL_ADDRESS][DOMAIN_NAME]" at bounding box center [274, 151] width 68 height 13
click at [174, 151] on input "text" at bounding box center [160, 151] width 68 height 13
paste input "budrannasher"
click at [138, 152] on input "budrannasher" at bounding box center [160, 151] width 68 height 13
type input "[PERSON_NAME]"
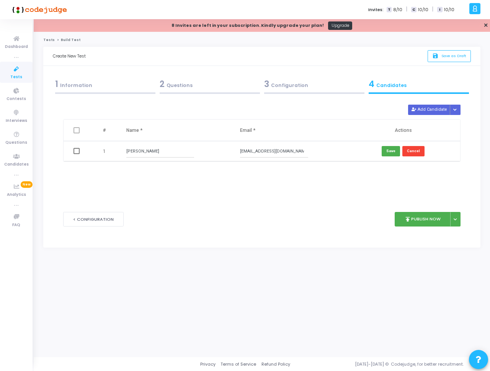
click at [209, 181] on div "Delete Add Candidate Upload Candidate List # Name * Email * Actions 1 [PERSON_N…" at bounding box center [261, 153] width 397 height 96
click at [389, 154] on button "Save" at bounding box center [391, 151] width 18 height 10
click at [318, 85] on div "3 Configuration" at bounding box center [314, 84] width 100 height 13
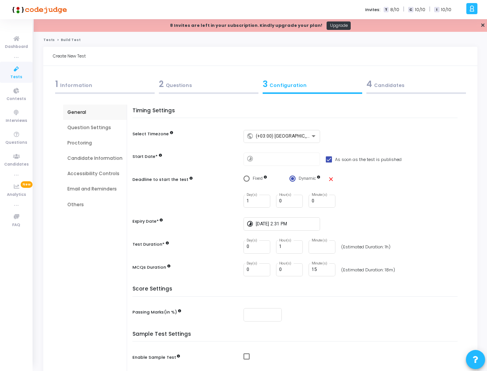
click at [192, 85] on div "2 Questions" at bounding box center [209, 84] width 100 height 13
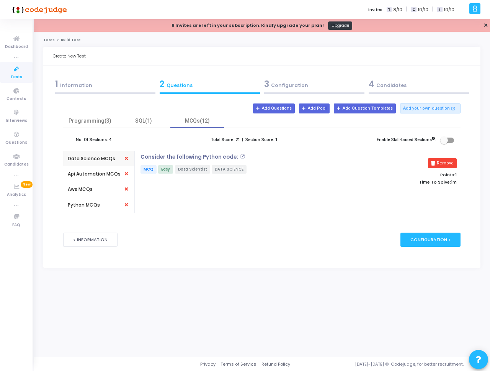
click at [282, 88] on div "3 Configuration" at bounding box center [314, 84] width 100 height 13
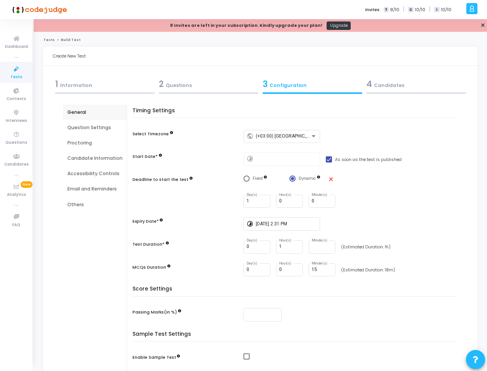
click at [101, 131] on div "Question Settings" at bounding box center [94, 127] width 55 height 7
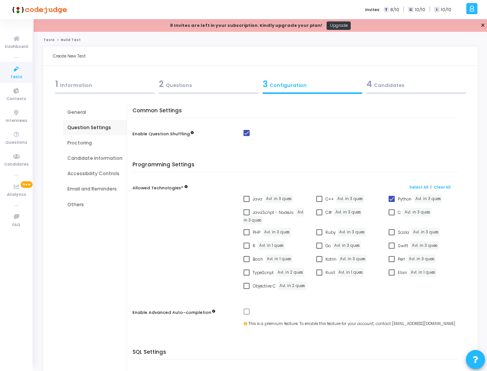
click at [97, 139] on div "Proctoring" at bounding box center [94, 142] width 55 height 7
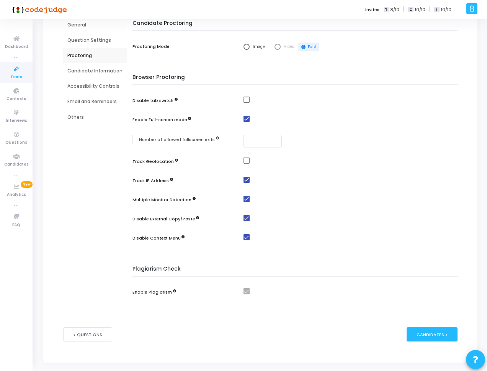
scroll to position [92, 0]
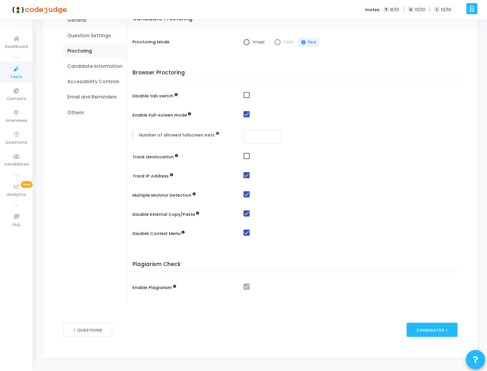
click at [96, 68] on div "Candidate Information" at bounding box center [94, 66] width 55 height 7
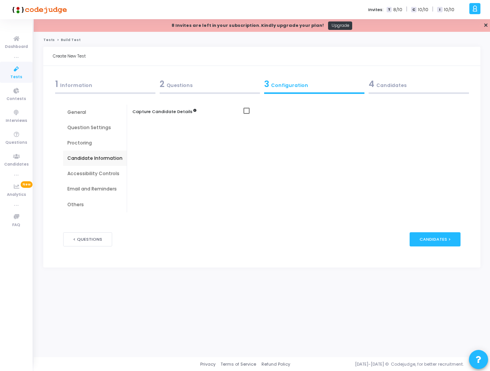
click at [99, 116] on div "General" at bounding box center [95, 112] width 64 height 15
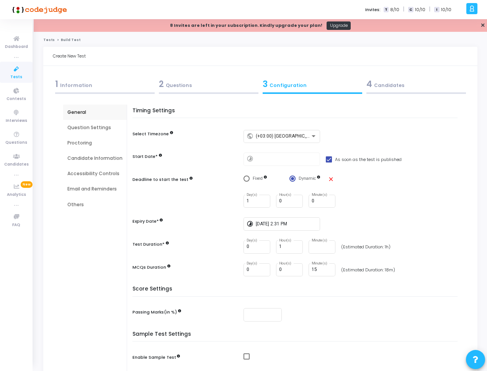
click at [93, 126] on div "Question Settings" at bounding box center [94, 127] width 55 height 7
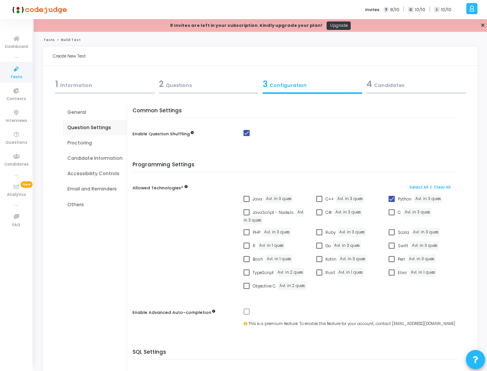
click at [92, 141] on div "Proctoring" at bounding box center [94, 142] width 55 height 7
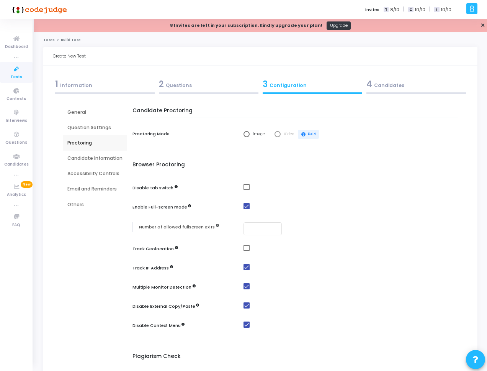
click at [92, 161] on div "Candidate Information" at bounding box center [94, 158] width 55 height 7
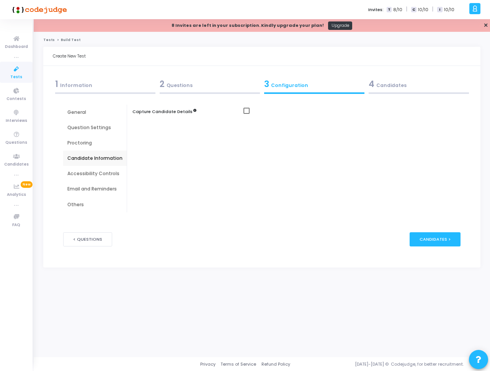
click at [95, 170] on div "Accessibility Controls" at bounding box center [94, 173] width 55 height 7
click at [95, 191] on div "Email and Reminders" at bounding box center [94, 188] width 55 height 7
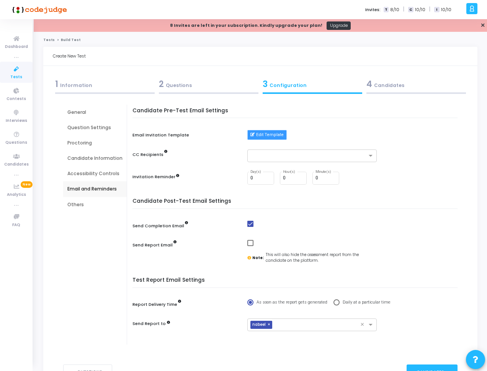
click at [274, 137] on button "Edit Template" at bounding box center [266, 135] width 39 height 10
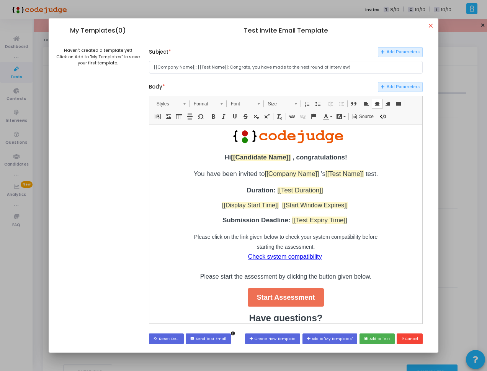
click at [220, 252] on p "Please click on the link given below to check your system compatibility before …" at bounding box center [286, 257] width 192 height 50
click at [255, 250] on span "Please click on the link given below to check your system compatibility before …" at bounding box center [285, 242] width 183 height 16
click at [262, 250] on span "Please click on the link given below to check your system compatibility before …" at bounding box center [285, 242] width 183 height 16
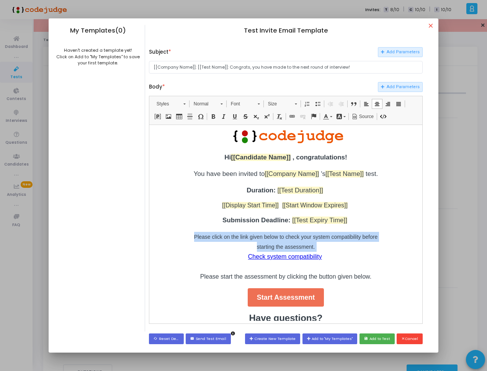
click at [262, 250] on span "Please click on the link given below to check your system compatibility before …" at bounding box center [285, 242] width 183 height 16
click at [307, 252] on p "Please click on the link given below to check your system compatibility before …" at bounding box center [286, 257] width 192 height 50
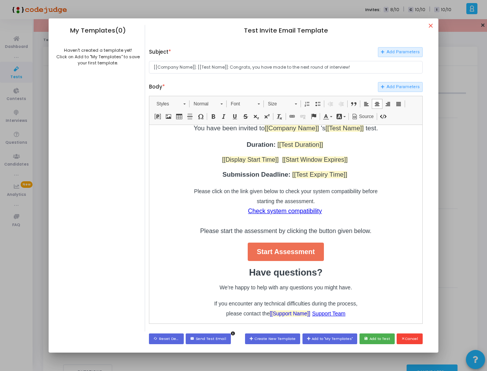
scroll to position [46, 0]
click at [355, 231] on p "Please click on the link given below to check your system compatibility before …" at bounding box center [286, 211] width 192 height 50
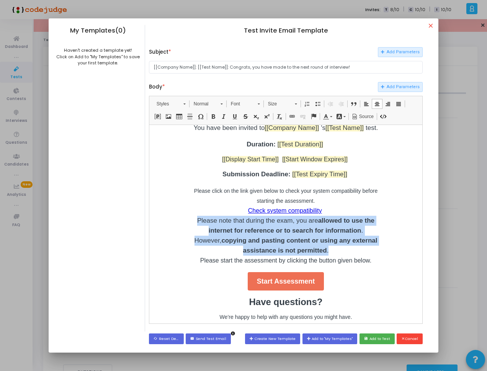
drag, startPoint x: 326, startPoint y: 261, endPoint x: 193, endPoint y: 236, distance: 135.7
click at [193, 236] on p "Please click on the link given below to check your system compatibility before …" at bounding box center [286, 226] width 192 height 80
click at [212, 118] on span at bounding box center [213, 116] width 6 height 6
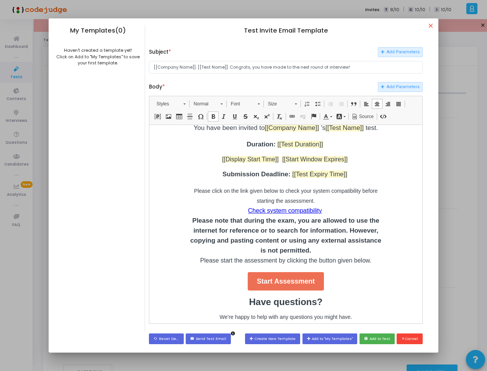
click at [212, 118] on span at bounding box center [213, 116] width 6 height 6
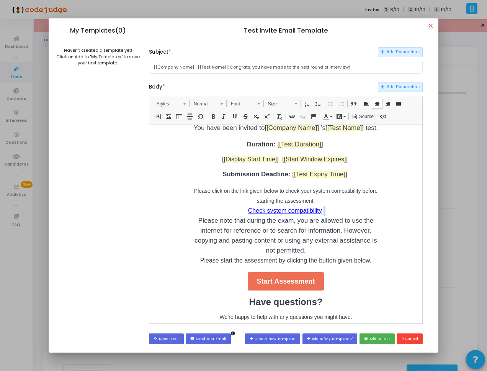
click at [279, 247] on p "Please click on the link given below to check your system compatibility before …" at bounding box center [286, 226] width 192 height 80
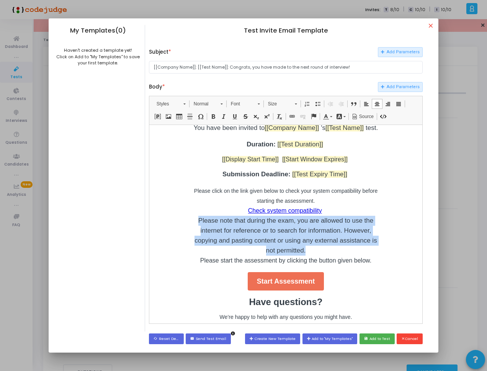
drag, startPoint x: 315, startPoint y: 261, endPoint x: 190, endPoint y: 235, distance: 127.9
click at [190, 235] on p "Please click on the link given below to check your system compatibility before …" at bounding box center [286, 226] width 192 height 80
click at [223, 116] on span at bounding box center [224, 116] width 6 height 6
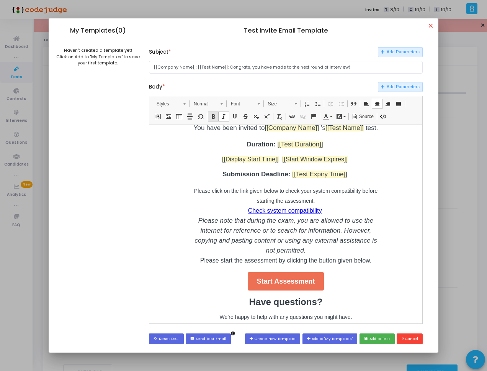
click at [211, 116] on span at bounding box center [213, 116] width 6 height 6
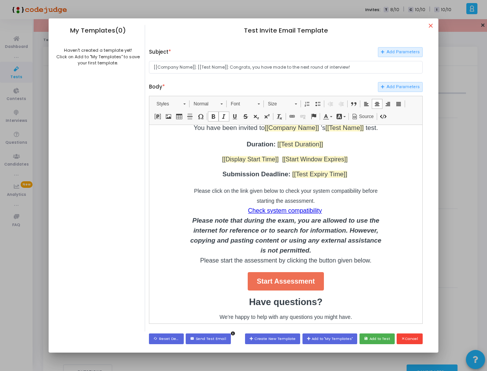
click at [367, 219] on p "Please click on the link given below to check your system compatibility before …" at bounding box center [286, 226] width 192 height 80
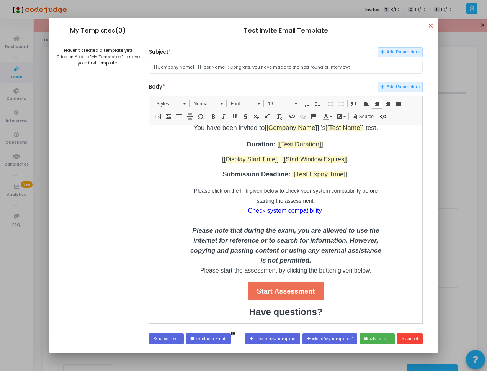
click at [362, 271] on p "Please click on the link given below to check your system compatibility before …" at bounding box center [286, 231] width 192 height 90
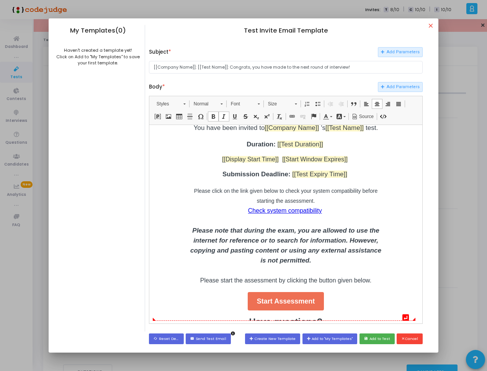
click at [381, 236] on td "​ Hi [[Candidate Name]] , congratulations! You have been invited to [[Company N…" at bounding box center [285, 236] width 267 height 308
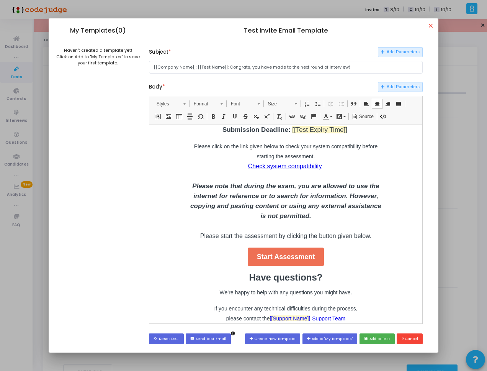
scroll to position [92, 0]
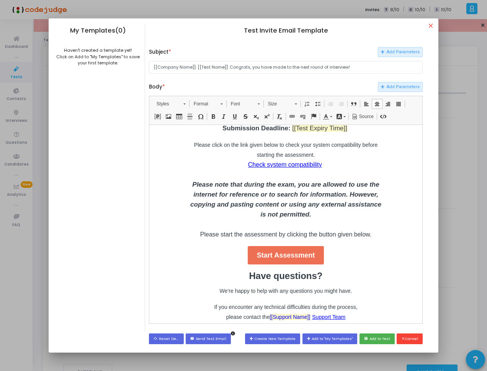
click at [336, 226] on p "Please click on the link given below to check your system compatibility before …" at bounding box center [286, 190] width 192 height 100
click at [293, 210] on em "Please note that during the exam, you are allowed to use the internet for refer…" at bounding box center [285, 199] width 191 height 37
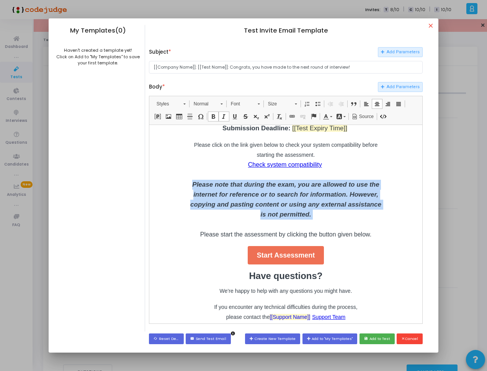
click at [293, 210] on em "Please note that during the exam, you are allowed to use the internet for refer…" at bounding box center [285, 199] width 191 height 37
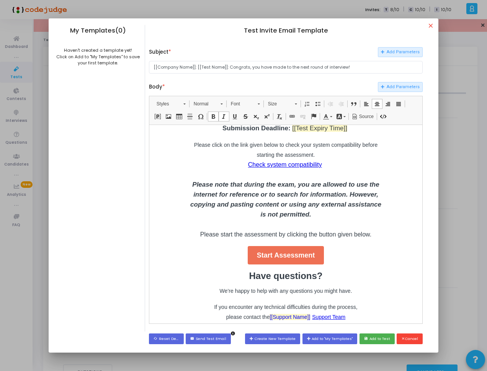
click at [309, 216] on em "Please note that during the exam, you are allowed to use the internet for refer…" at bounding box center [285, 199] width 191 height 37
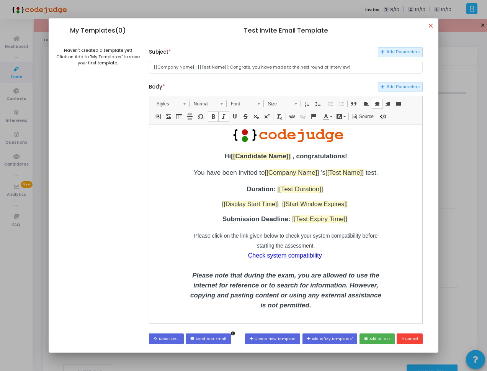
scroll to position [0, 0]
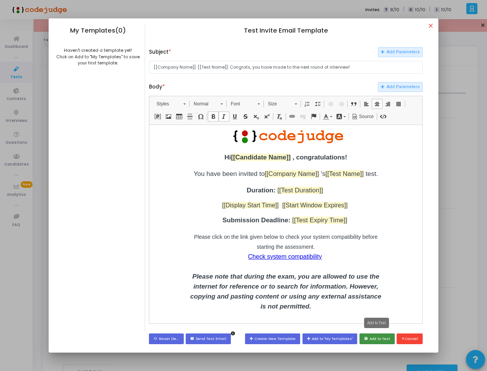
click at [378, 340] on button "save Add to Test" at bounding box center [377, 338] width 35 height 10
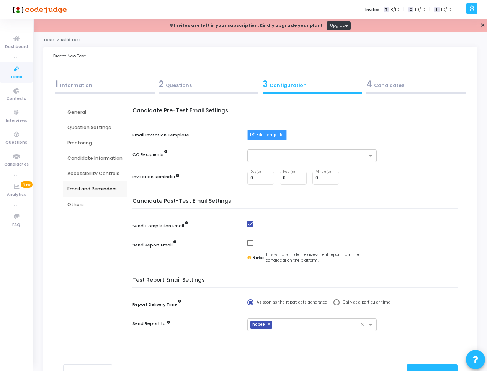
click at [265, 133] on button "Edit Template" at bounding box center [266, 135] width 39 height 10
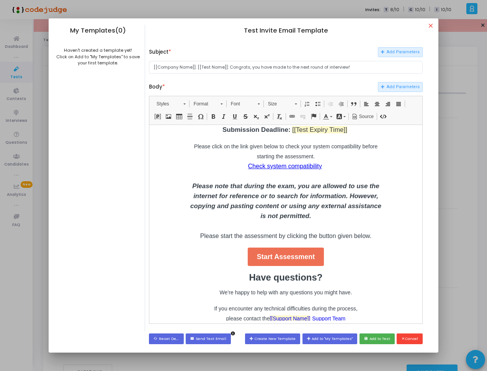
scroll to position [92, 0]
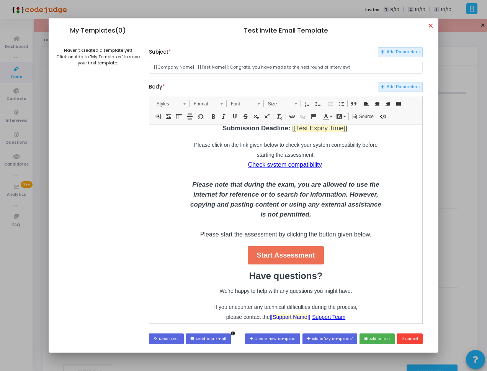
click at [435, 28] on mat-icon "close" at bounding box center [431, 26] width 9 height 9
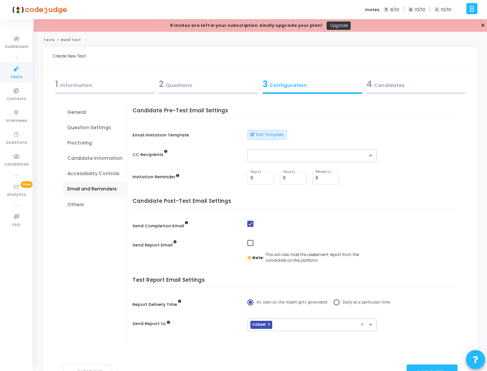
click at [182, 87] on div "2 Questions" at bounding box center [209, 84] width 100 height 13
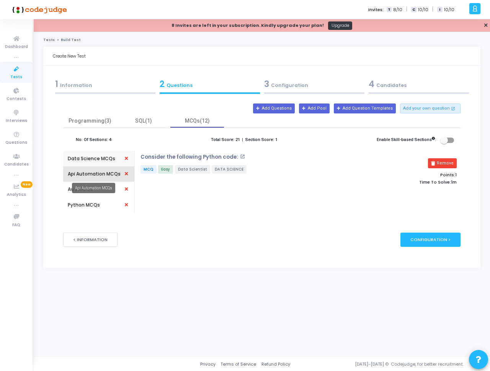
click at [100, 174] on div "Api Automation MCQs" at bounding box center [94, 173] width 53 height 7
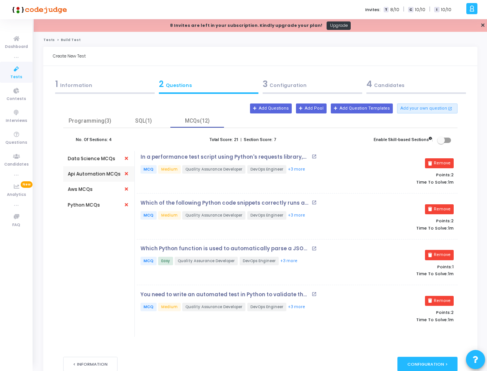
click at [96, 184] on div "Aws MCQs" at bounding box center [99, 189] width 62 height 15
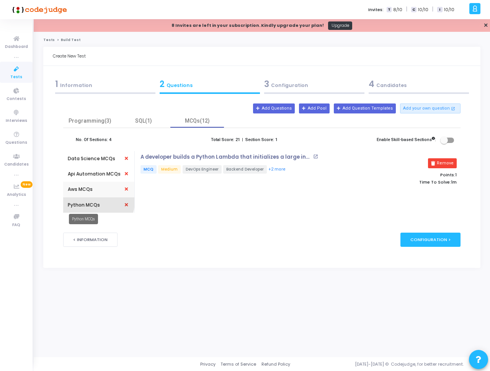
click at [93, 201] on div "Python MCQs" at bounding box center [84, 204] width 32 height 7
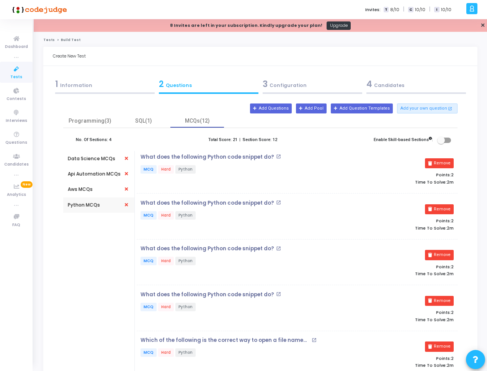
click at [97, 157] on div "Data Science MCQs" at bounding box center [91, 158] width 47 height 7
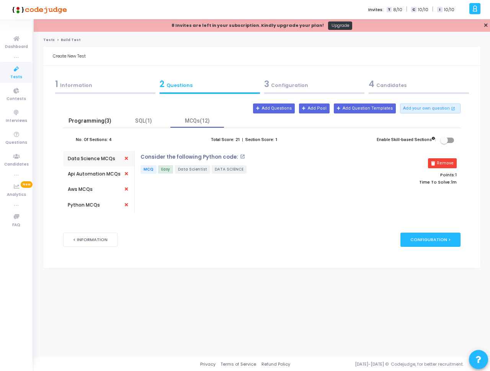
click at [99, 116] on div "Programming(3)" at bounding box center [90, 120] width 54 height 13
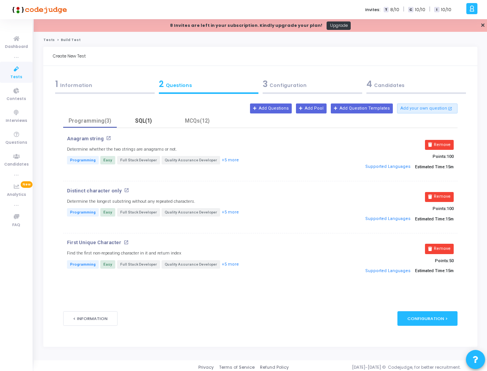
click at [146, 118] on div "SQL(1)" at bounding box center [143, 121] width 44 height 8
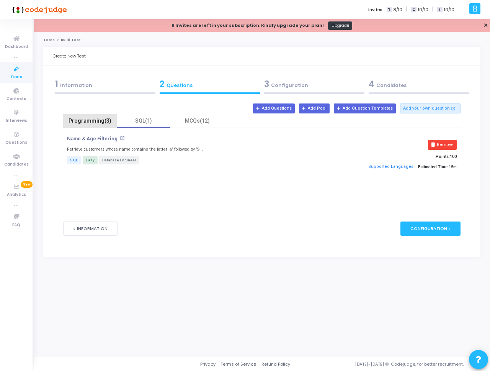
click at [103, 119] on div "Programming(3)" at bounding box center [90, 121] width 44 height 8
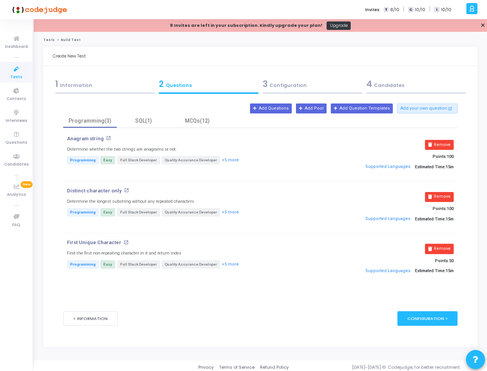
click at [408, 83] on div "4 Candidates" at bounding box center [417, 84] width 100 height 13
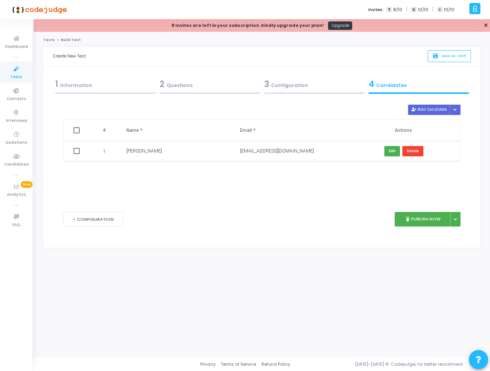
click at [327, 81] on div "3 Configuration" at bounding box center [314, 84] width 100 height 13
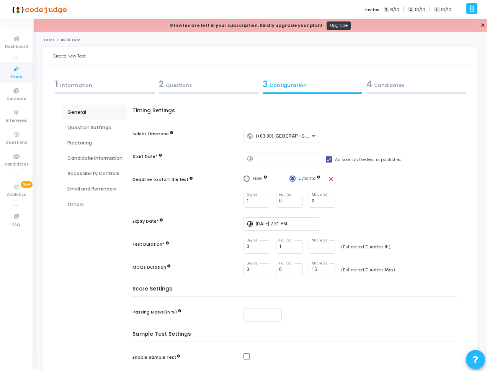
click at [104, 127] on div "Question Settings" at bounding box center [94, 127] width 55 height 7
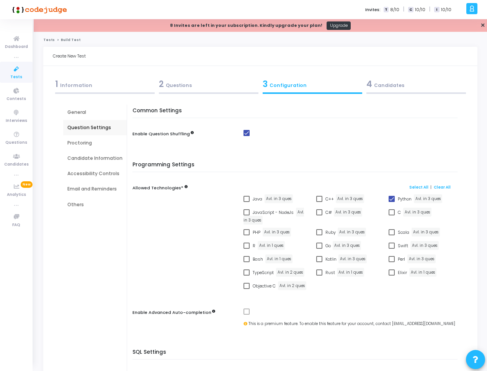
click at [100, 141] on div "Proctoring" at bounding box center [94, 142] width 55 height 7
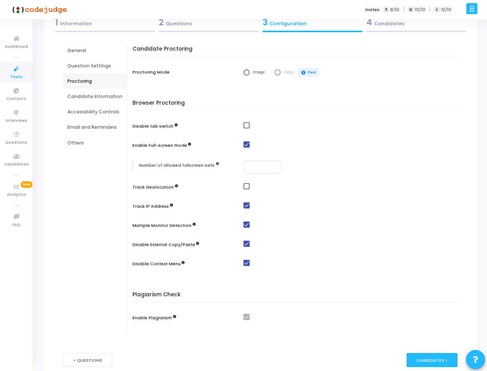
scroll to position [61, 0]
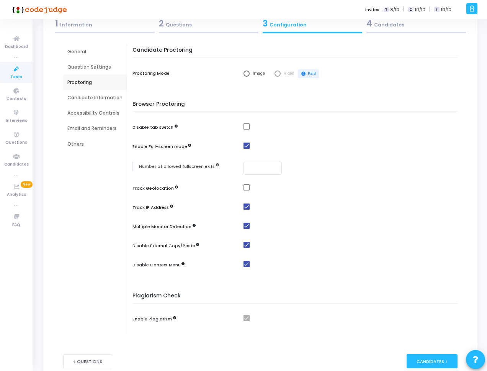
click at [89, 113] on div "Accessibility Controls" at bounding box center [94, 113] width 55 height 7
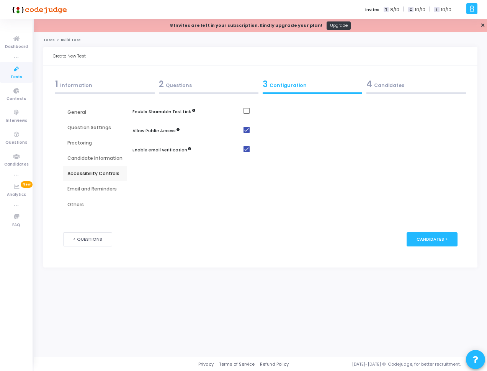
scroll to position [0, 0]
click at [111, 187] on div "Email and Reminders" at bounding box center [94, 188] width 55 height 7
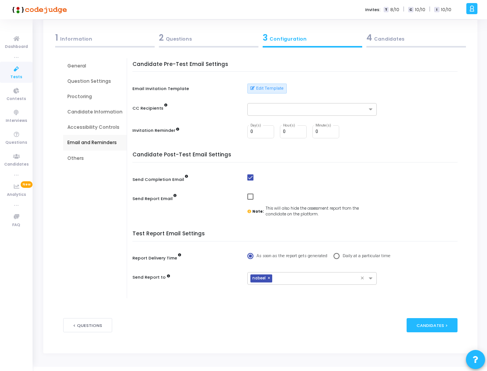
scroll to position [56, 0]
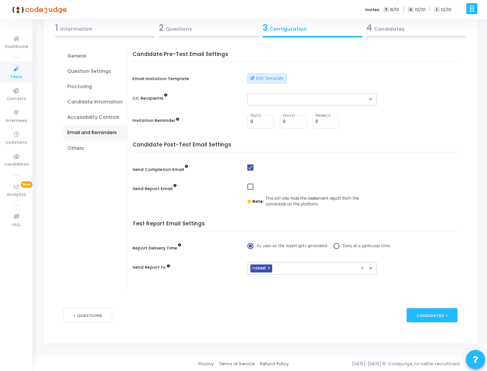
click at [83, 149] on div "Others" at bounding box center [94, 148] width 55 height 7
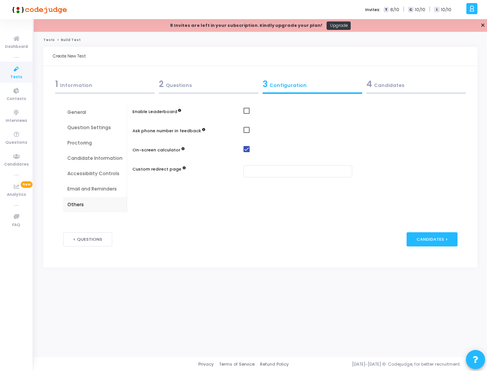
scroll to position [0, 0]
click at [83, 138] on div "Proctoring" at bounding box center [95, 142] width 64 height 15
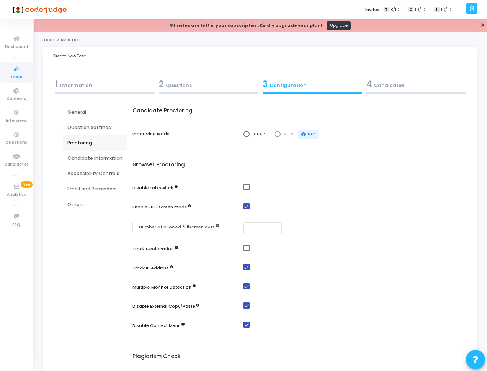
click at [250, 133] on span "Image" at bounding box center [258, 134] width 16 height 7
click at [250, 133] on input "Image" at bounding box center [247, 134] width 6 height 6
radio input "true"
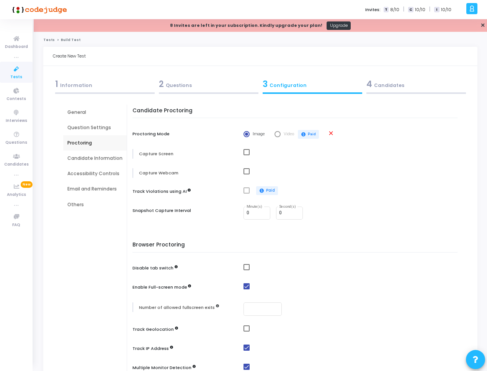
click at [246, 152] on span at bounding box center [247, 152] width 6 height 6
click at [246, 155] on input "checkbox" at bounding box center [246, 155] width 0 height 0
checkbox input "true"
click at [257, 215] on input "0" at bounding box center [257, 212] width 21 height 5
type input "1"
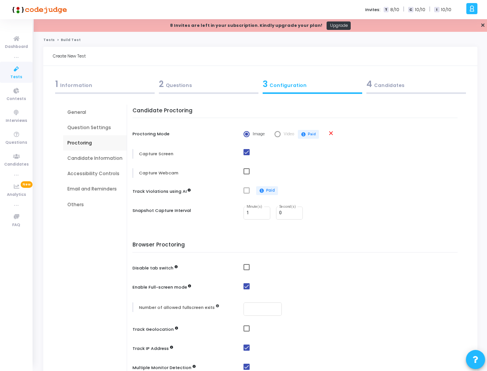
click at [361, 205] on div "Candidate Proctoring Proctoring Mode Image Video paid Paid close Capture Screen…" at bounding box center [296, 169] width 321 height 122
click at [386, 92] on div at bounding box center [417, 93] width 100 height 2
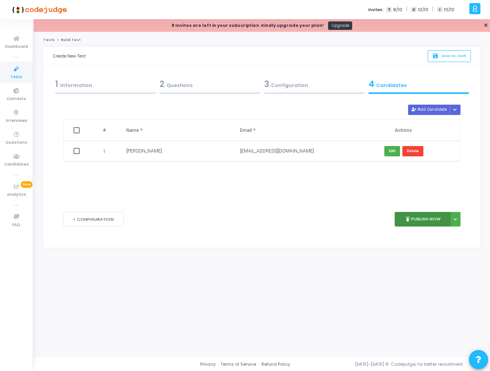
click at [421, 219] on button "publish Publish Now" at bounding box center [423, 219] width 56 height 15
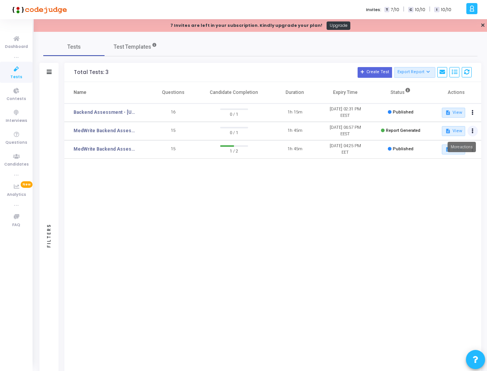
click at [472, 131] on icon at bounding box center [473, 131] width 2 height 4
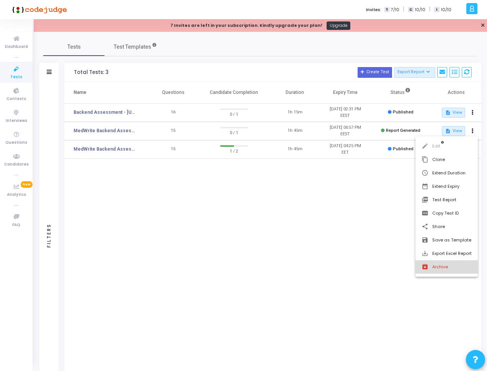
click at [442, 265] on button "archive Archive" at bounding box center [447, 266] width 62 height 13
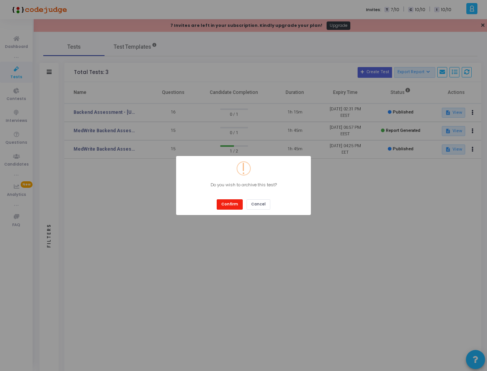
click at [236, 206] on button "Confirm" at bounding box center [230, 204] width 26 height 10
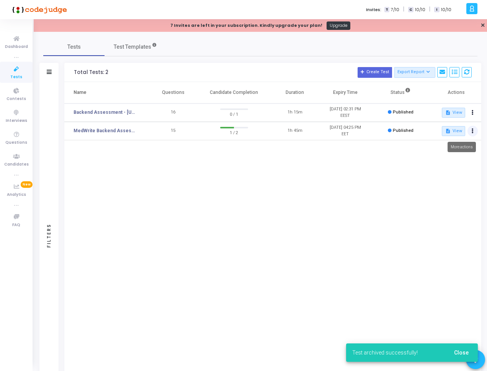
click at [470, 131] on button at bounding box center [473, 131] width 11 height 11
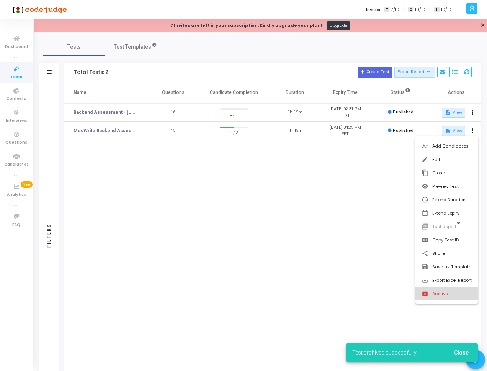
click at [440, 291] on button "archive Archive" at bounding box center [447, 293] width 62 height 13
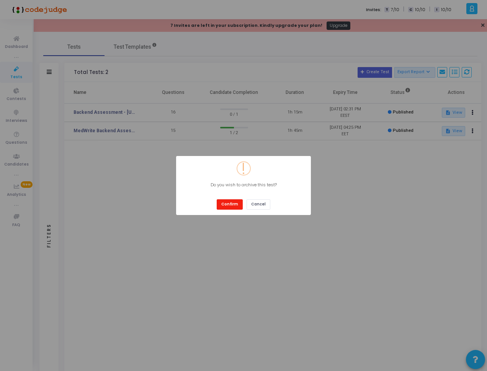
click at [226, 203] on button "Confirm" at bounding box center [230, 204] width 26 height 10
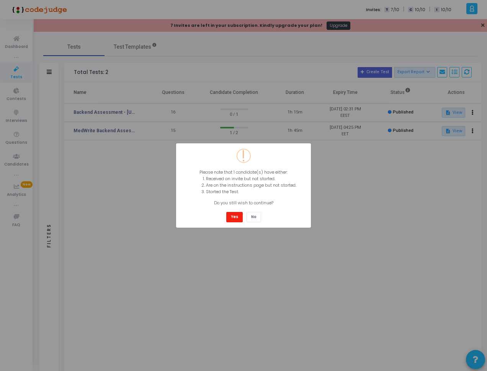
click at [235, 216] on button "Yes" at bounding box center [234, 217] width 16 height 10
